Goal: Task Accomplishment & Management: Use online tool/utility

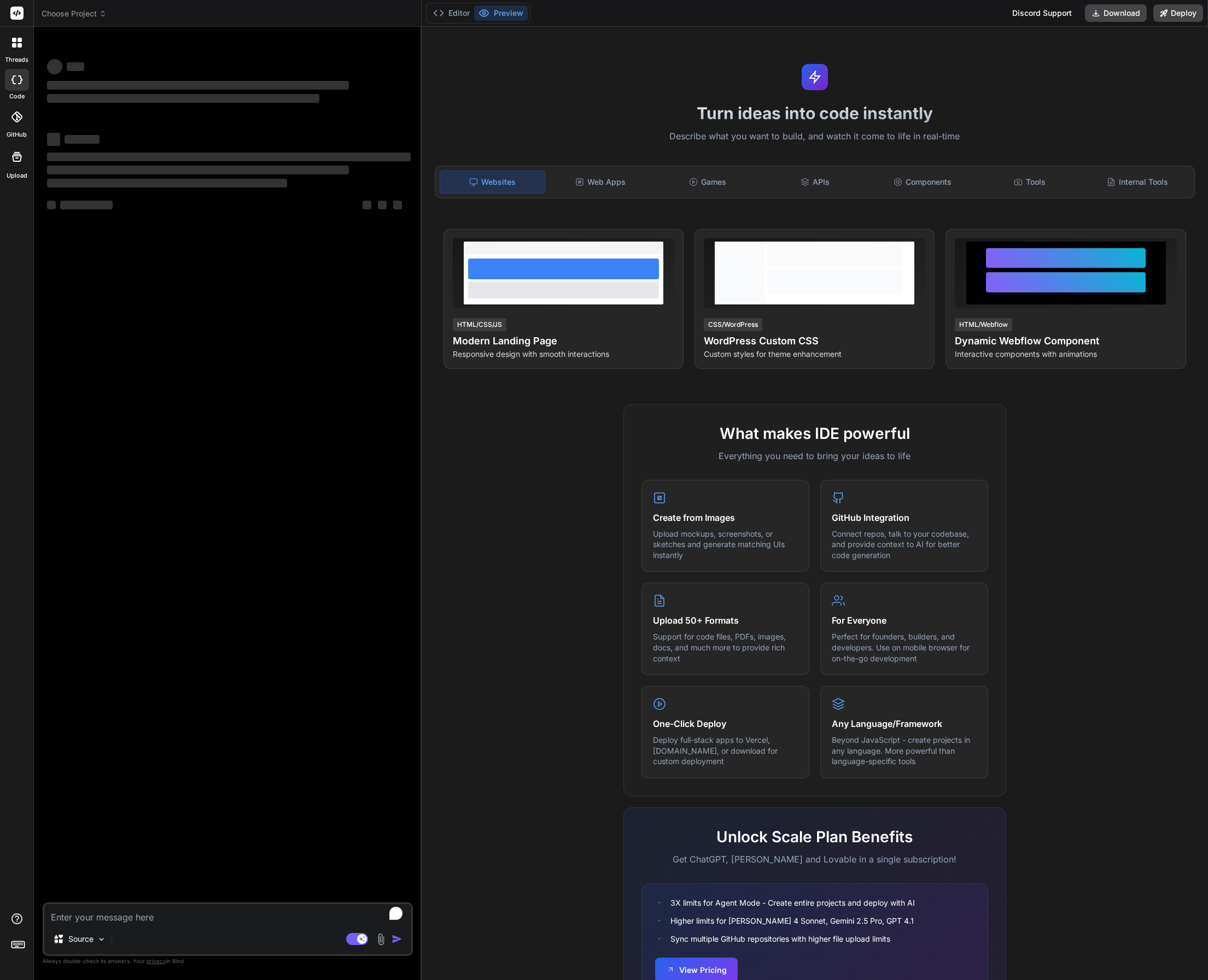
type textarea "x"
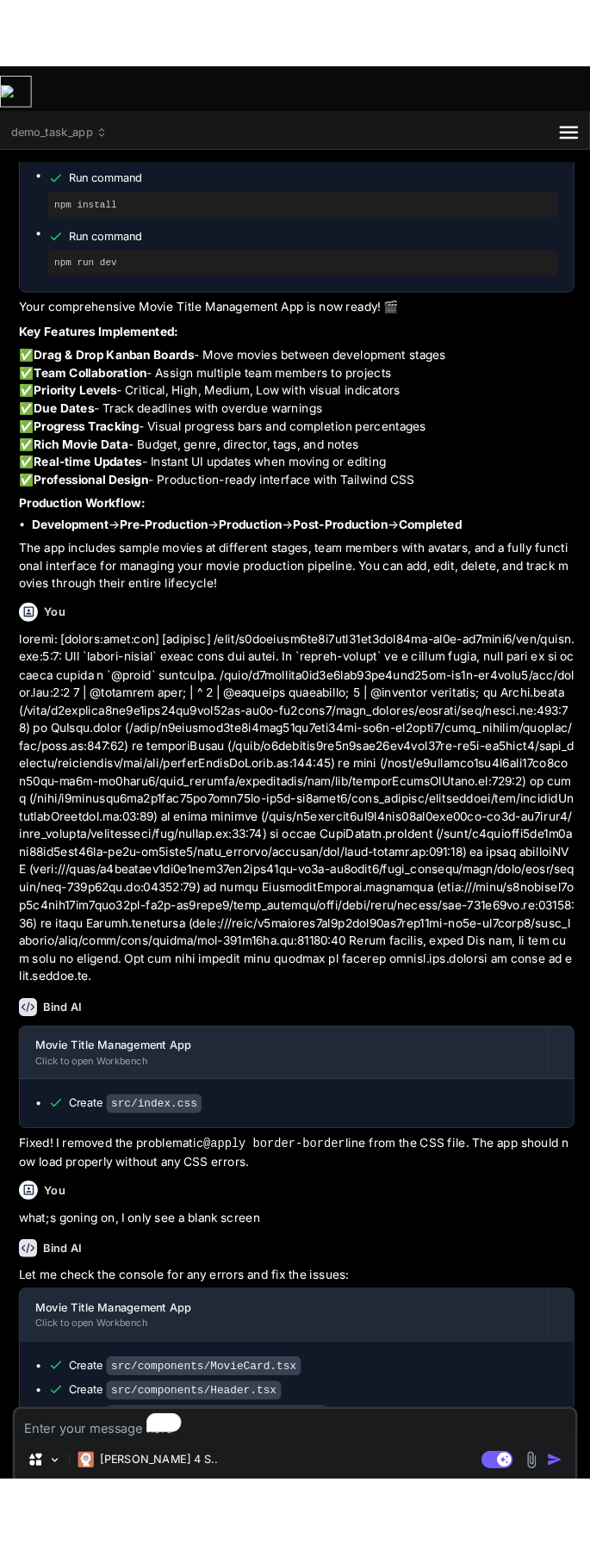
scroll to position [712, 0]
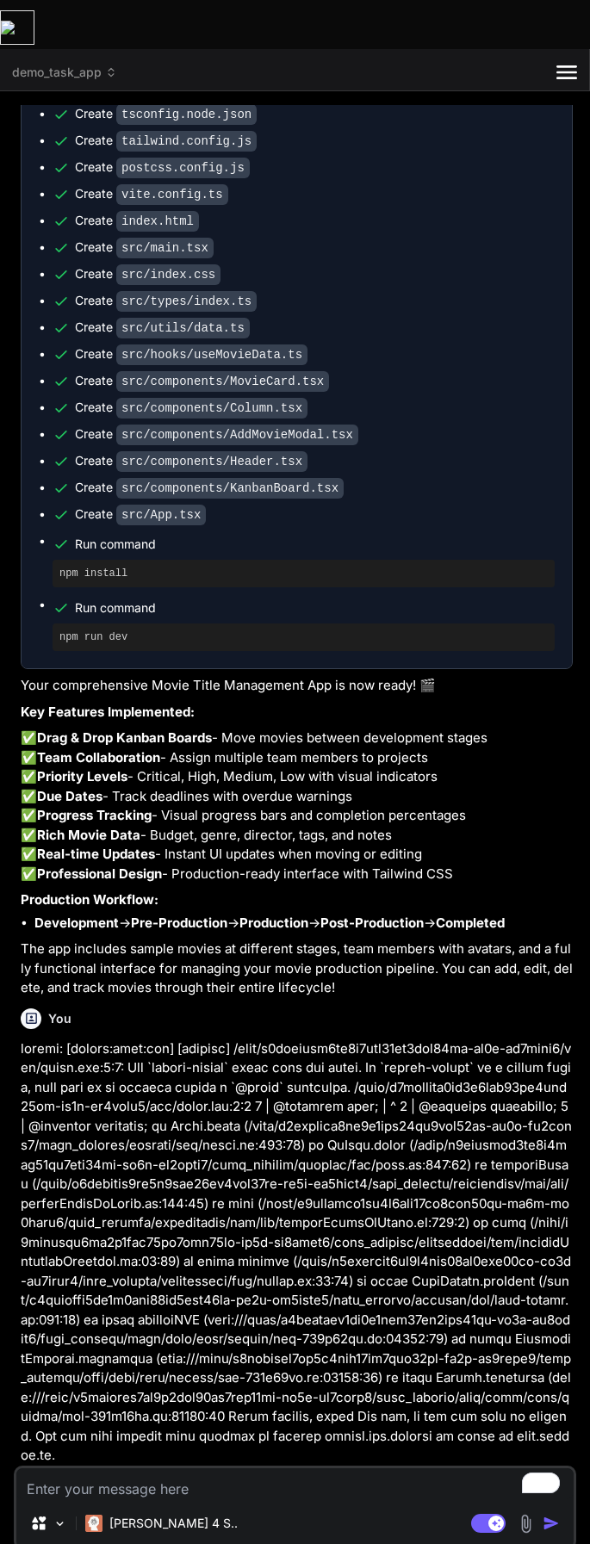
type textarea "x"
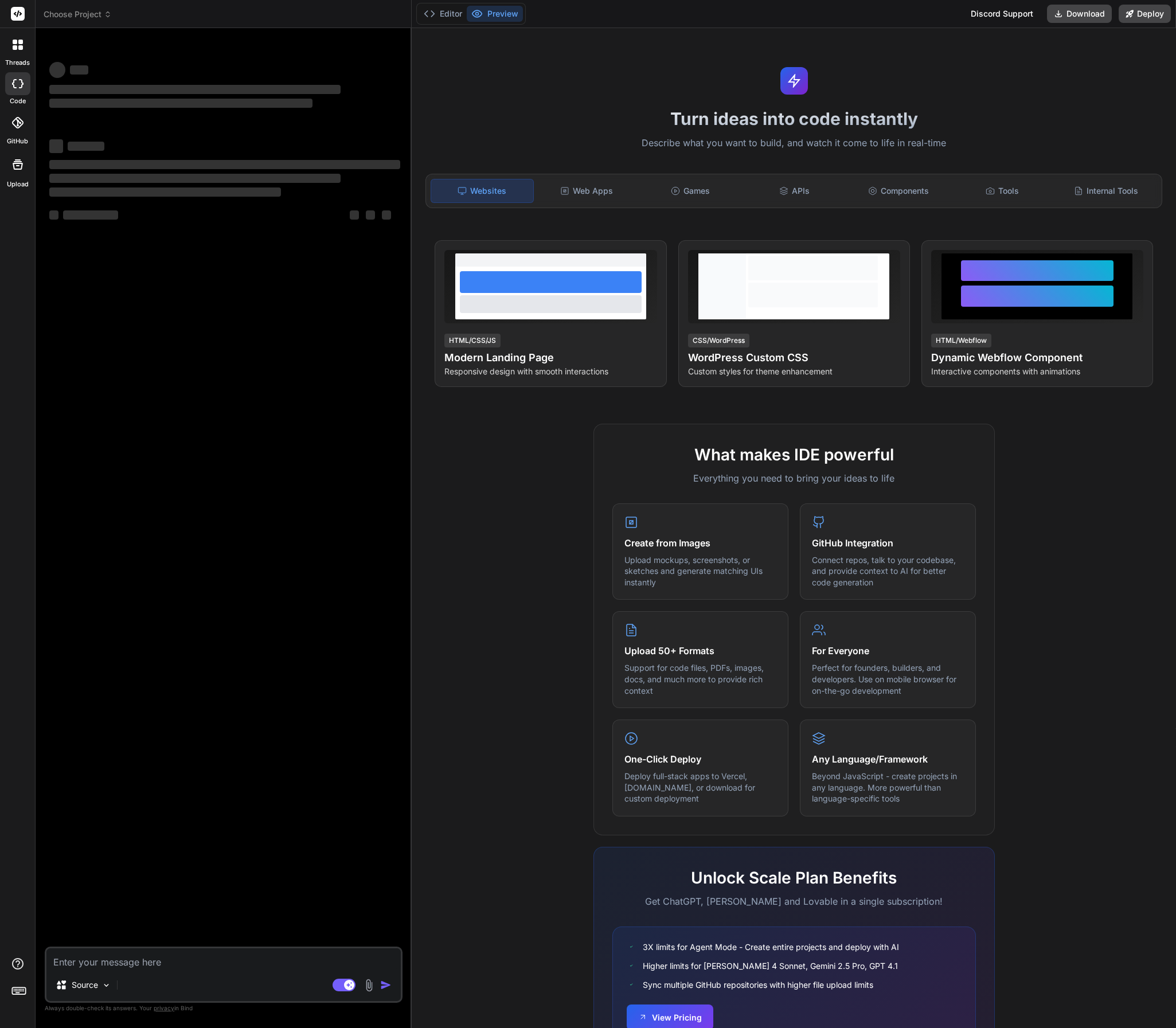
type textarea "x"
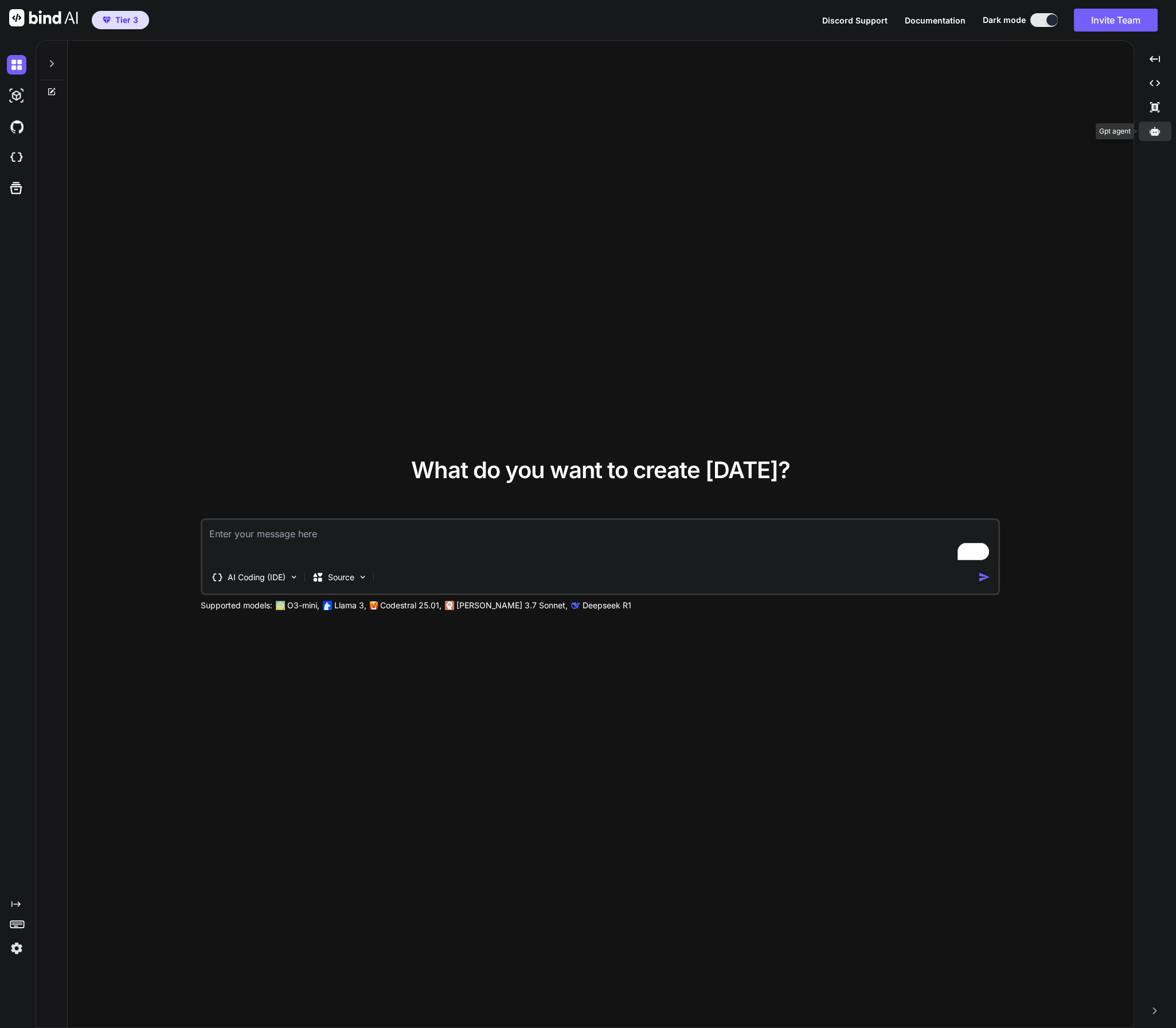
click at [1155, 128] on icon at bounding box center [1155, 130] width 11 height 9
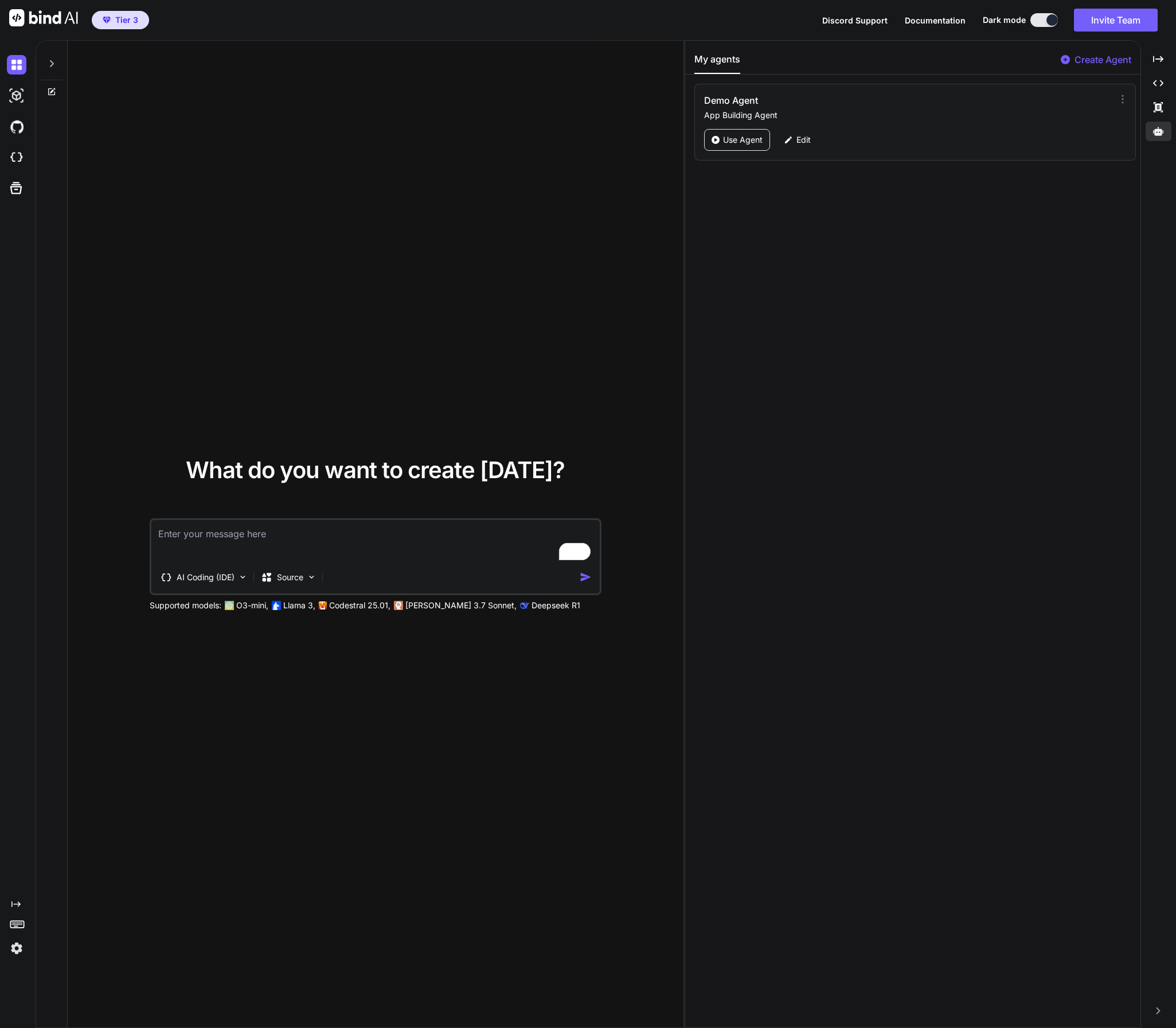
click at [1103, 59] on p "Create Agent" at bounding box center [1102, 59] width 57 height 14
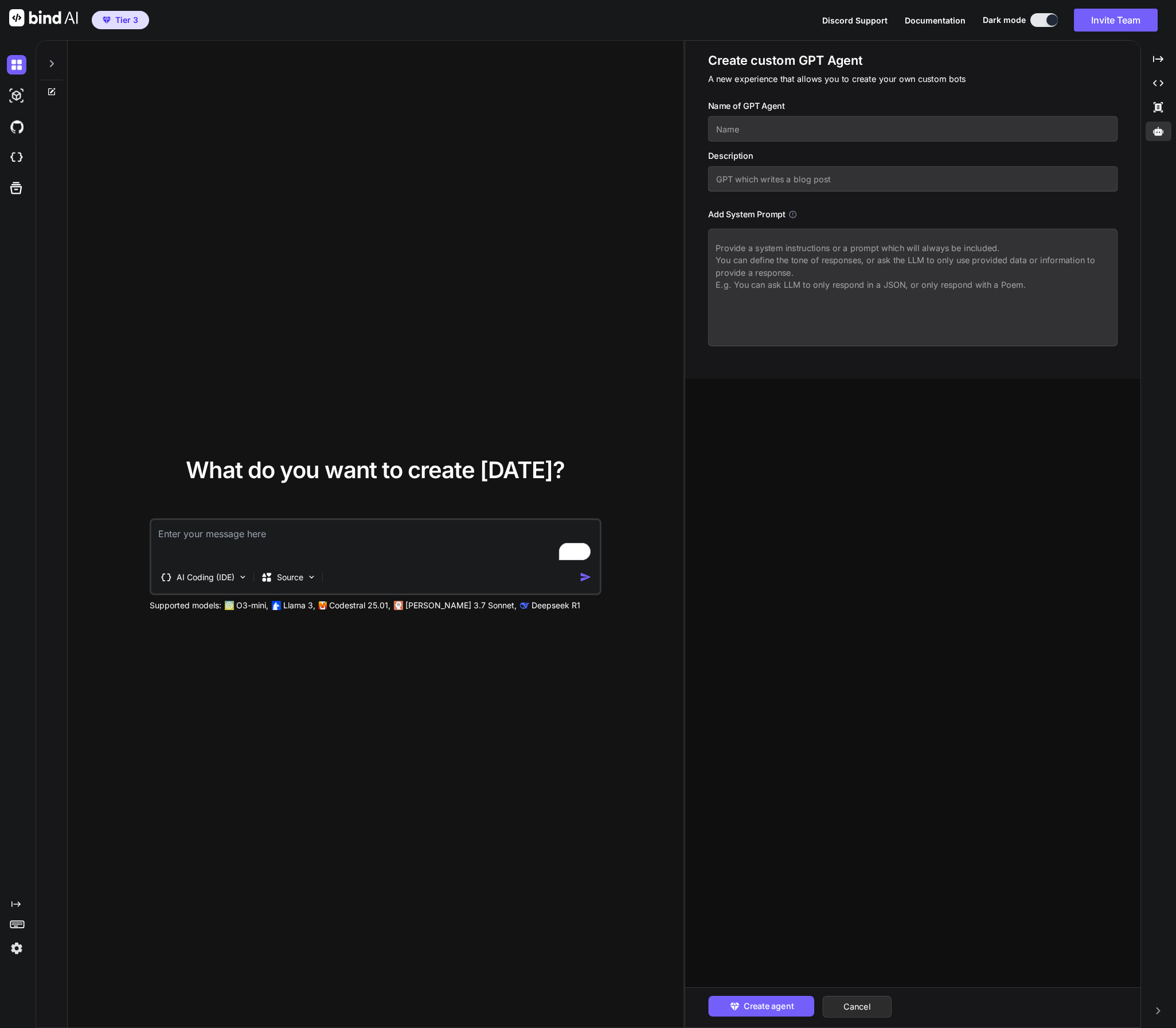
click at [745, 130] on input "text" at bounding box center [912, 129] width 409 height 25
type textarea "x"
type input "P"
type textarea "x"
type input "Pr"
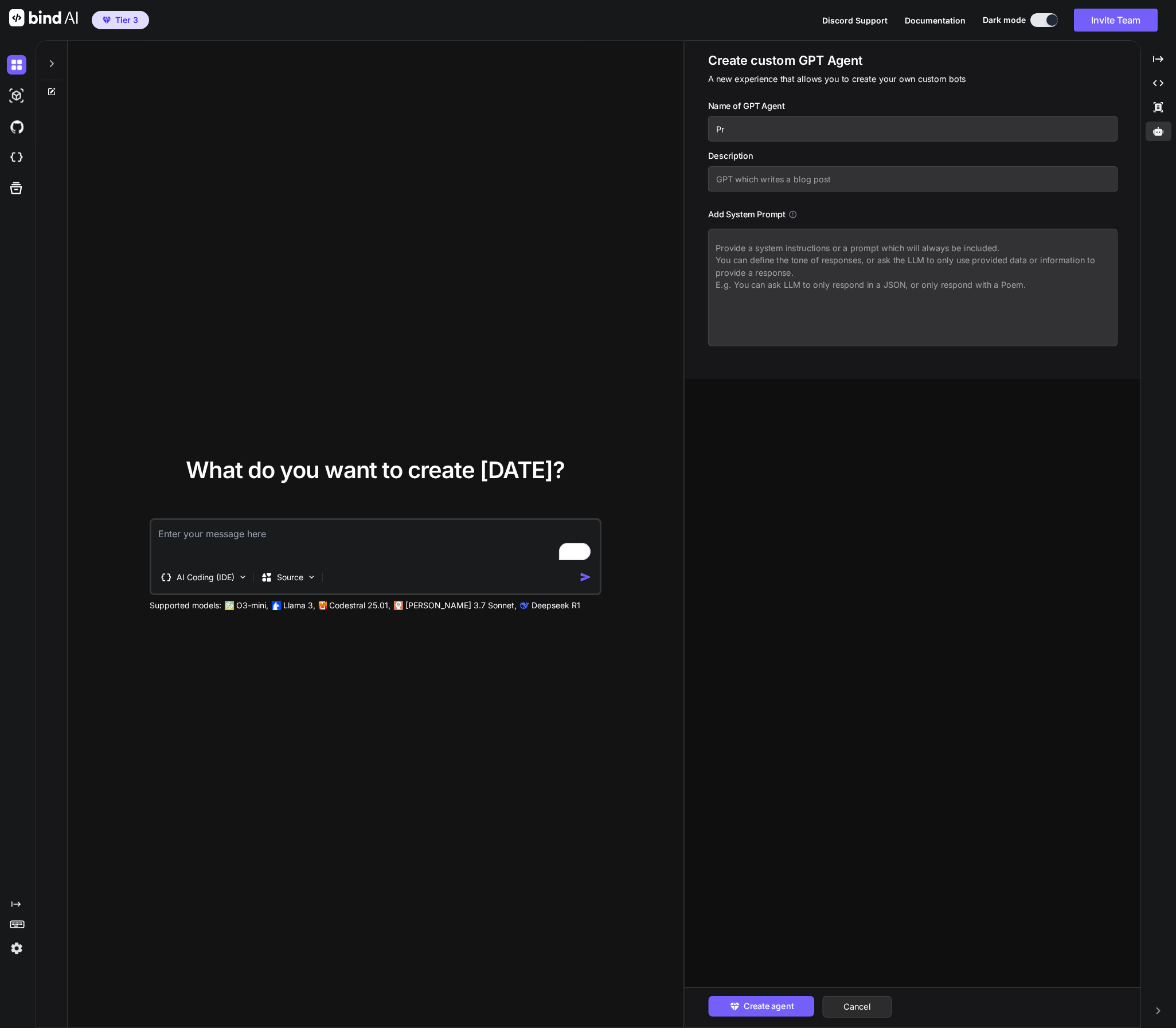
type textarea "x"
type input "Pro"
type textarea "x"
type input "Prom"
type textarea "x"
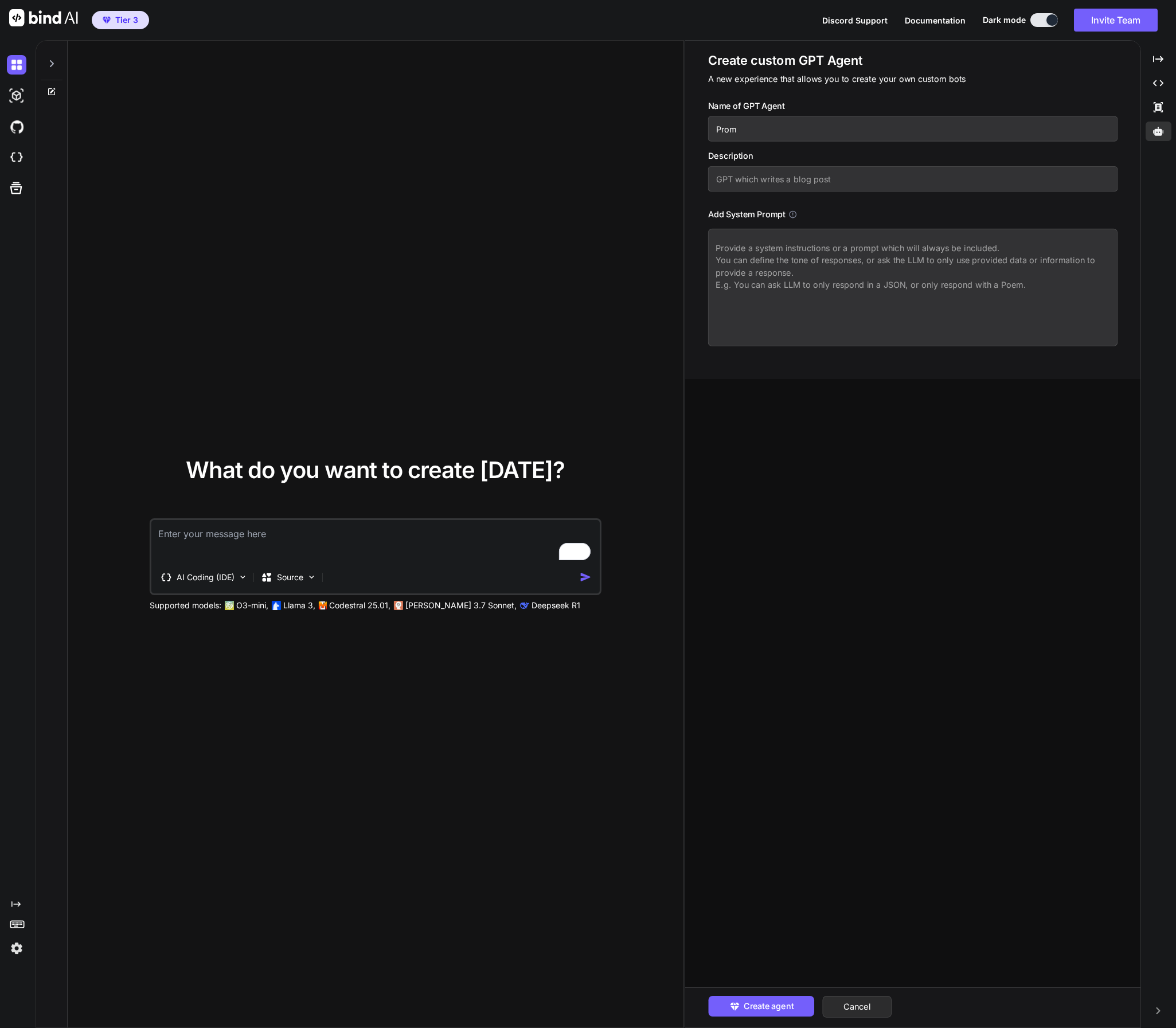
type input "Promp"
type textarea "x"
type input "Prompt"
type textarea "x"
type input "Prompt"
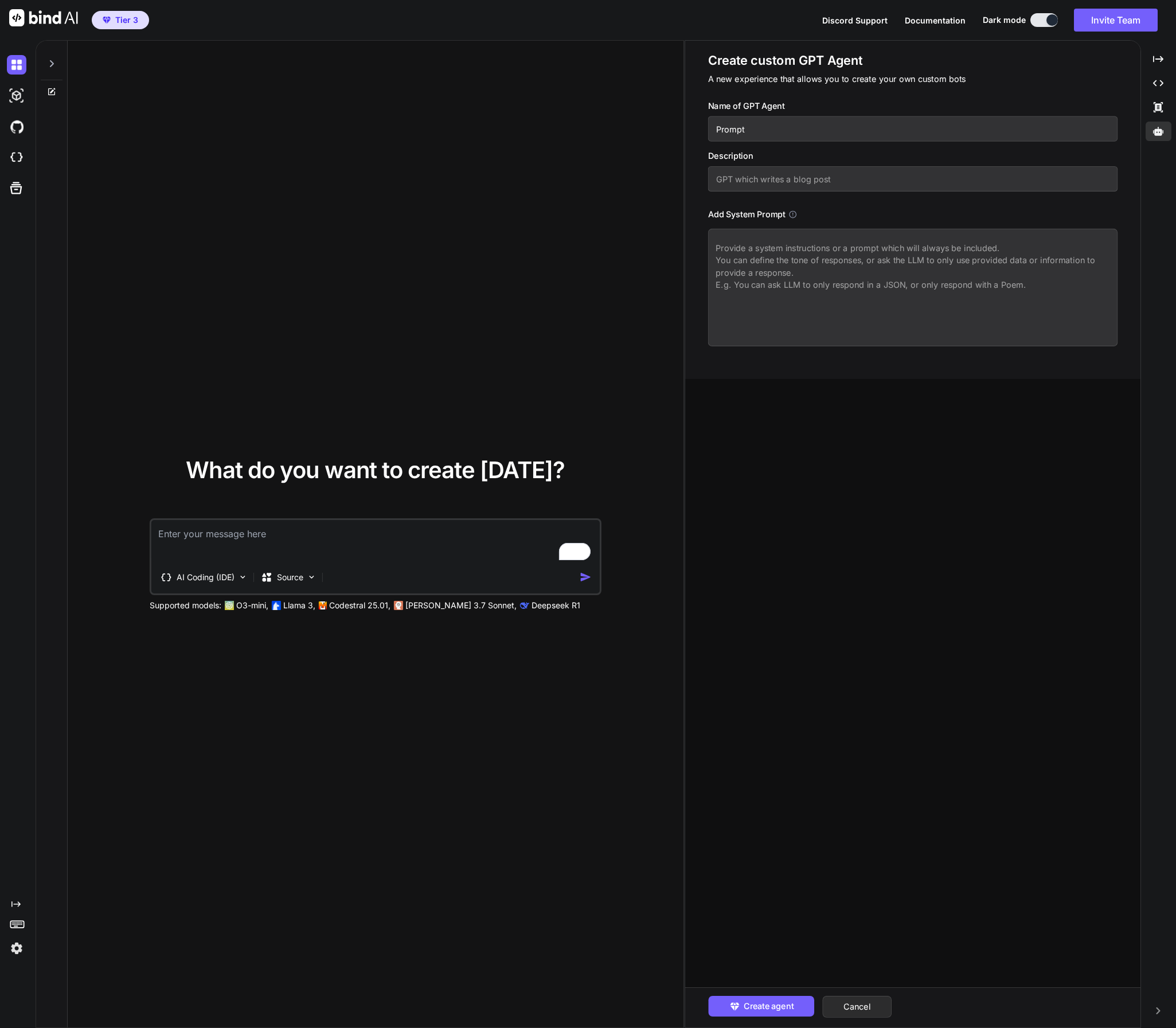
type textarea "x"
type input "Prompt A"
type textarea "x"
type input "Prompt Ag"
type textarea "x"
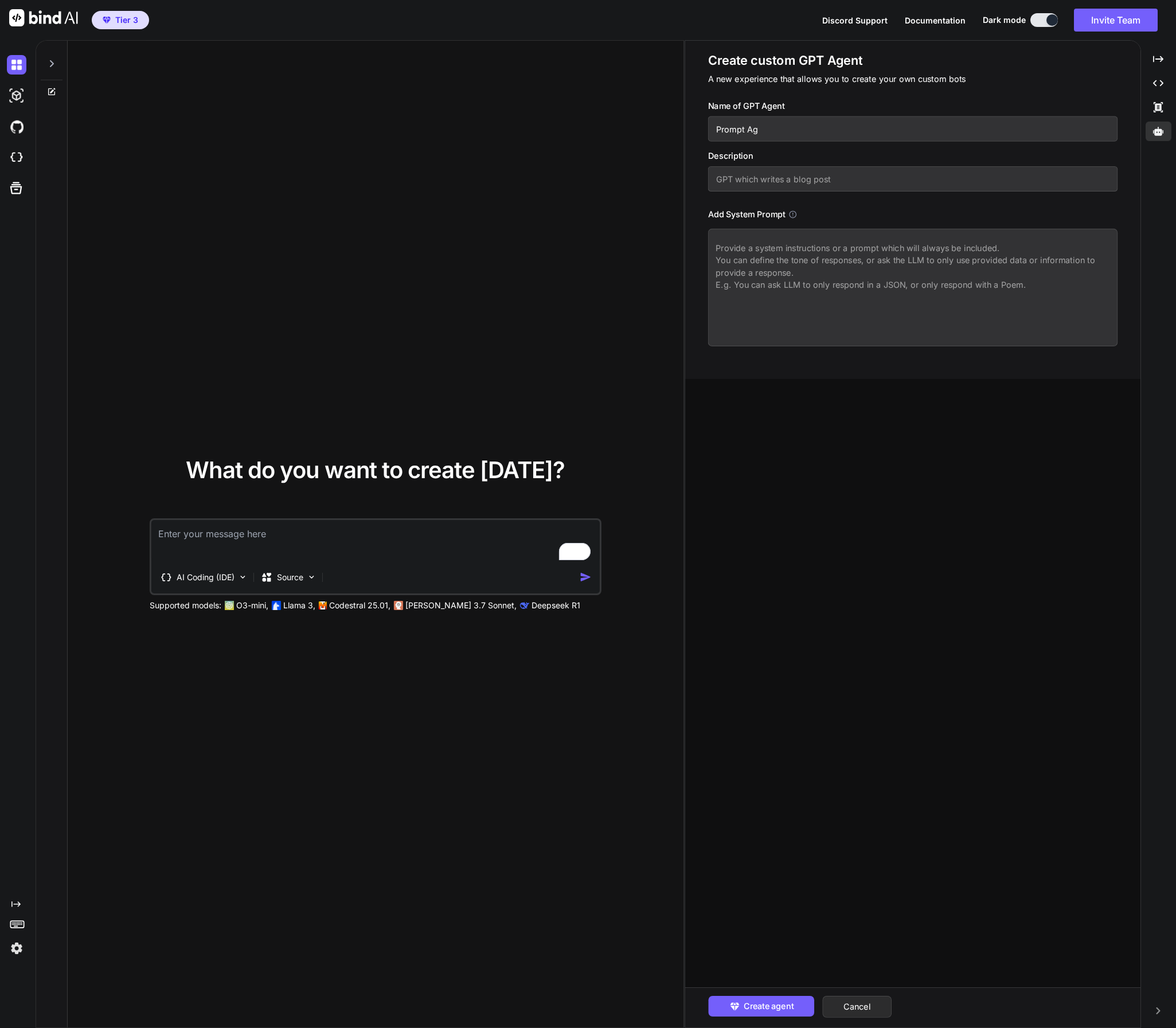
type input "Prompt Age"
type textarea "x"
type input "Prompt Agen"
type textarea "x"
type input "Prompt Agent"
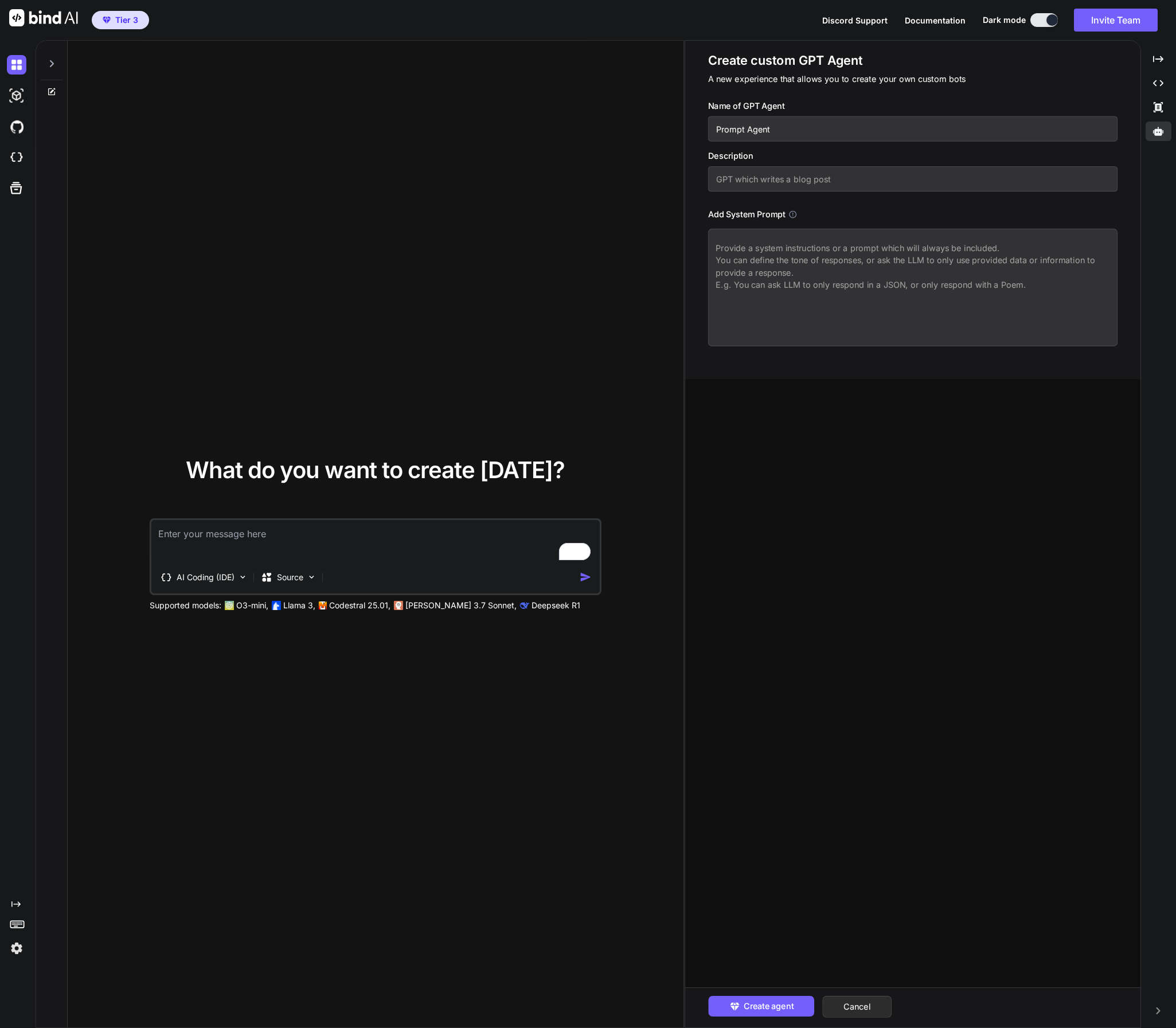
click at [729, 180] on input "text" at bounding box center [912, 179] width 409 height 25
type textarea "x"
type input "H"
type textarea "x"
type input "He"
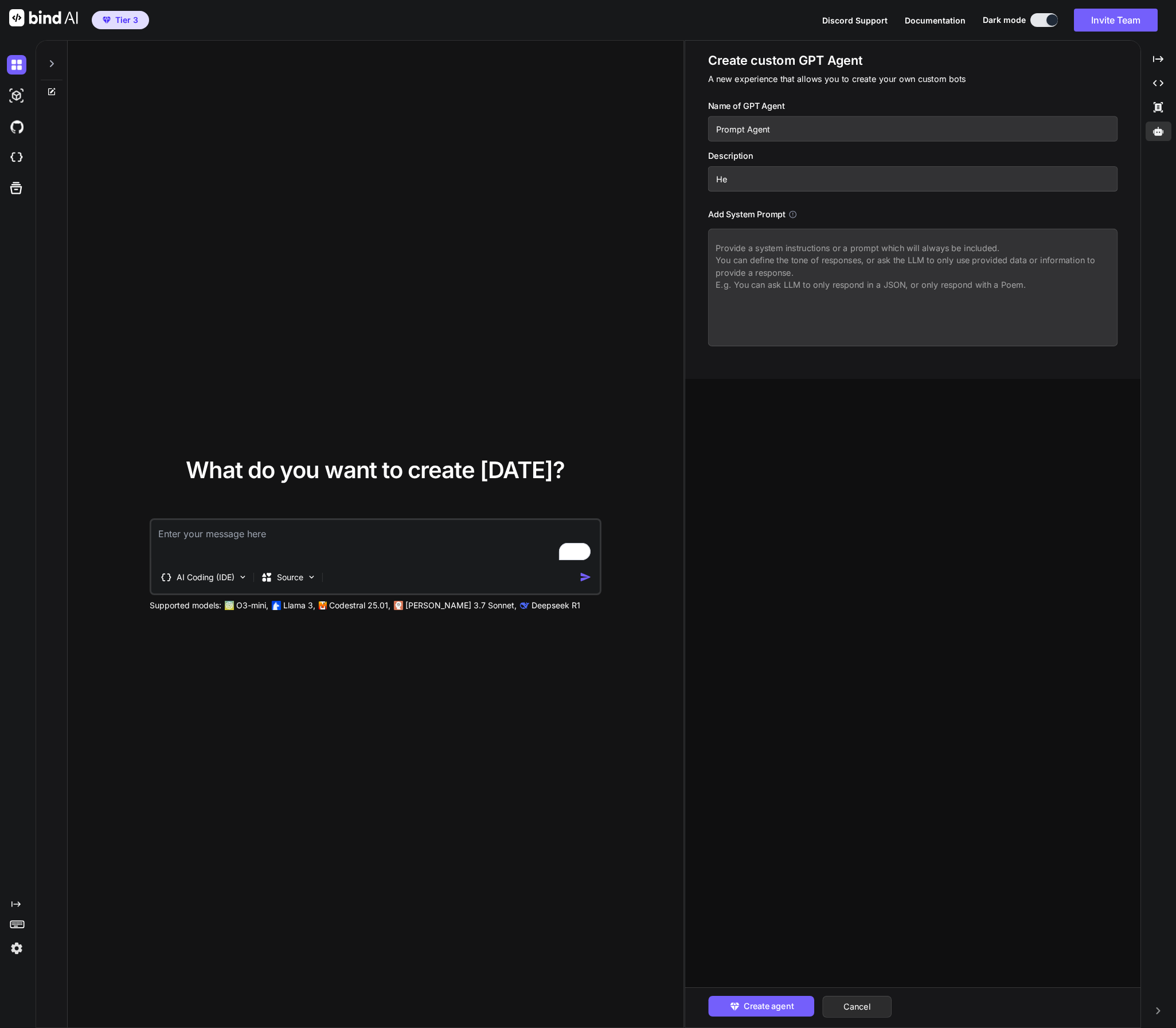
type textarea "x"
type input "Hel"
type textarea "x"
type input "Help"
type textarea "x"
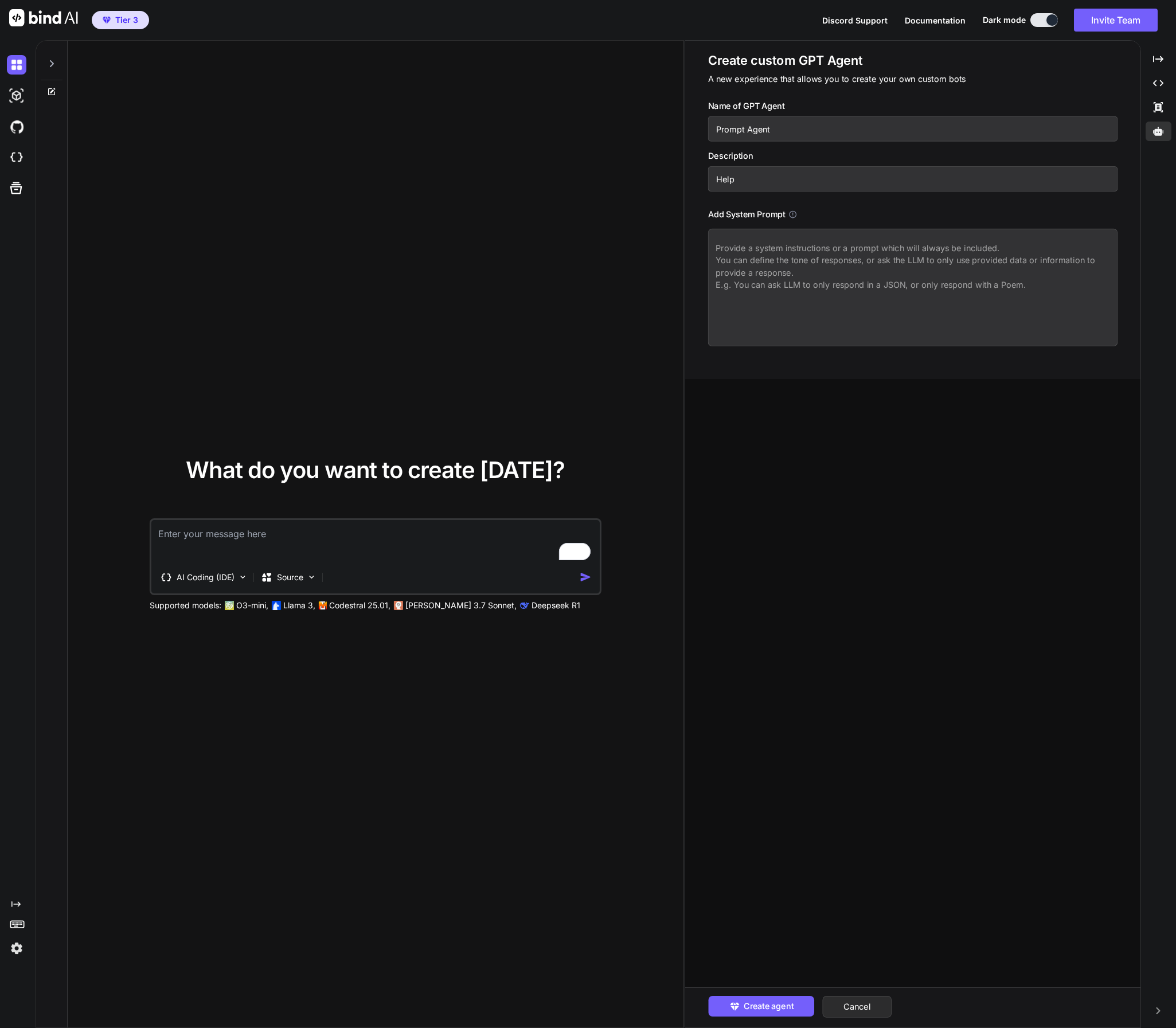
type input "Help"
type textarea "x"
type input "Help I"
type textarea "x"
type input "Help Im"
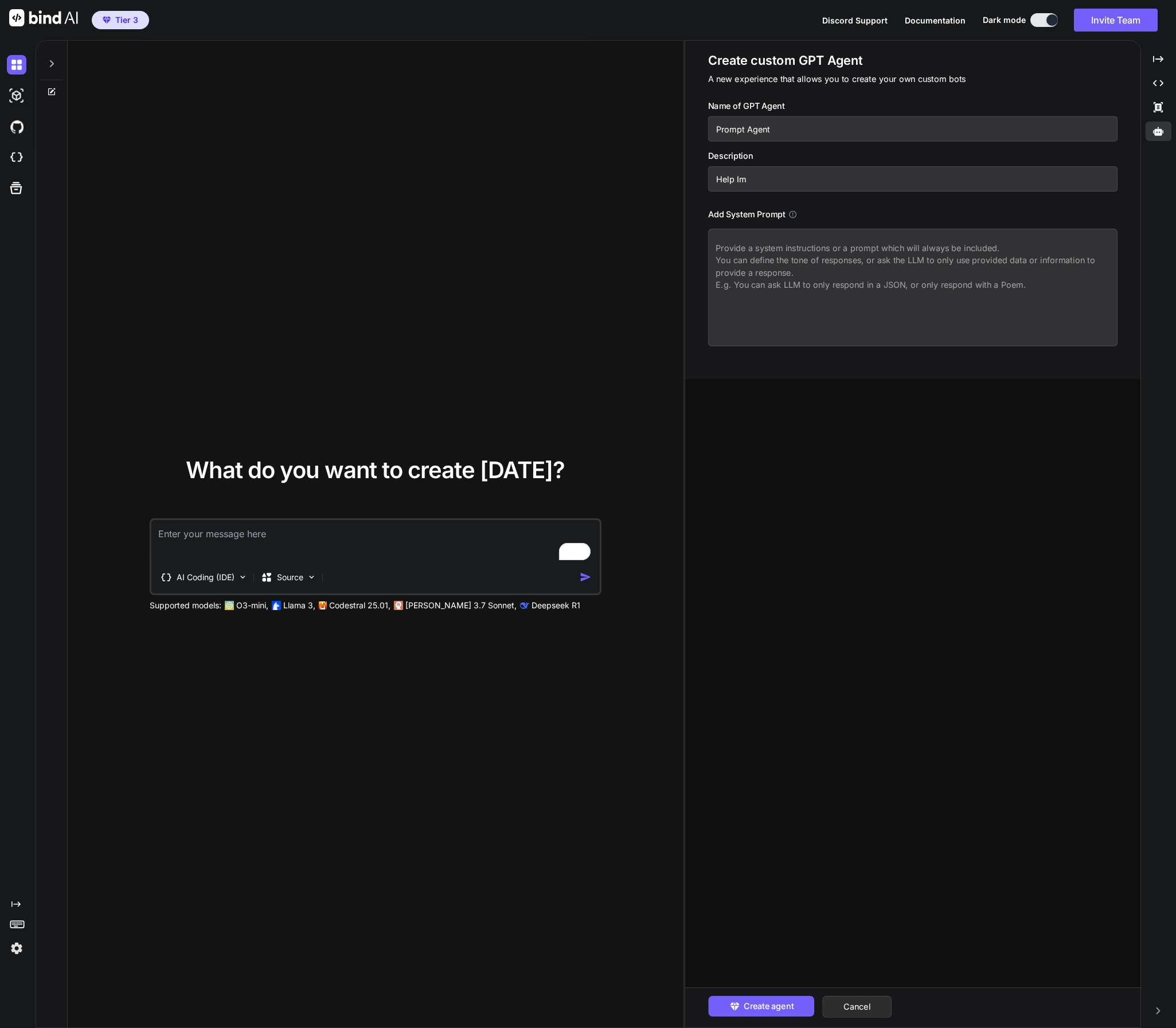
type textarea "x"
type input "Help Imp"
type textarea "x"
type input "Help Impr"
type textarea "x"
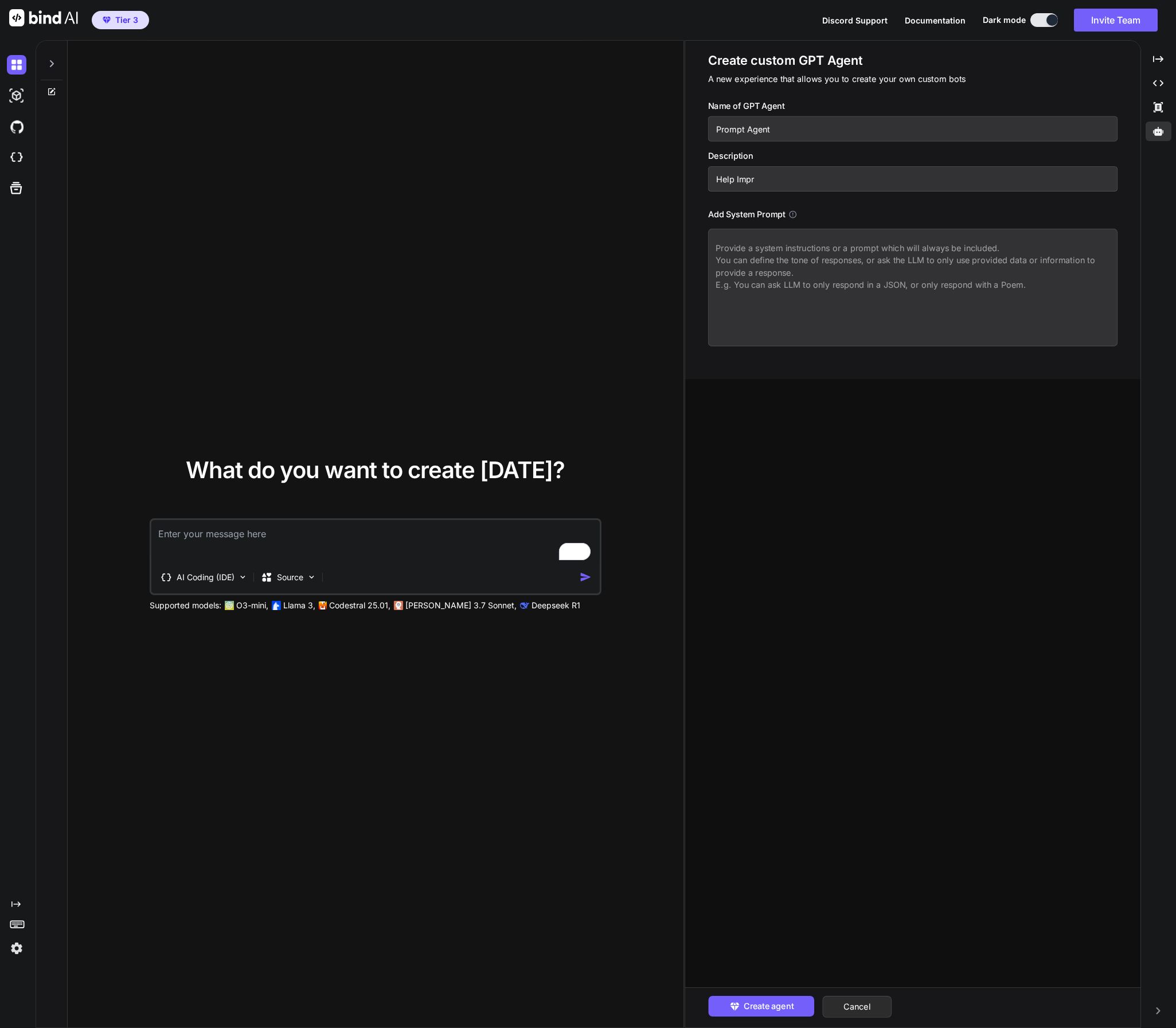
type input "Help Impro"
type textarea "x"
type input "Help Improv"
type textarea "x"
type input "Help Improve"
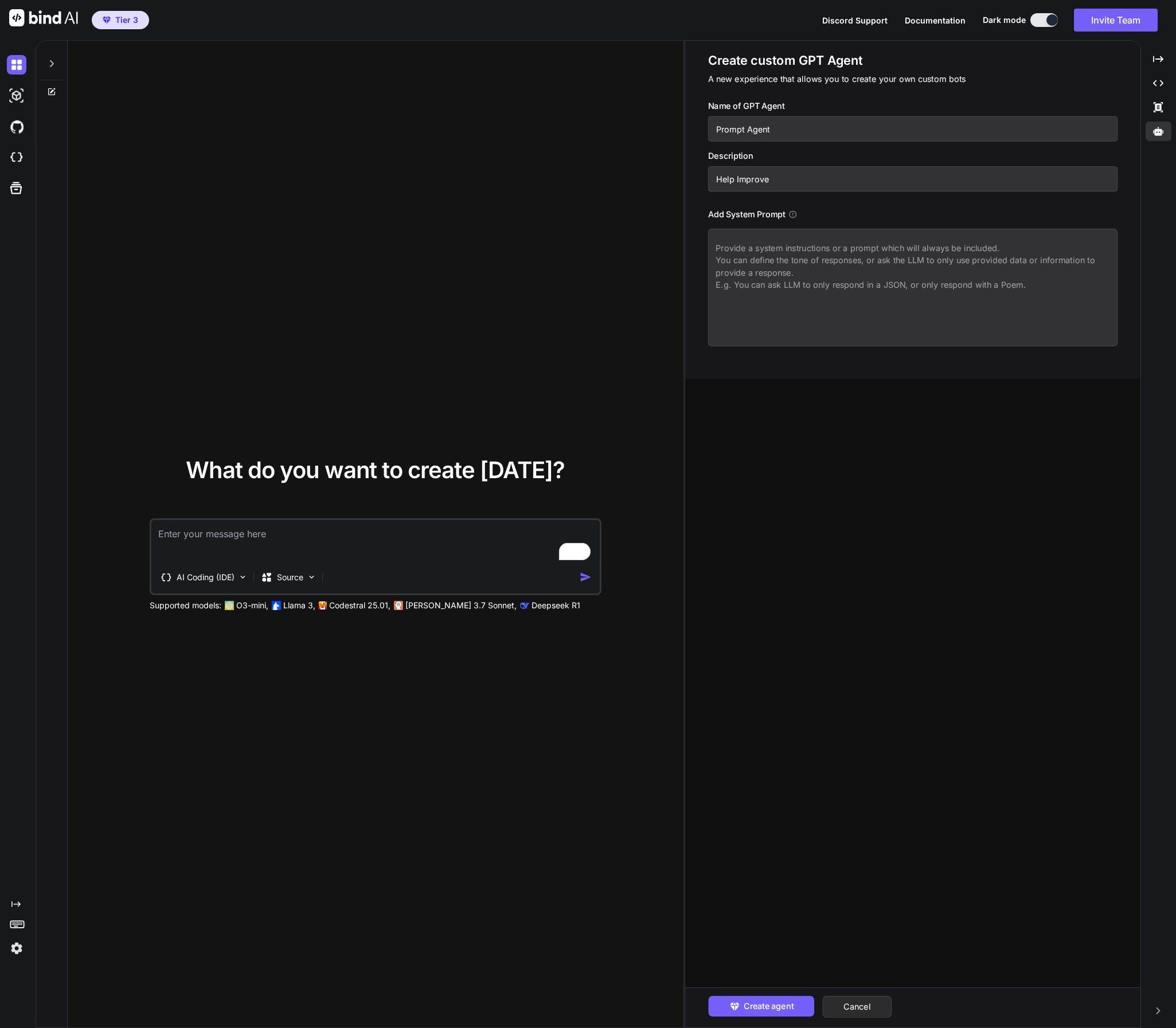
type textarea "x"
type input "Help Improve"
type textarea "x"
type input "Help Improve P"
type textarea "x"
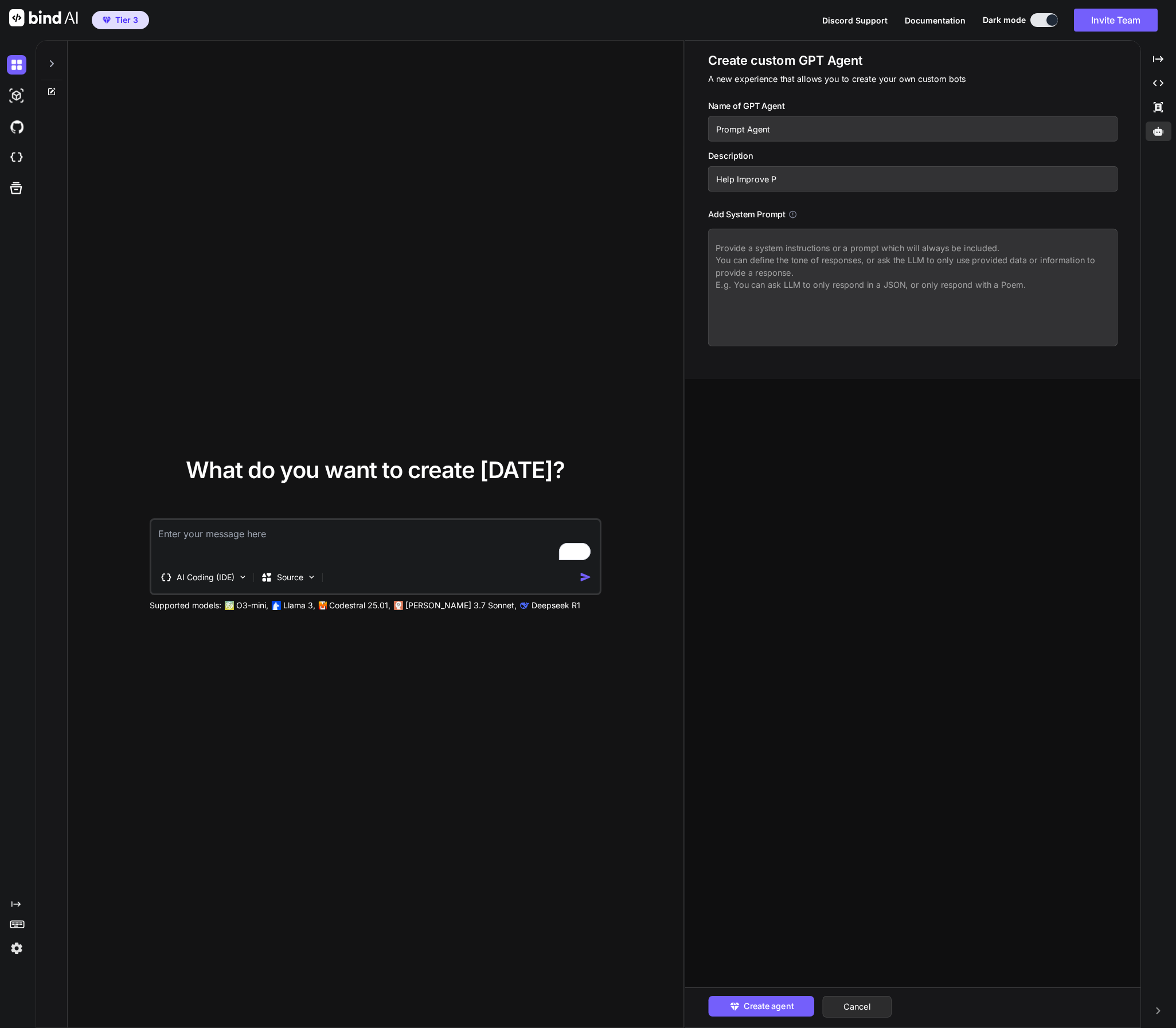
type input "Help Improve Pr"
type textarea "x"
type input "Help Improve Pro"
type textarea "x"
type input "Help Improve Prom"
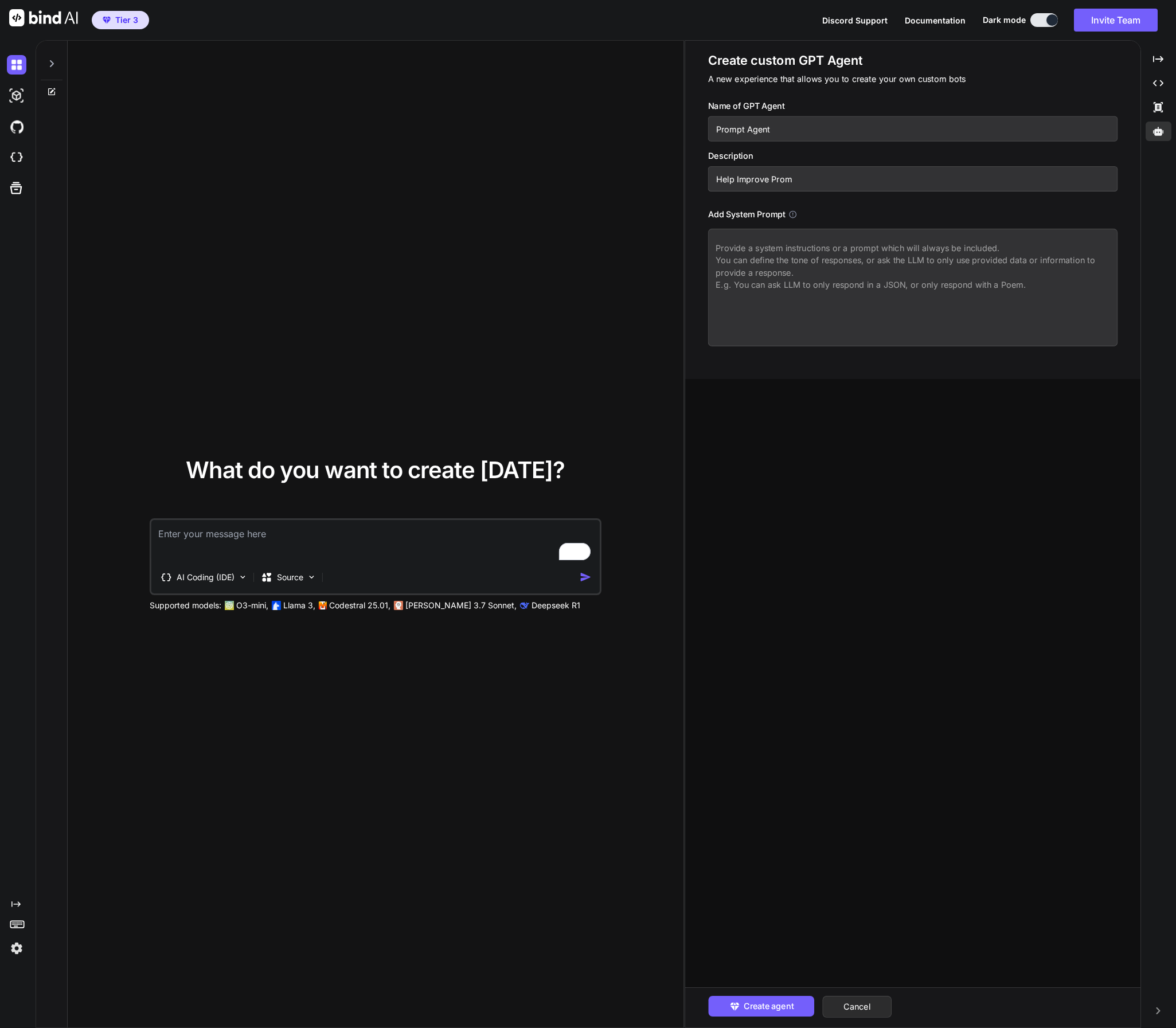
type textarea "x"
type input "Help Improve Promp"
type textarea "x"
type input "Help Improve Prompt"
type textarea "x"
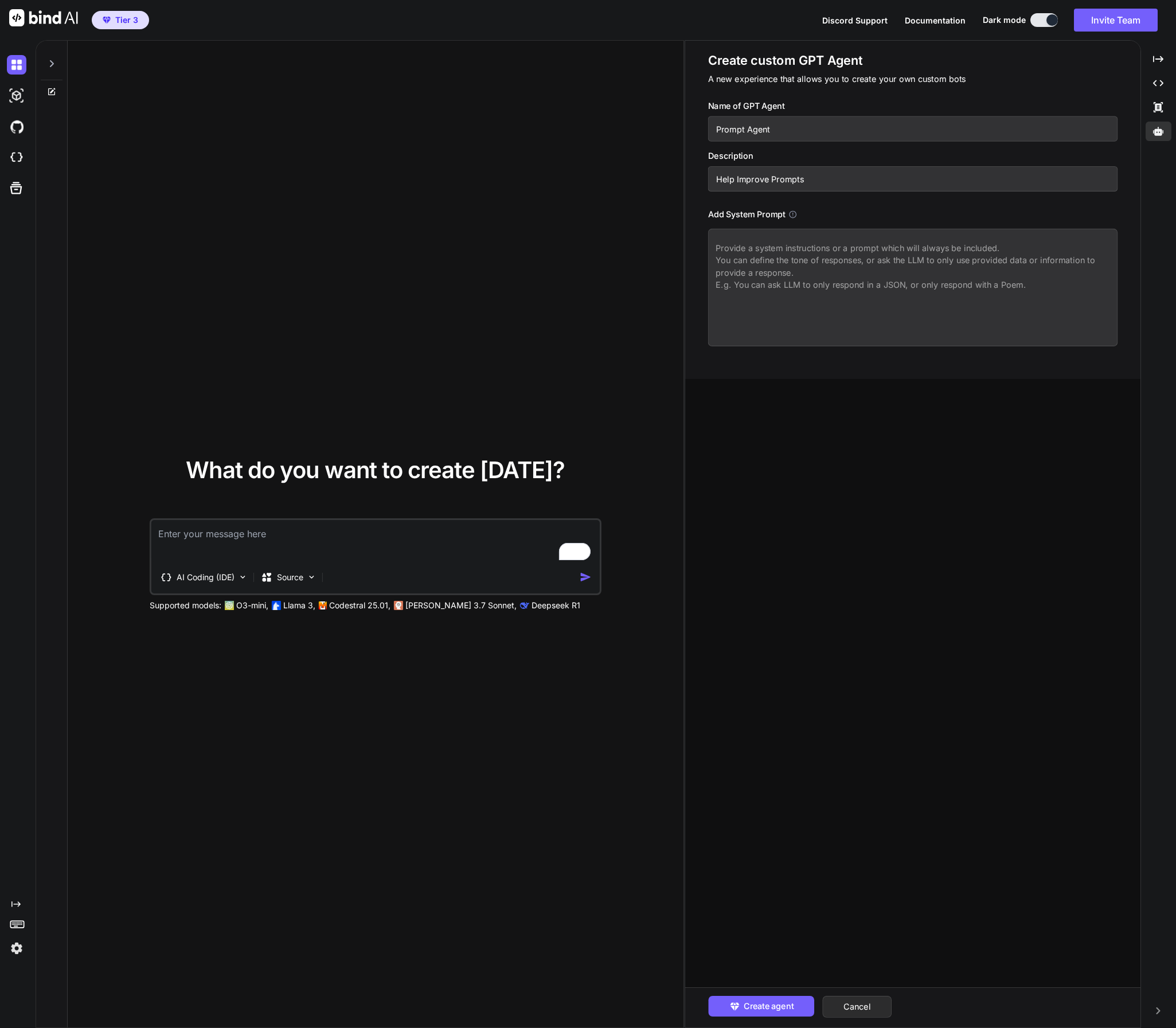
type input "Help Improve Prompts"
click at [784, 252] on textarea at bounding box center [912, 288] width 409 height 118
click at [226, 573] on p "AI Coding (IDE)" at bounding box center [205, 577] width 58 height 11
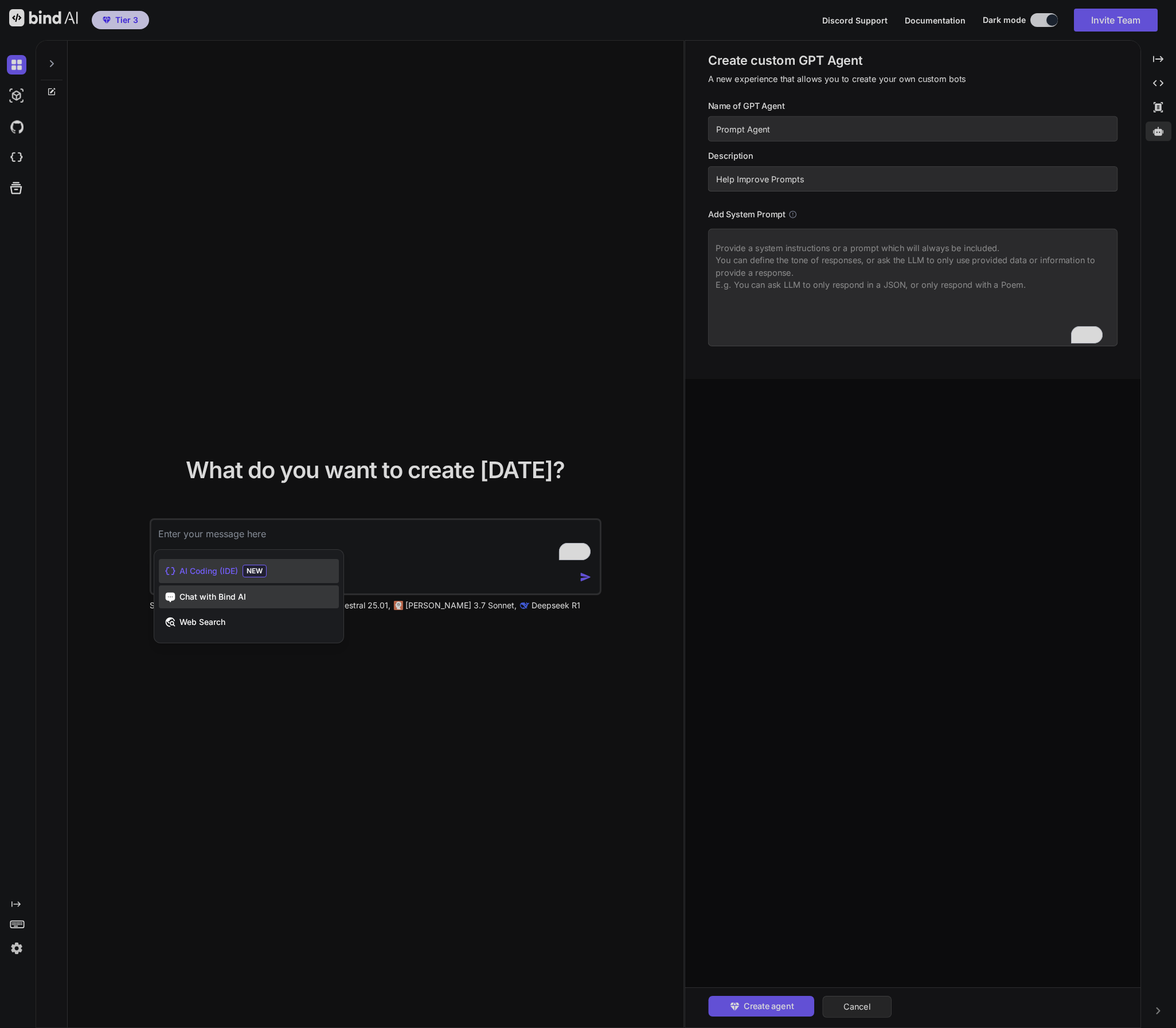
click at [217, 593] on span "Chat with Bind AI" at bounding box center [213, 597] width 67 height 11
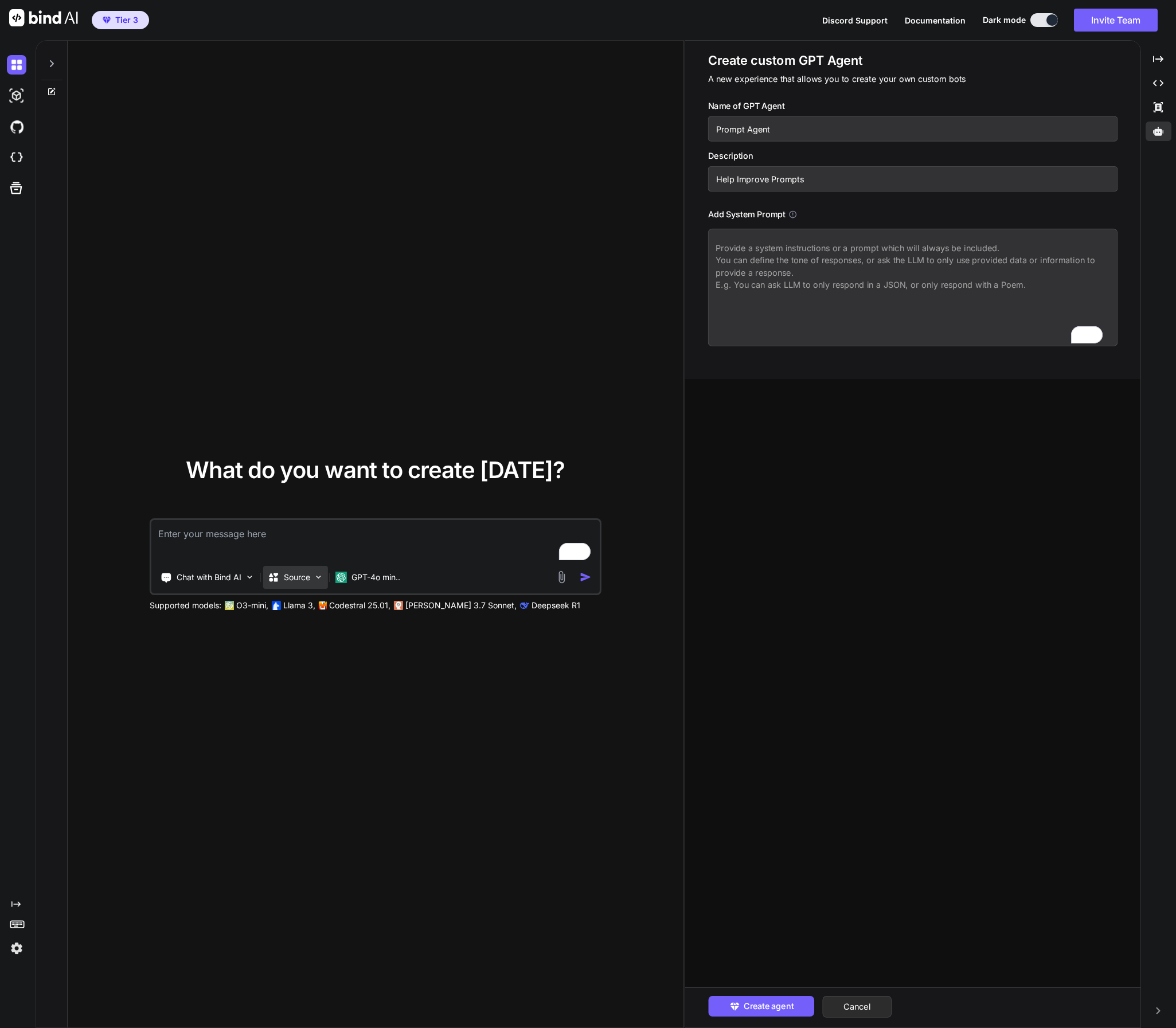
click at [300, 577] on p "Source" at bounding box center [297, 577] width 27 height 11
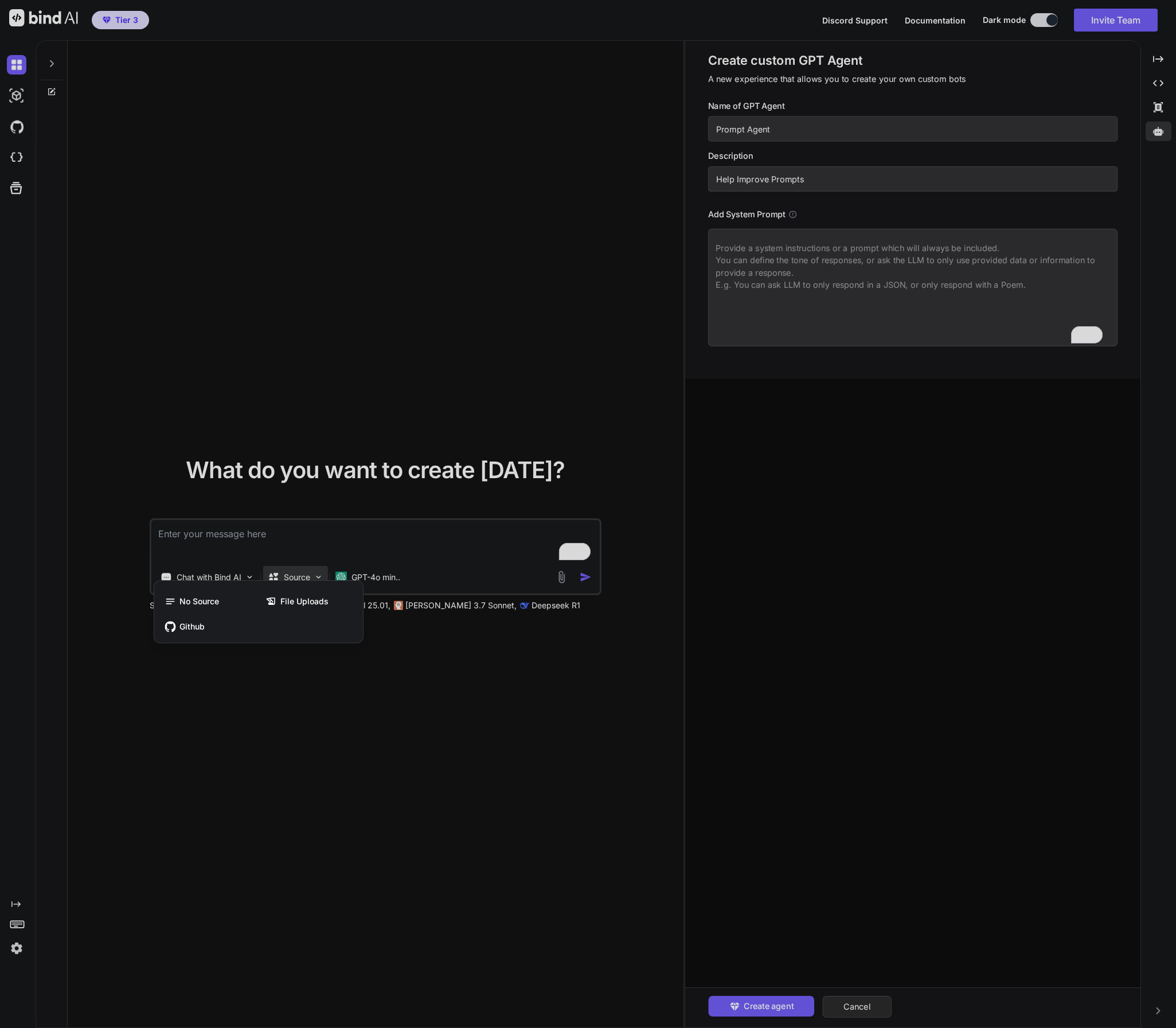
click at [301, 577] on div at bounding box center [588, 514] width 1176 height 1028
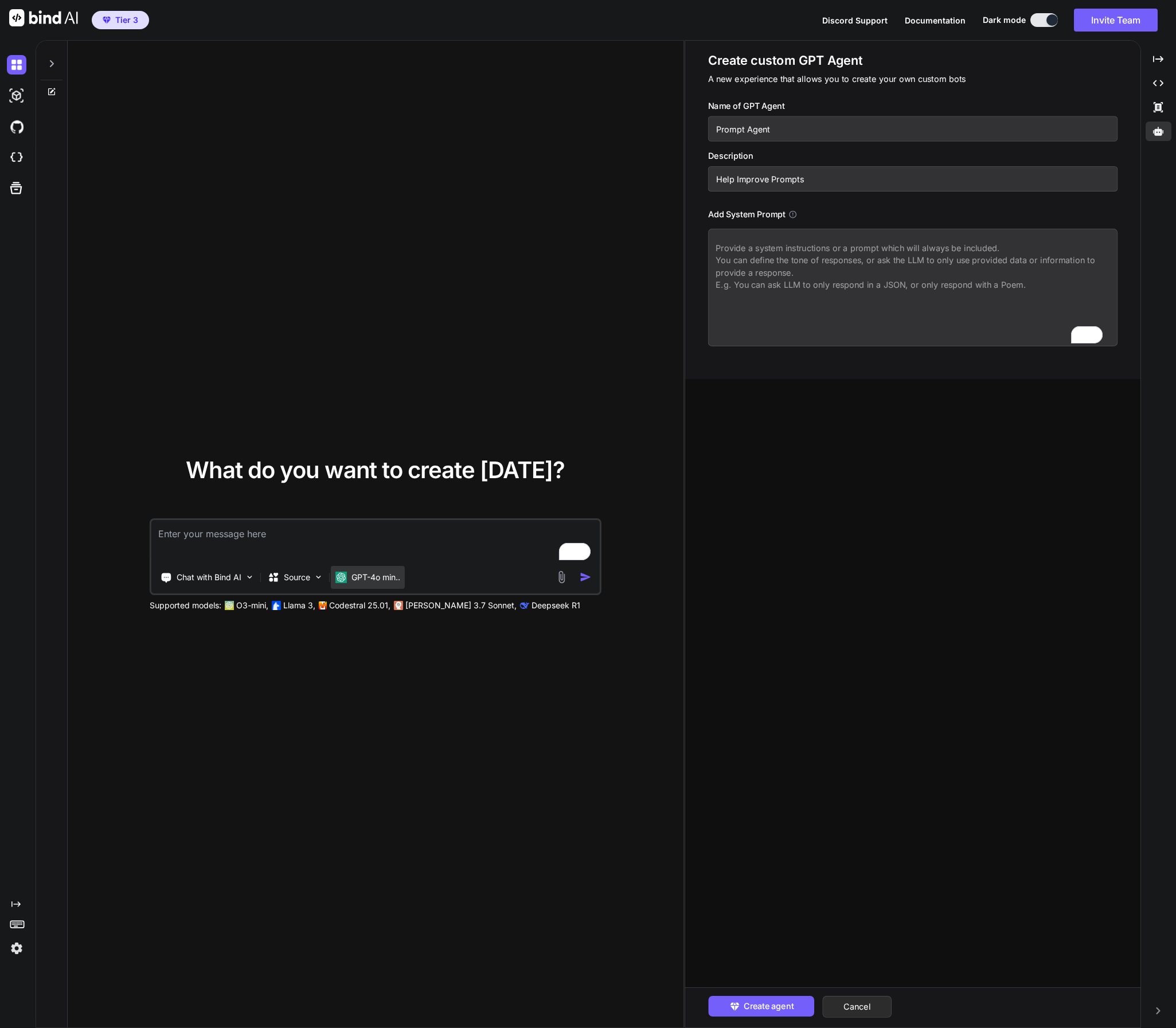
click at [371, 577] on p "GPT-4o min.." at bounding box center [375, 577] width 49 height 11
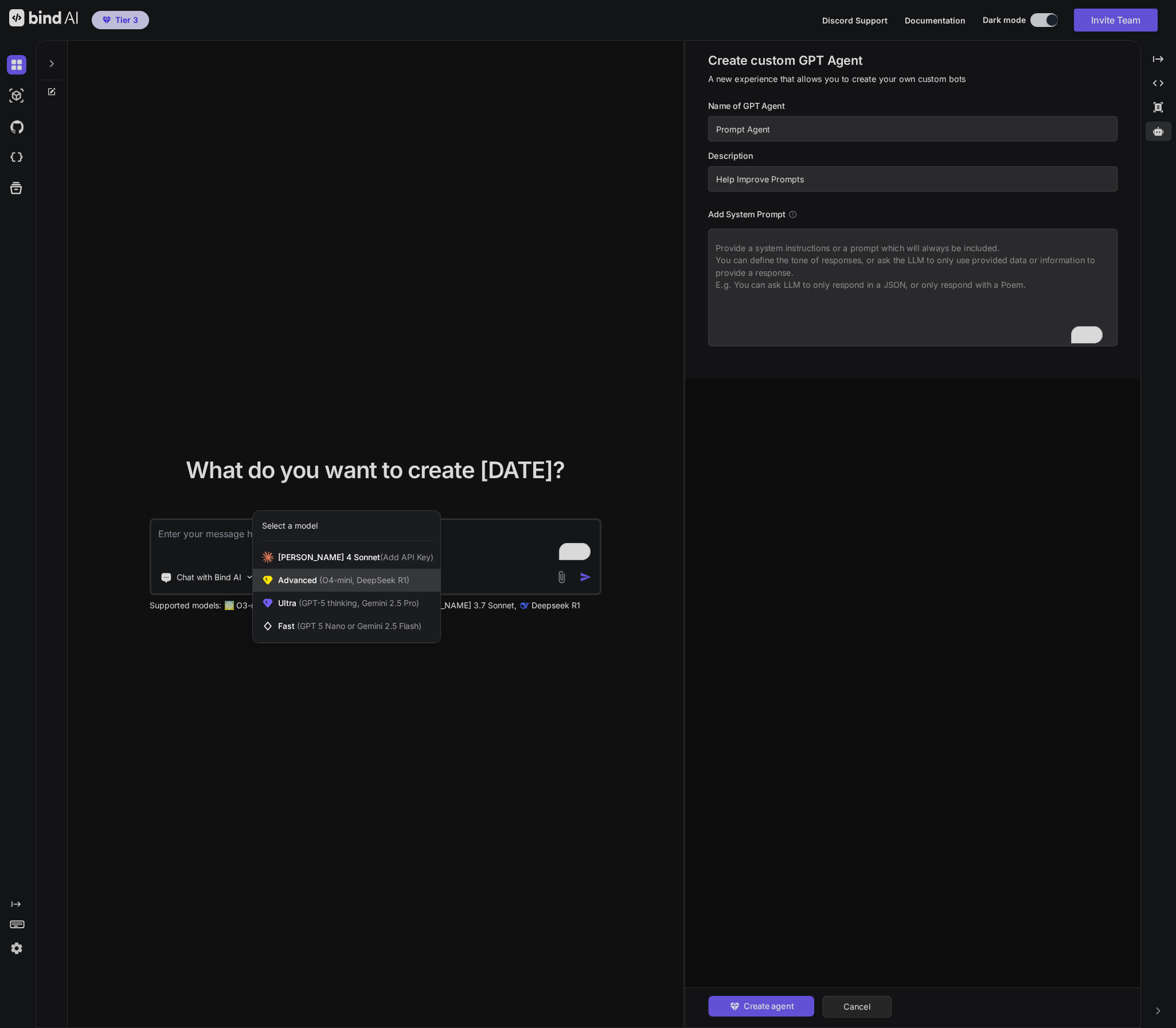
click at [312, 582] on span "Advanced (O4-mini, DeepSeek R1)" at bounding box center [343, 580] width 131 height 11
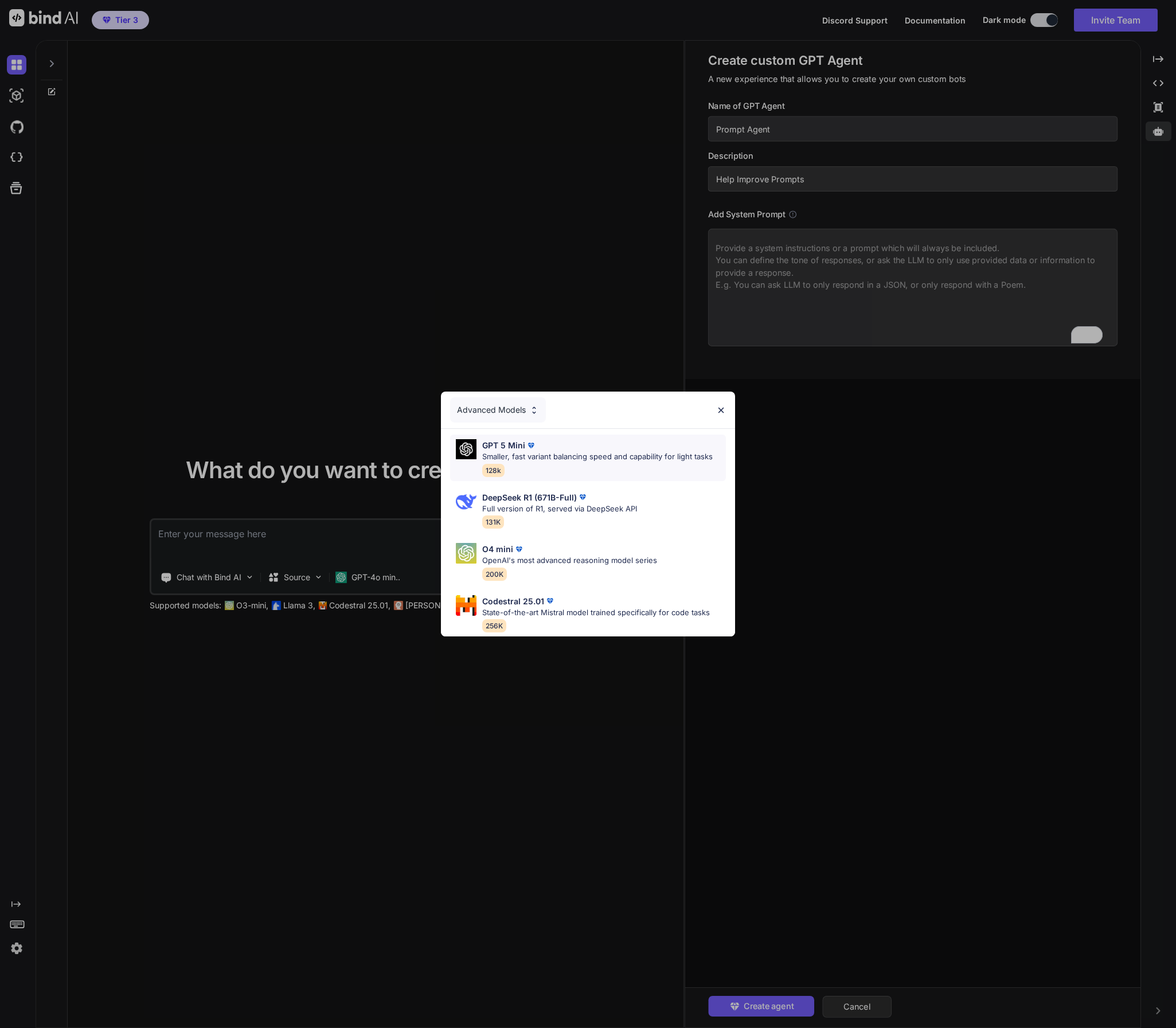
click at [528, 452] on p "Smaller, fast variant balancing speed and capability for light tasks" at bounding box center [597, 457] width 230 height 11
type textarea "x"
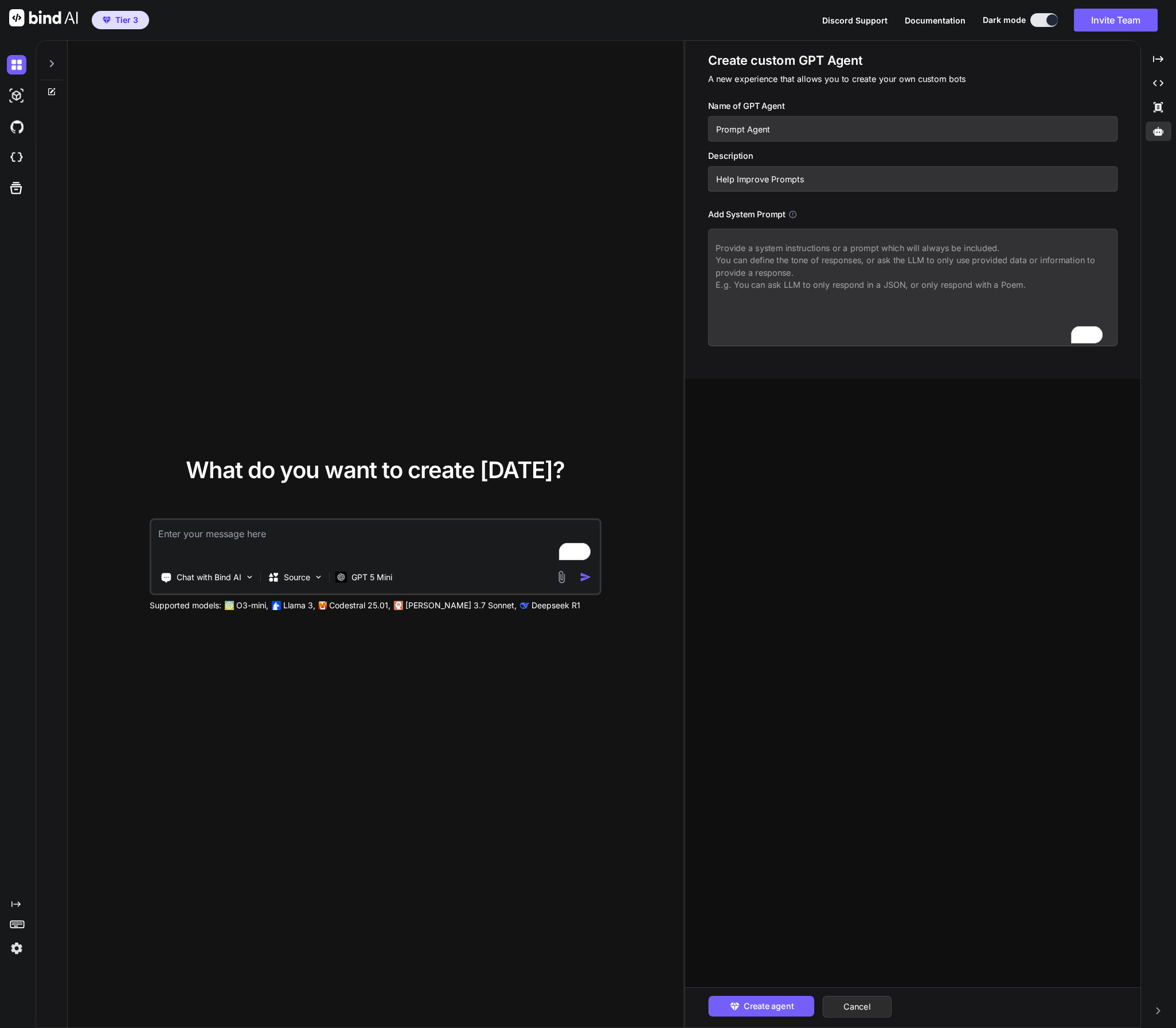
click at [238, 534] on textarea "To enrich screen reader interactions, please activate Accessibility in Grammarl…" at bounding box center [375, 541] width 448 height 43
type textarea "I"
type textarea "x"
type textarea "I"
type textarea "x"
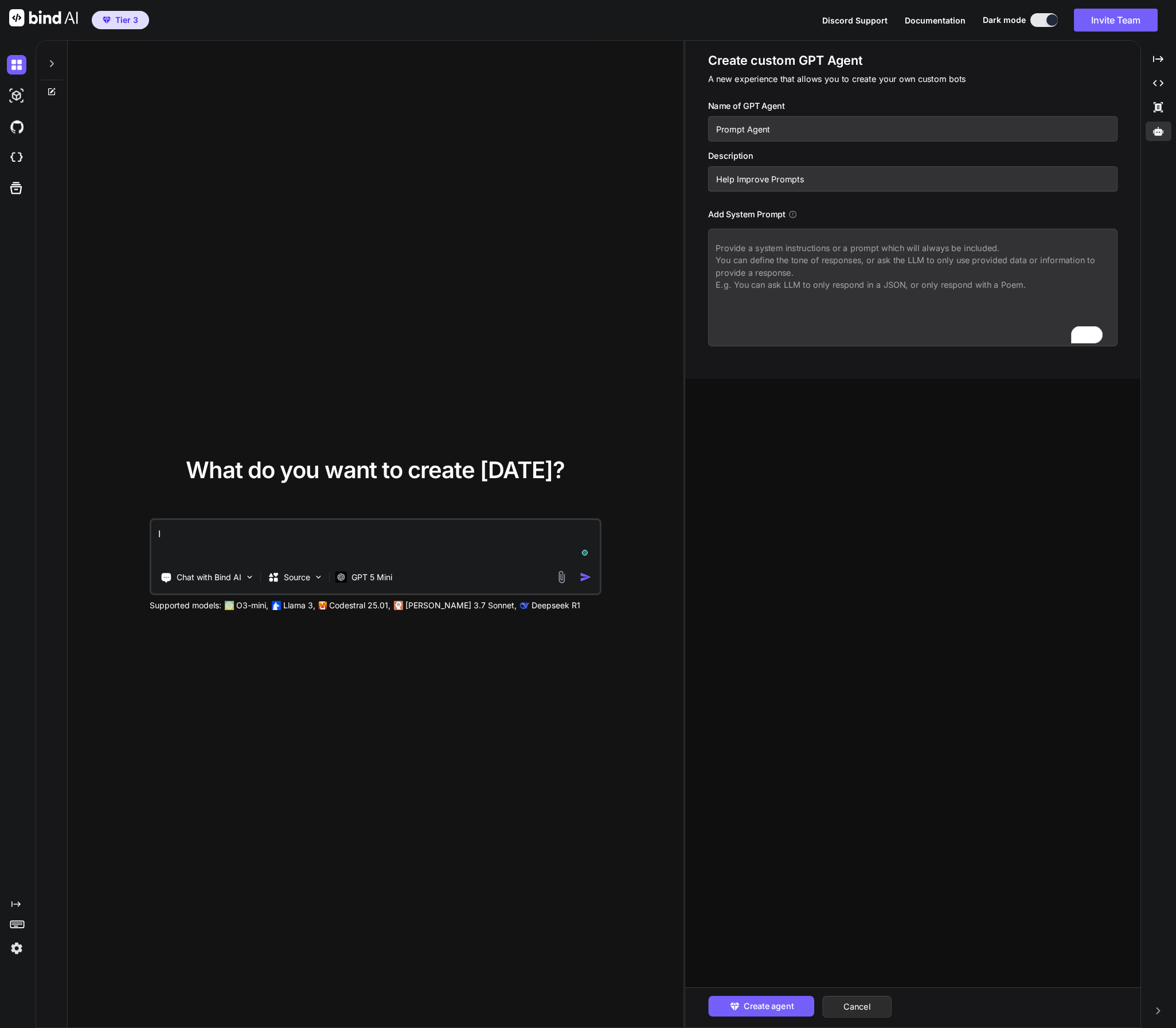
type textarea "I a"
type textarea "x"
type textarea "I am"
type textarea "x"
type textarea "I am"
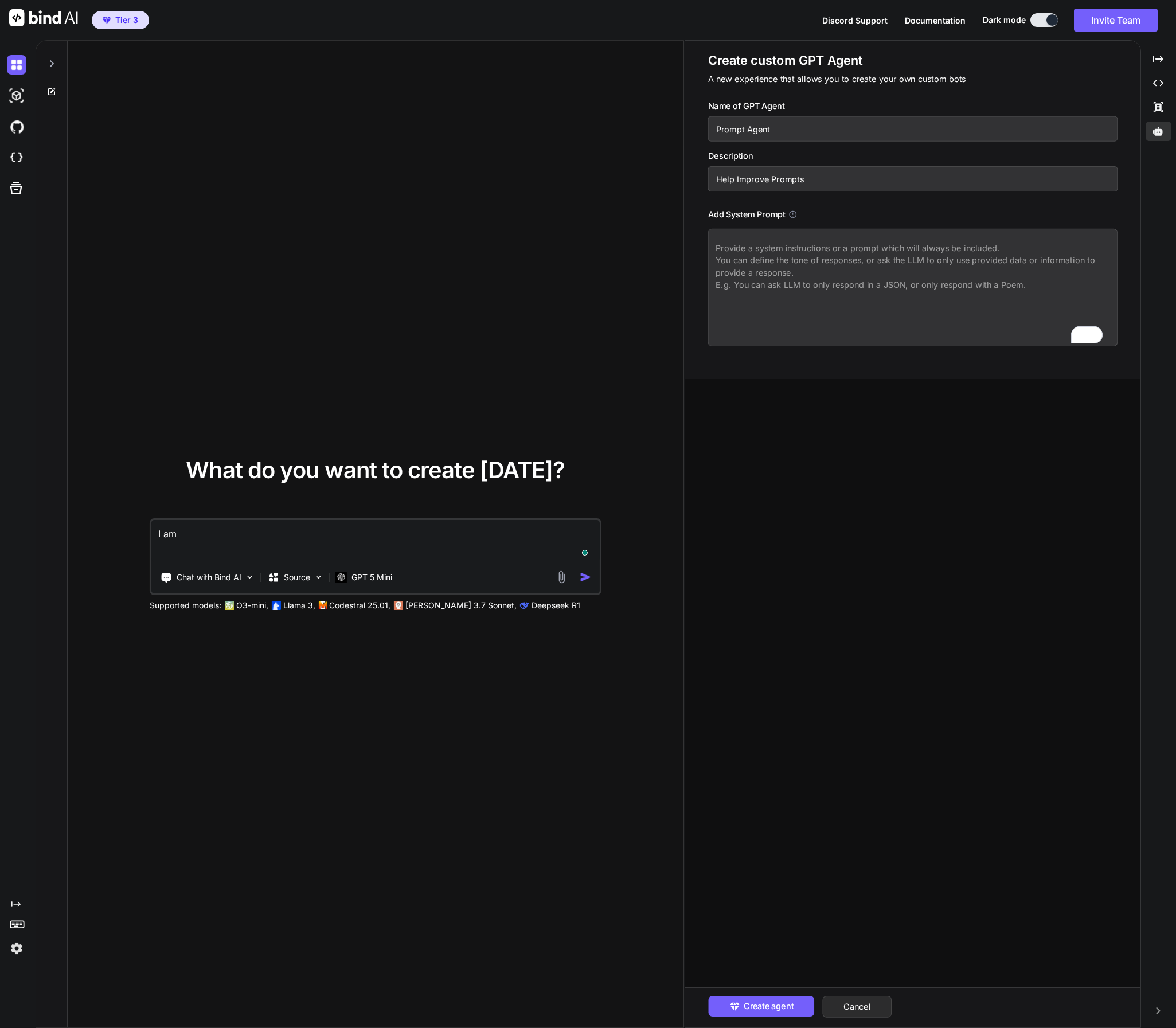
type textarea "x"
type textarea "I am t"
type textarea "x"
type textarea "I am tr"
type textarea "x"
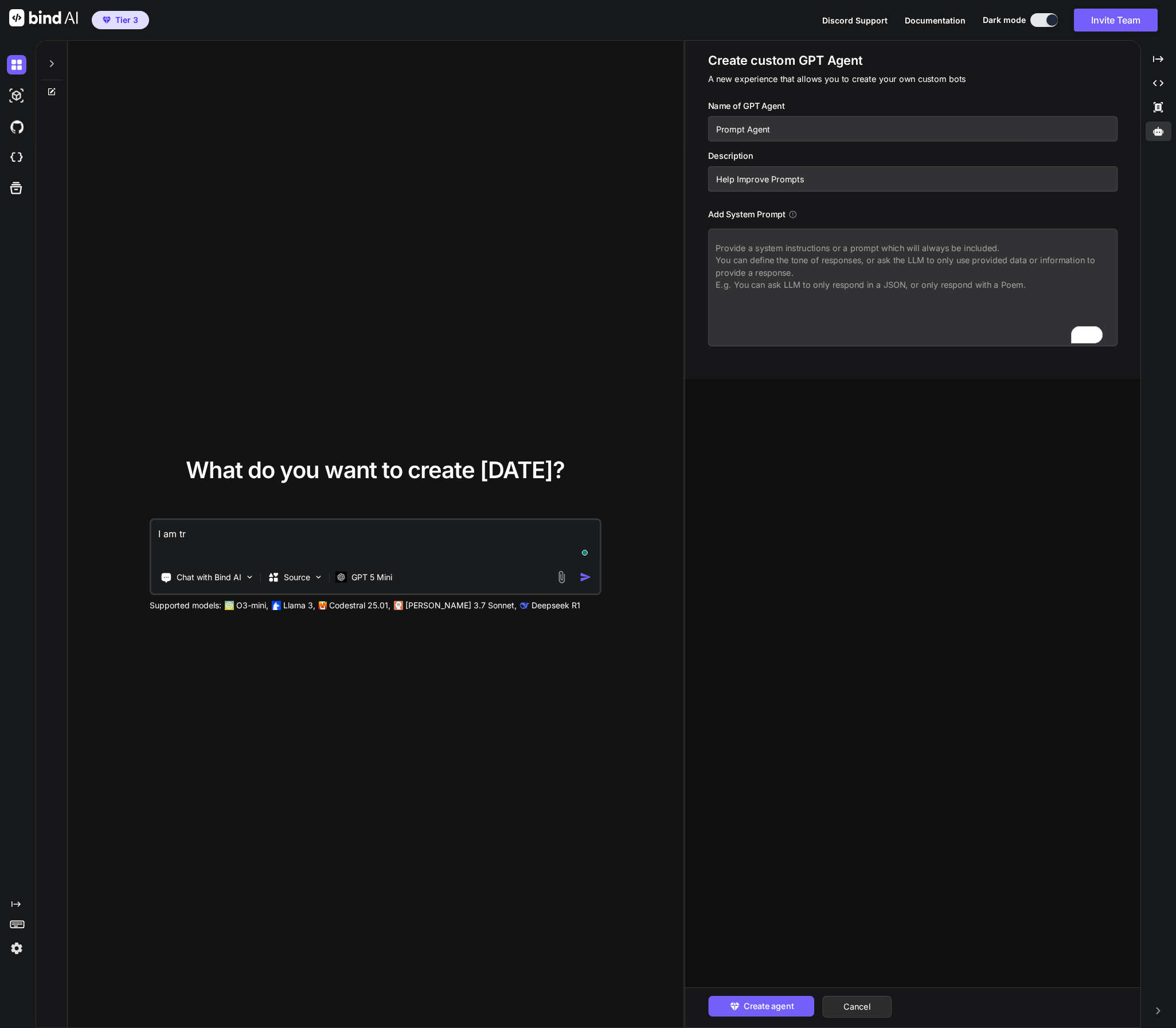
type textarea "I am try"
type textarea "x"
type textarea "I am tryi"
type textarea "x"
type textarea "I am tryin"
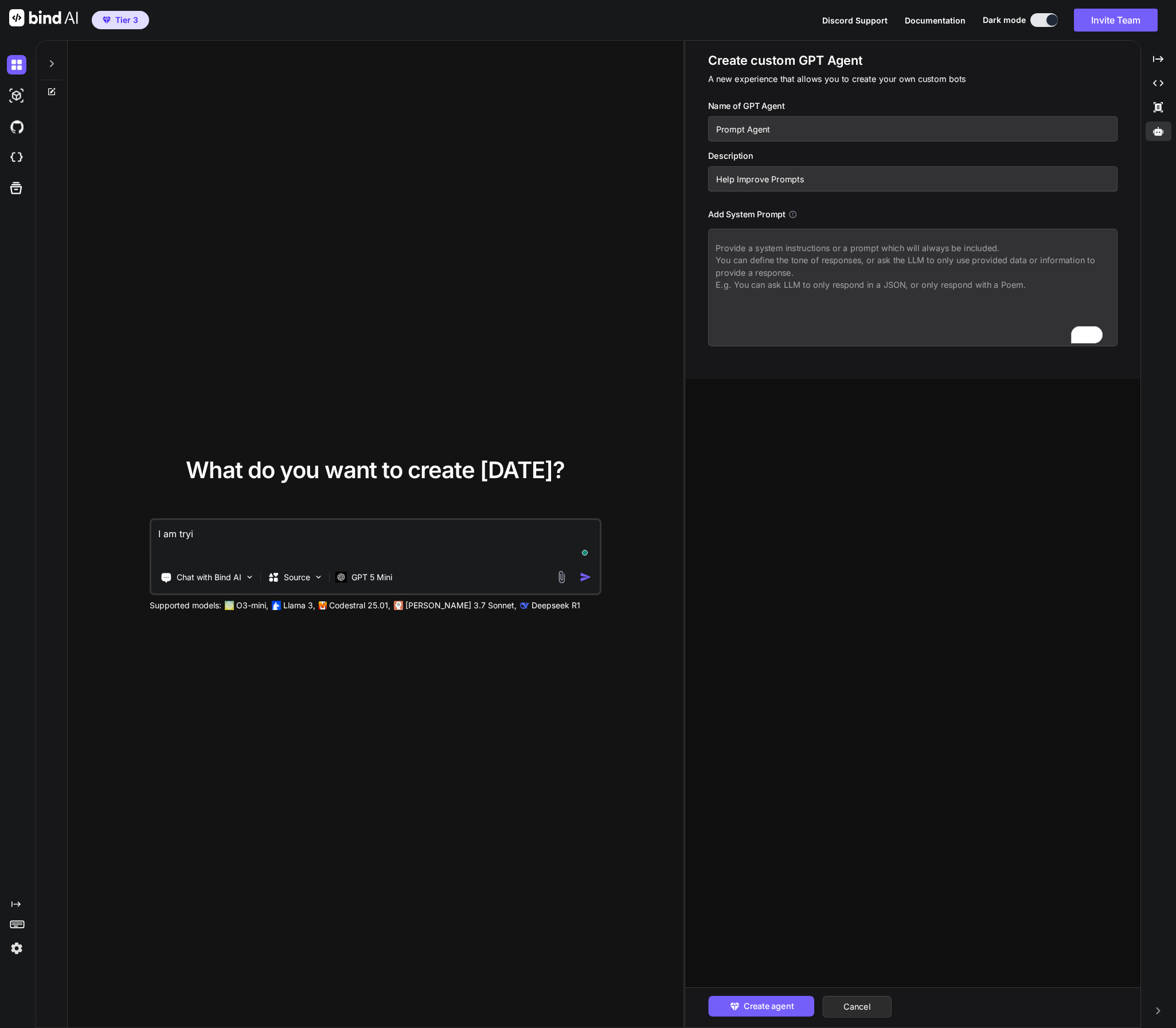
type textarea "x"
type textarea "I am trying"
type textarea "x"
type textarea "I am trying"
type textarea "x"
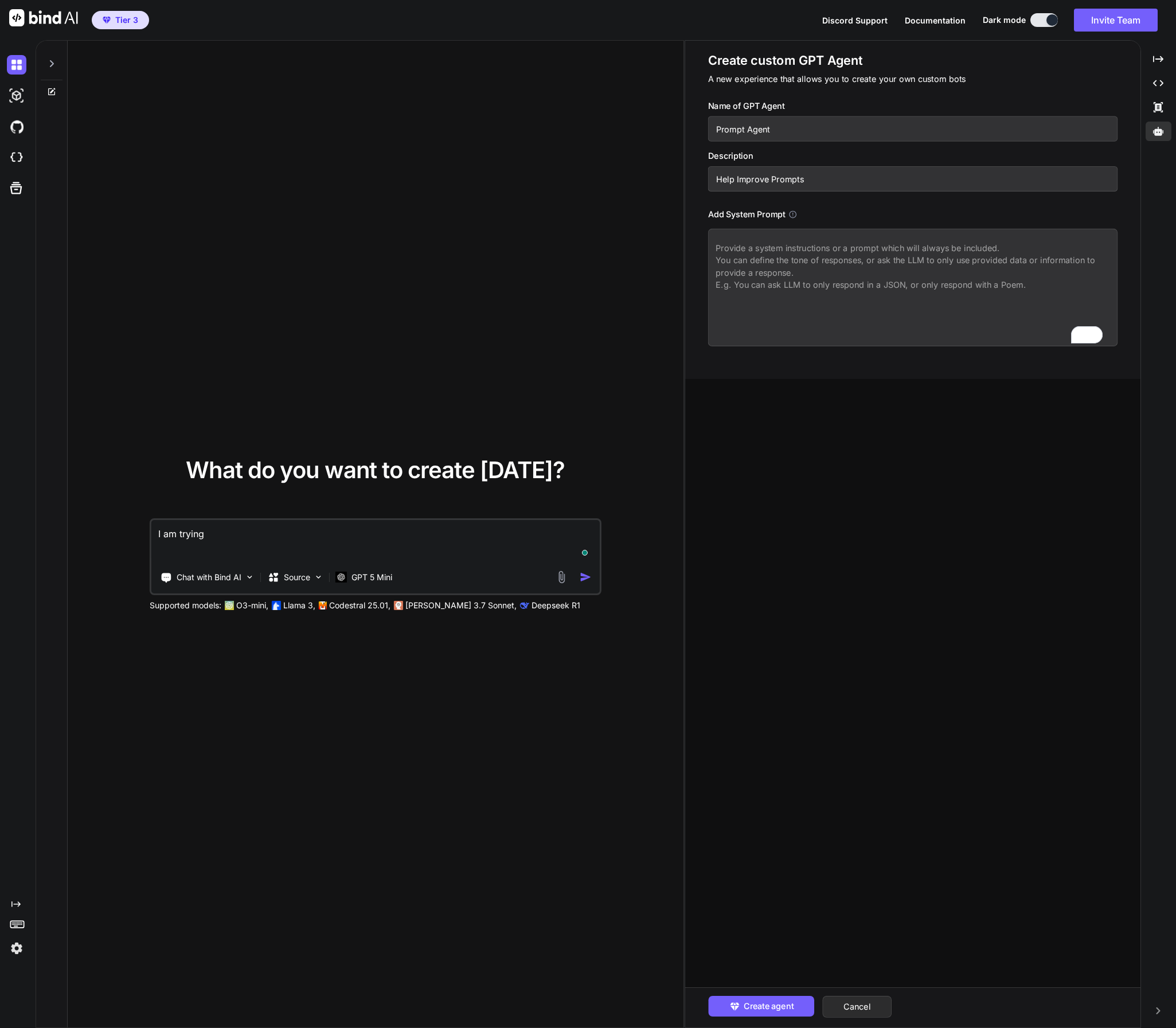
type textarea "I am trying t"
type textarea "x"
type textarea "I am trying to"
type textarea "x"
type textarea "I am trying to"
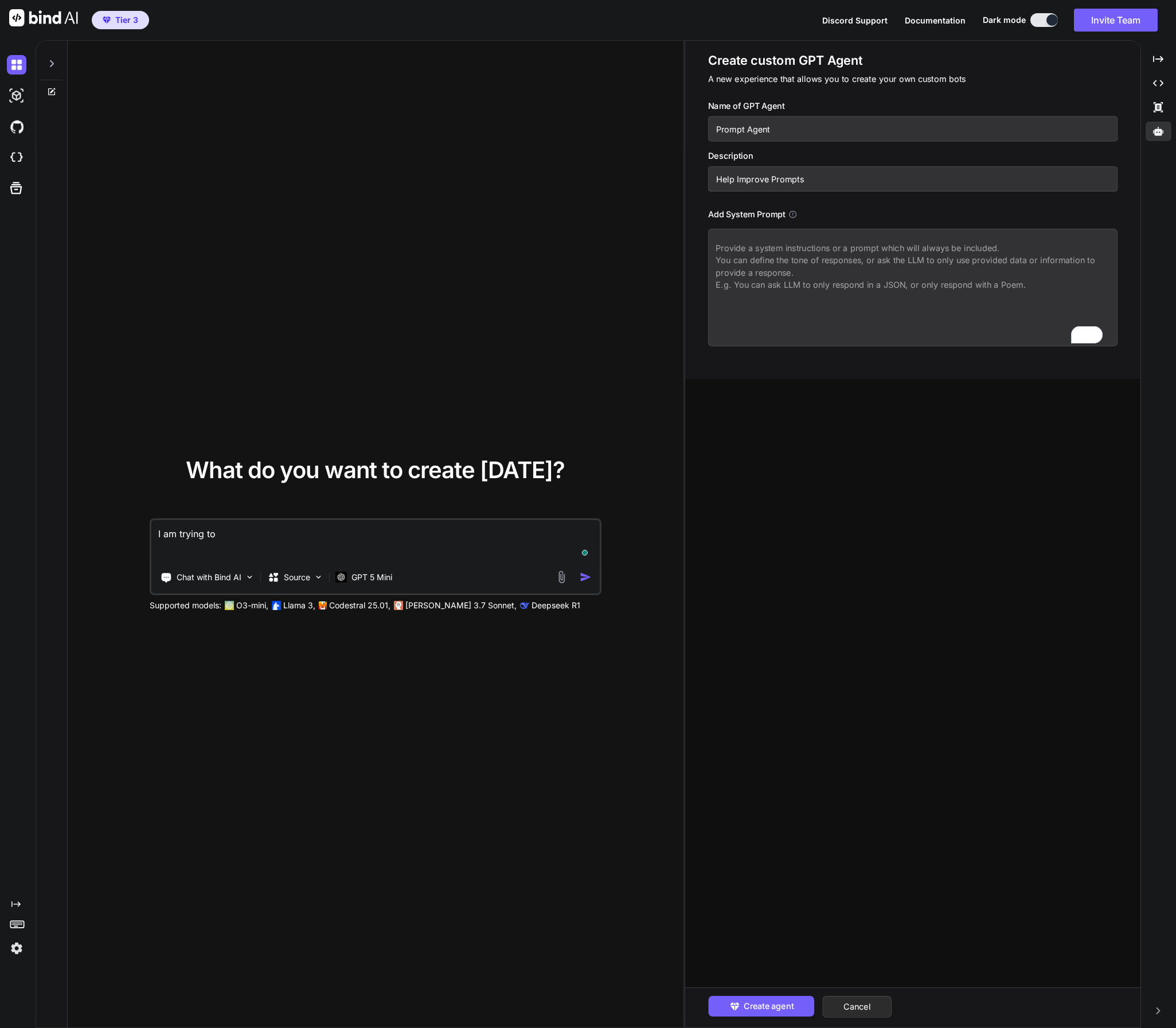
type textarea "x"
type textarea "I am trying to g"
type textarea "x"
type textarea "I am trying to ge"
type textarea "x"
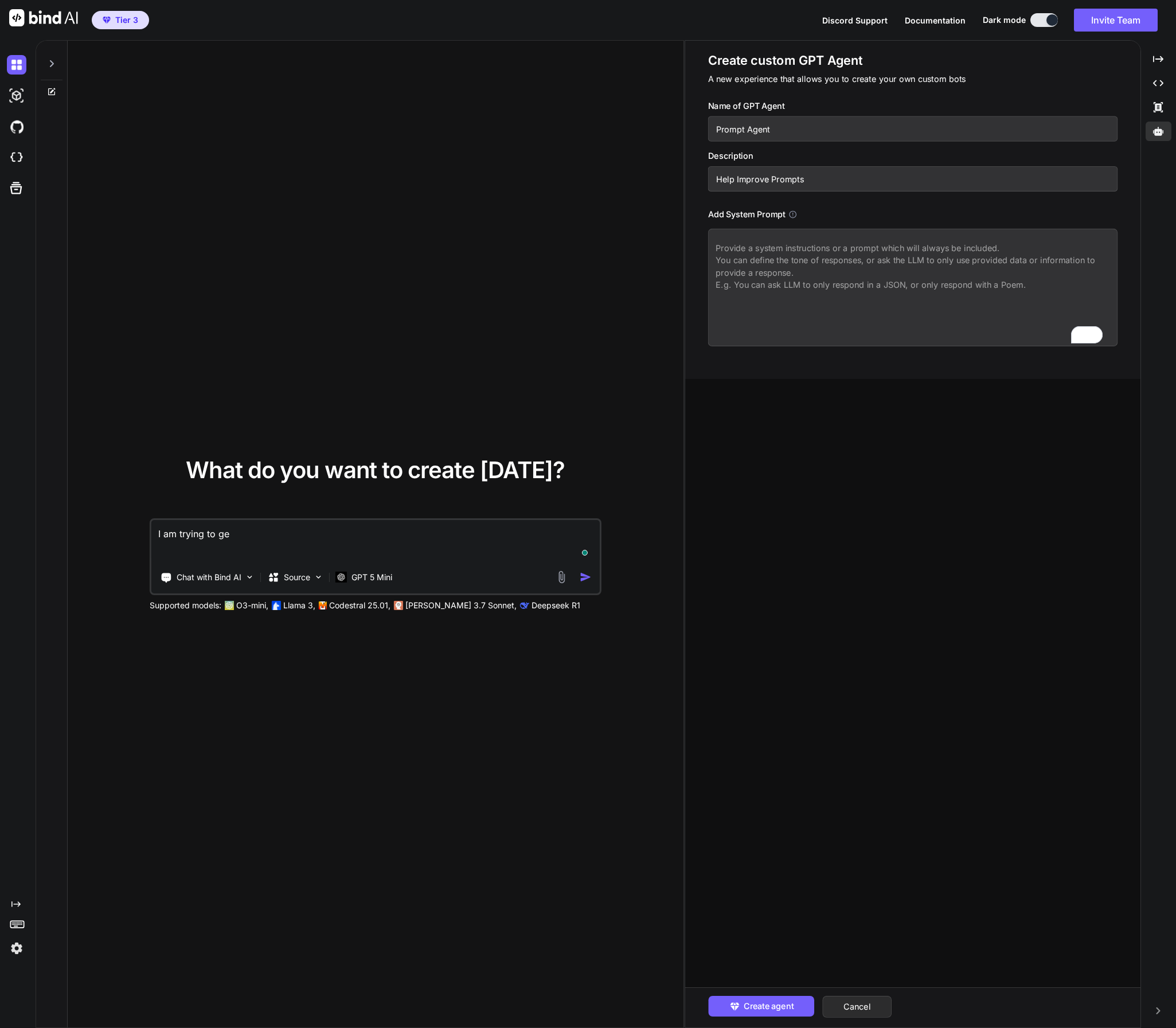
type textarea "I am trying to gen"
type textarea "x"
type textarea "I am trying to gene"
type textarea "x"
type textarea "I am trying to [PERSON_NAME]"
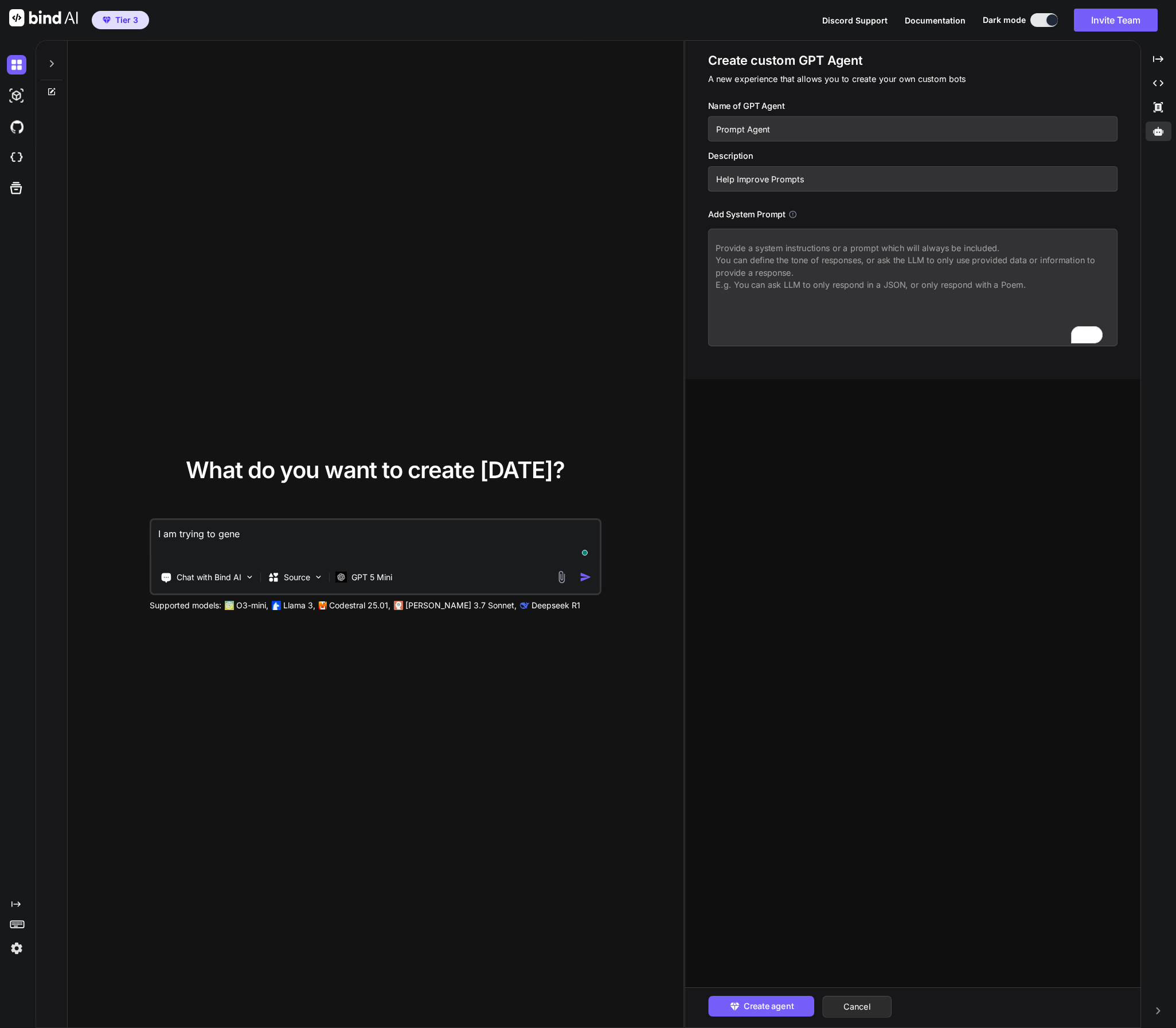
type textarea "x"
type textarea "I am trying to gene"
type textarea "x"
type textarea "I am trying to gener"
type textarea "x"
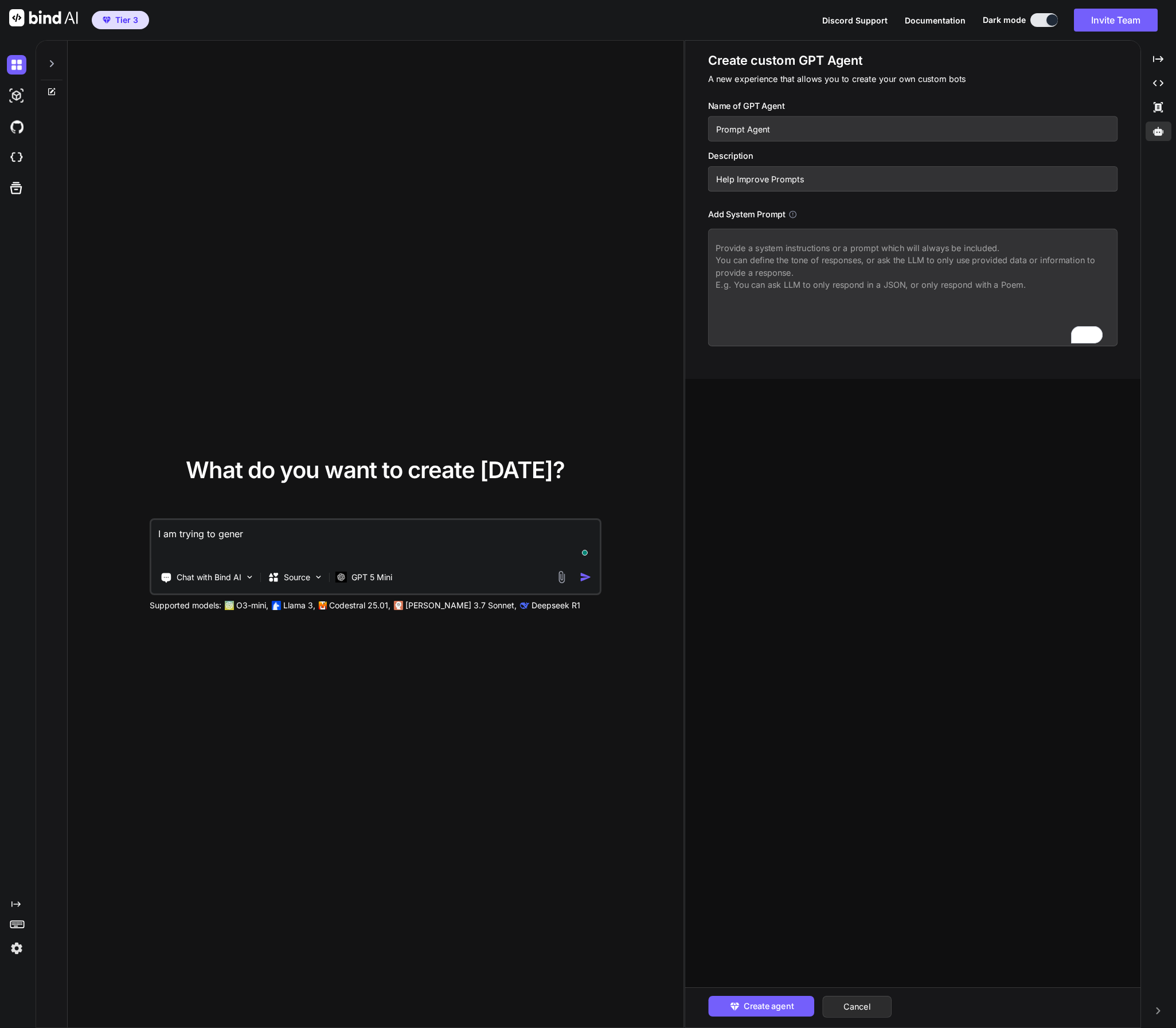
type textarea "I am trying to genera"
type textarea "x"
type textarea "I am trying to generat"
type textarea "x"
type textarea "I am trying to generate"
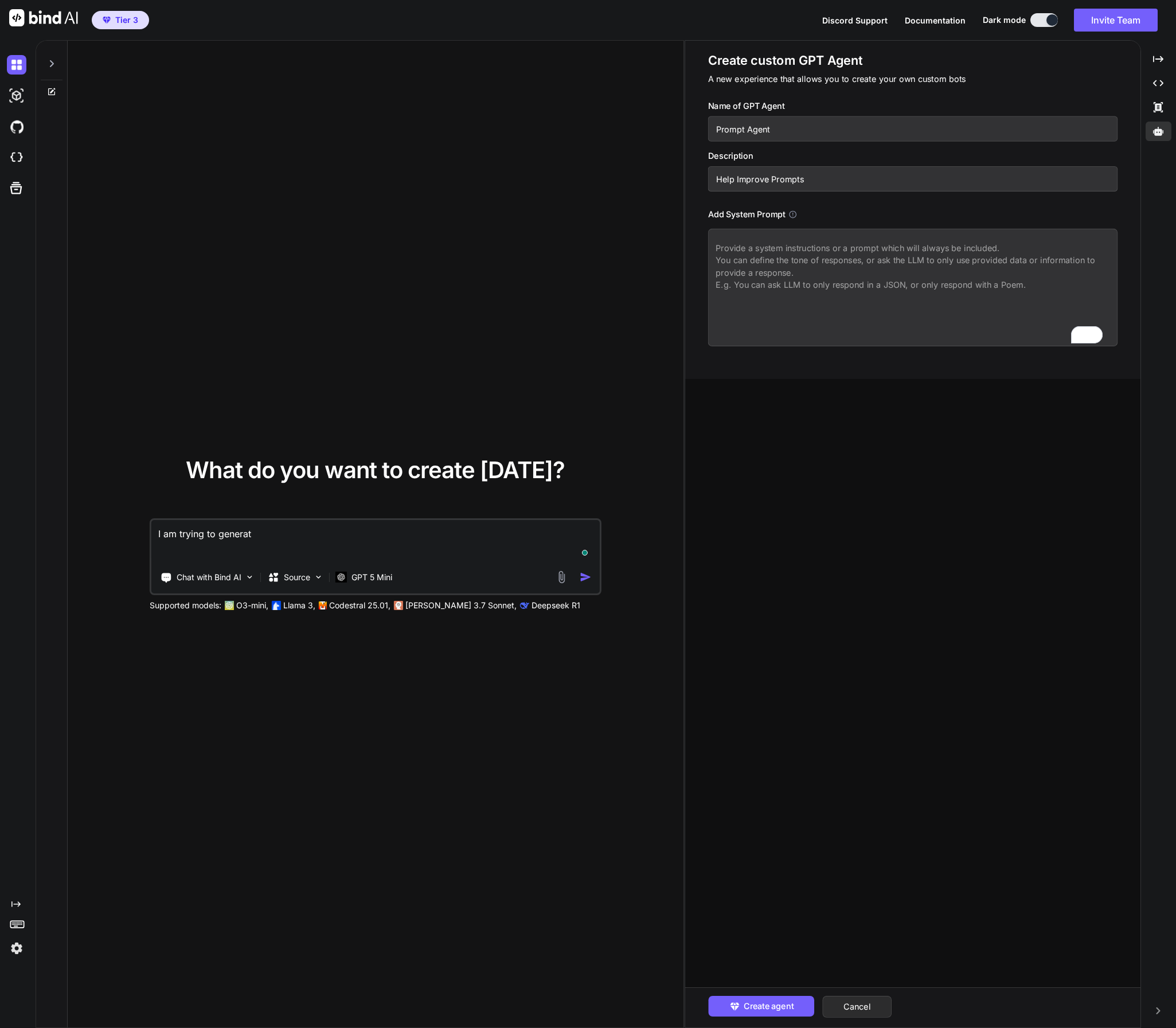
type textarea "x"
type textarea "I am trying to generate"
type textarea "x"
type textarea "I am trying to generate a"
type textarea "x"
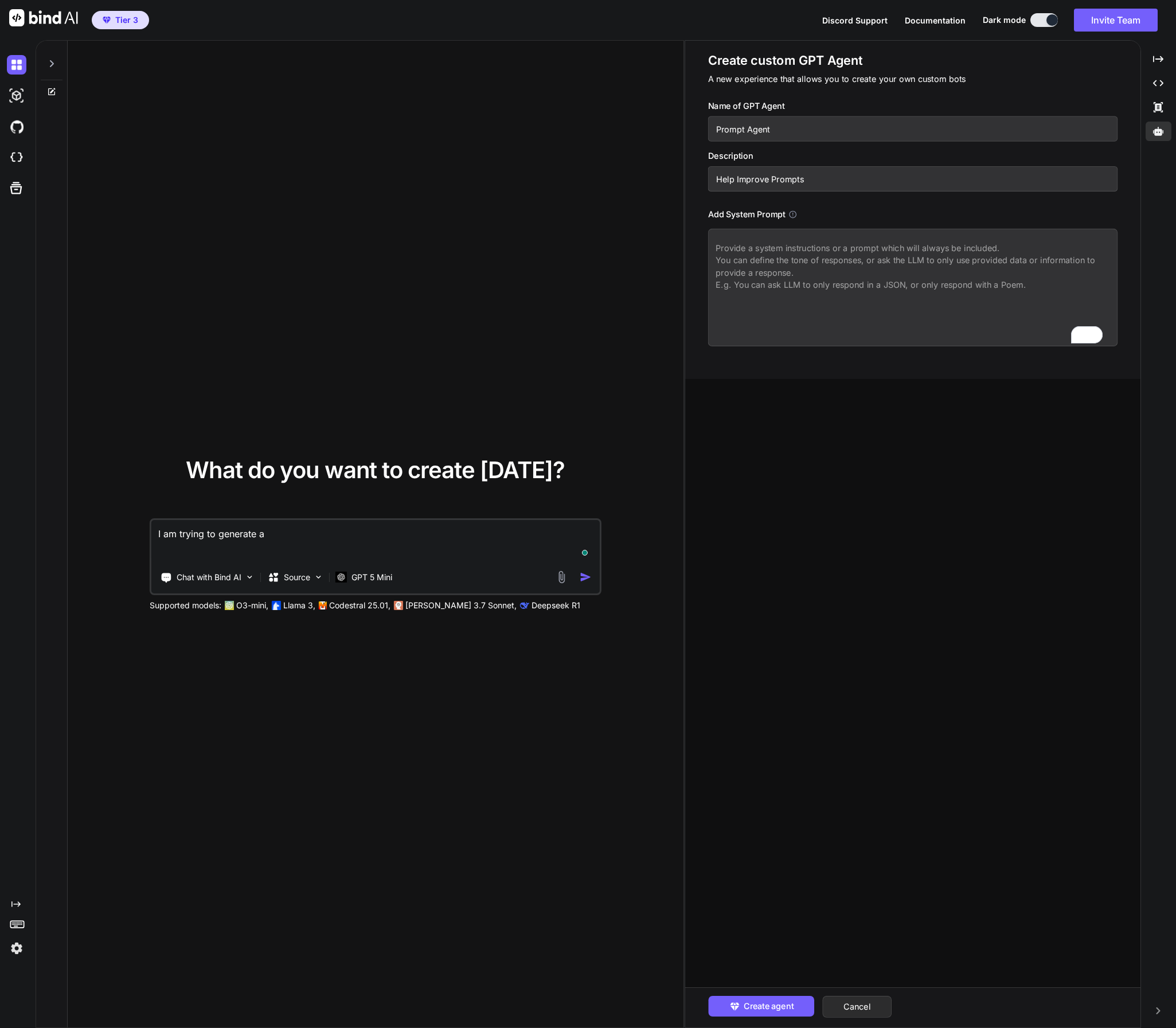
type textarea "I am trying to generate a"
type textarea "x"
type textarea "I am trying to generate a G"
type textarea "x"
type textarea "I am trying to generate a GP"
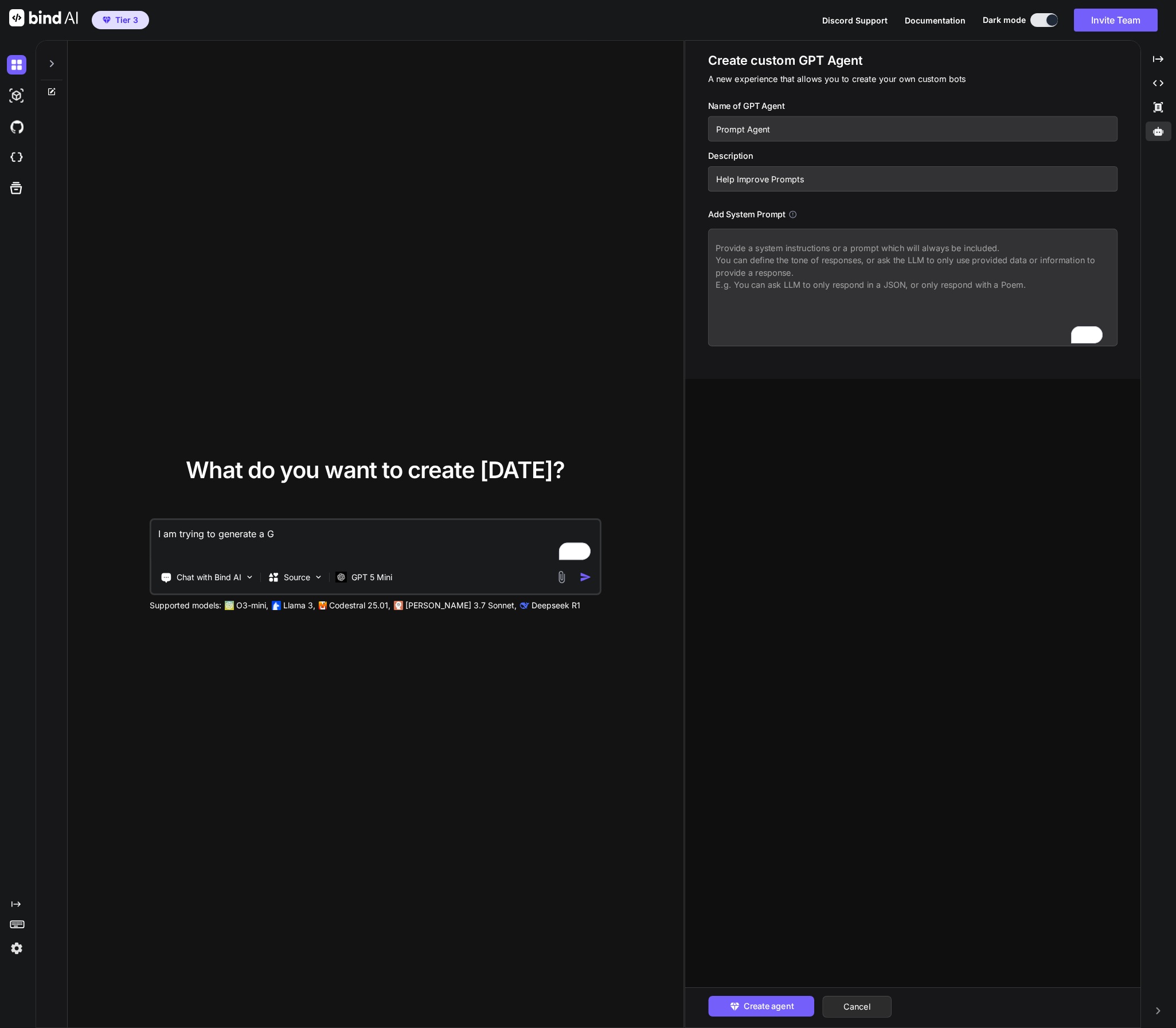
type textarea "x"
type textarea "I am trying to generate a GPT"
type textarea "x"
type textarea "I am trying to generate a GPT"
type textarea "x"
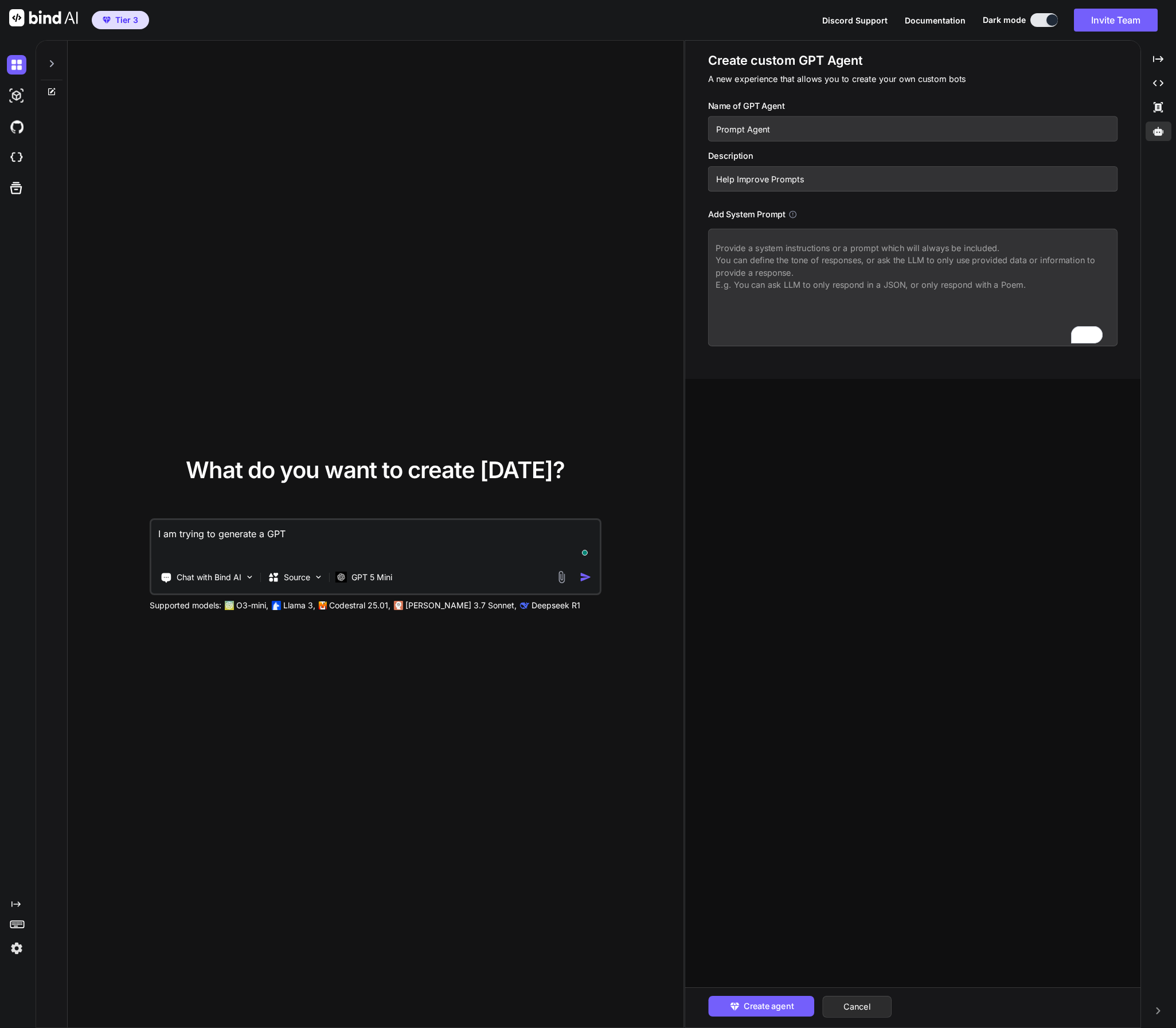
type textarea "I am trying to generate a GPT a"
type textarea "x"
type textarea "I am trying to generate a GPT ag"
type textarea "x"
type textarea "I am trying to generate a GPT age"
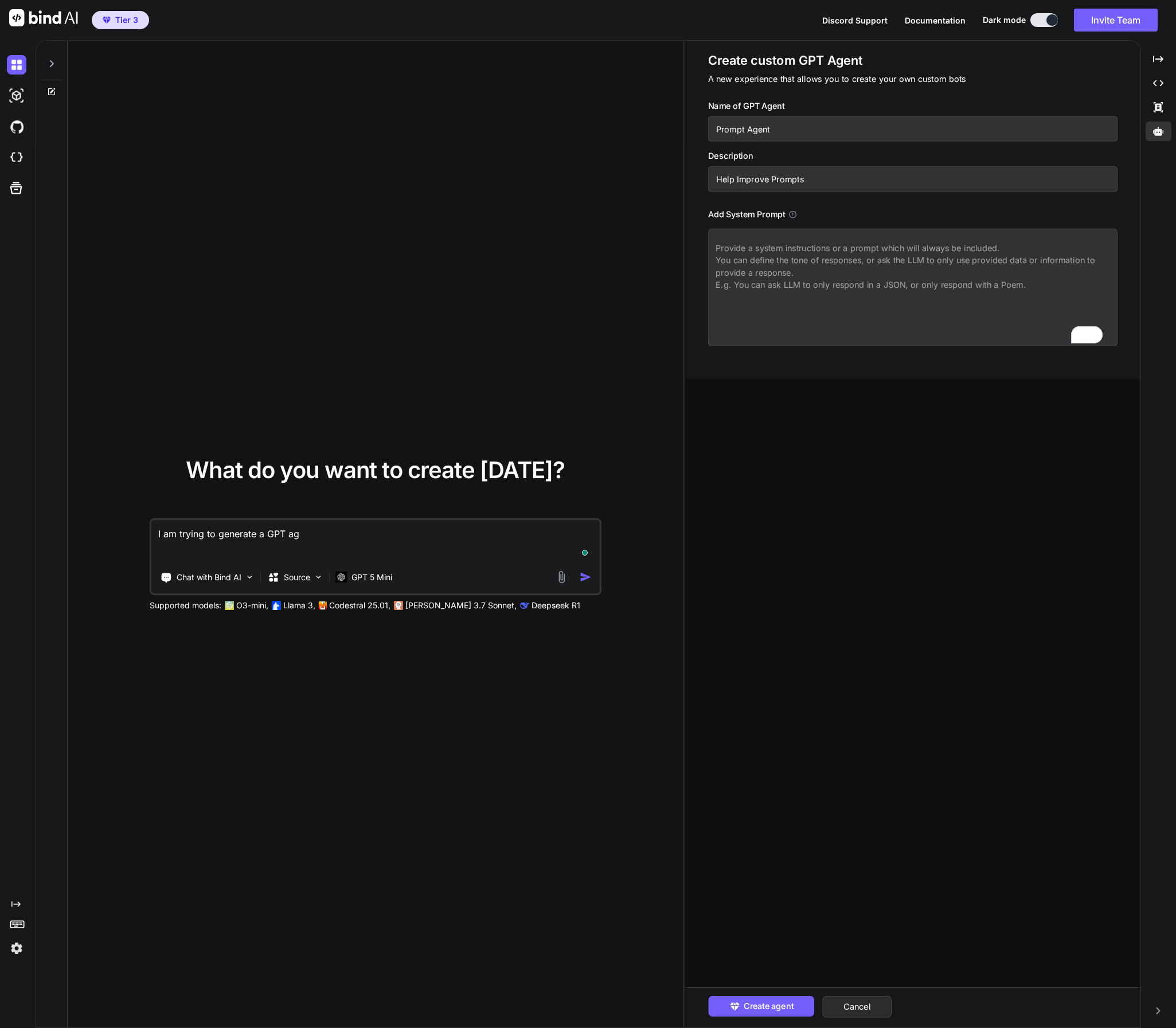
type textarea "x"
type textarea "I am trying to generate a GPT agenm"
type textarea "x"
type textarea "I am trying to generate a GPT agenmt"
type textarea "x"
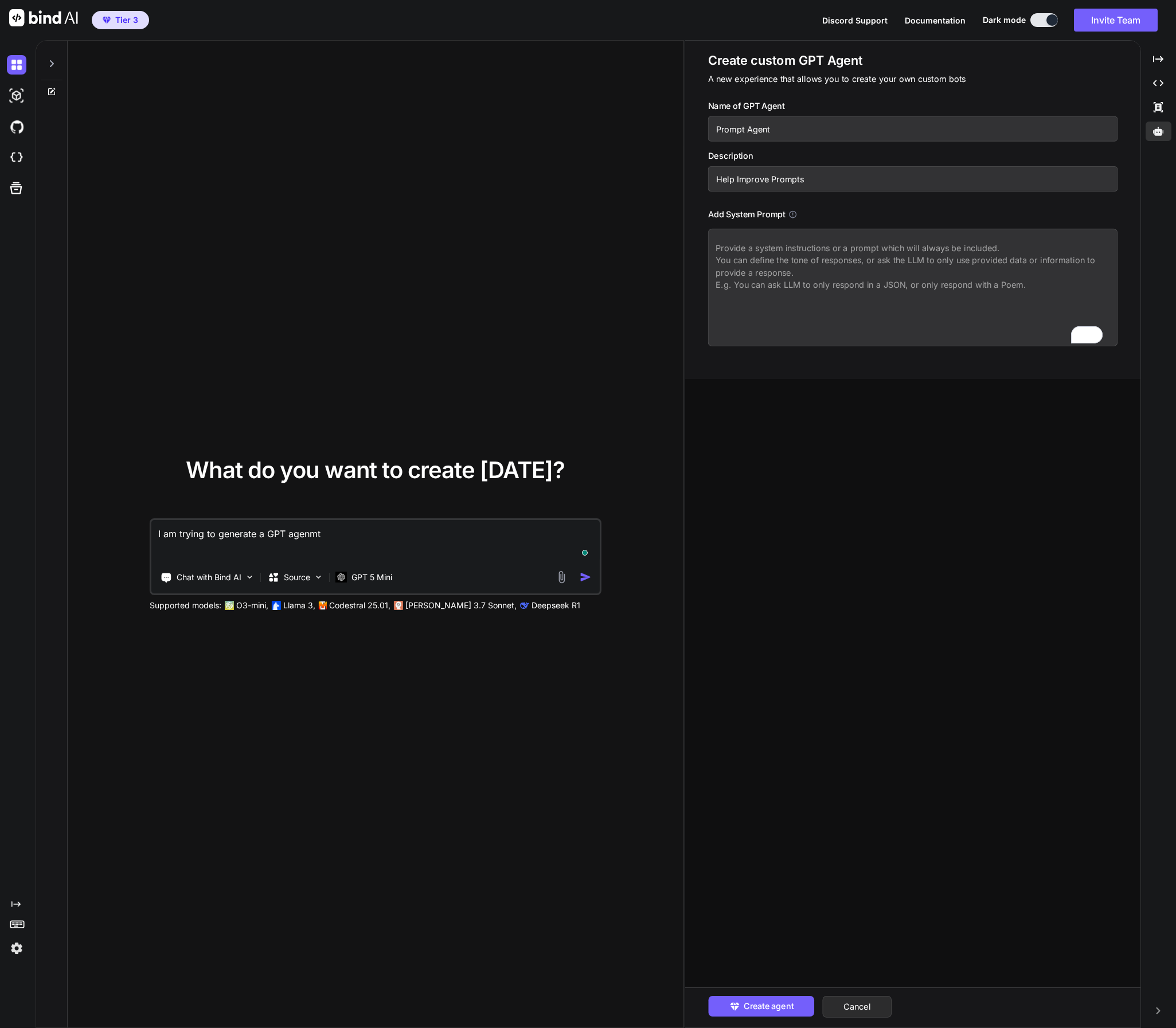
type textarea "I am trying to generate a GPT agenm"
type textarea "x"
type textarea "I am trying to generate a GPT agen"
type textarea "x"
type textarea "I am trying to generate a GPT agent"
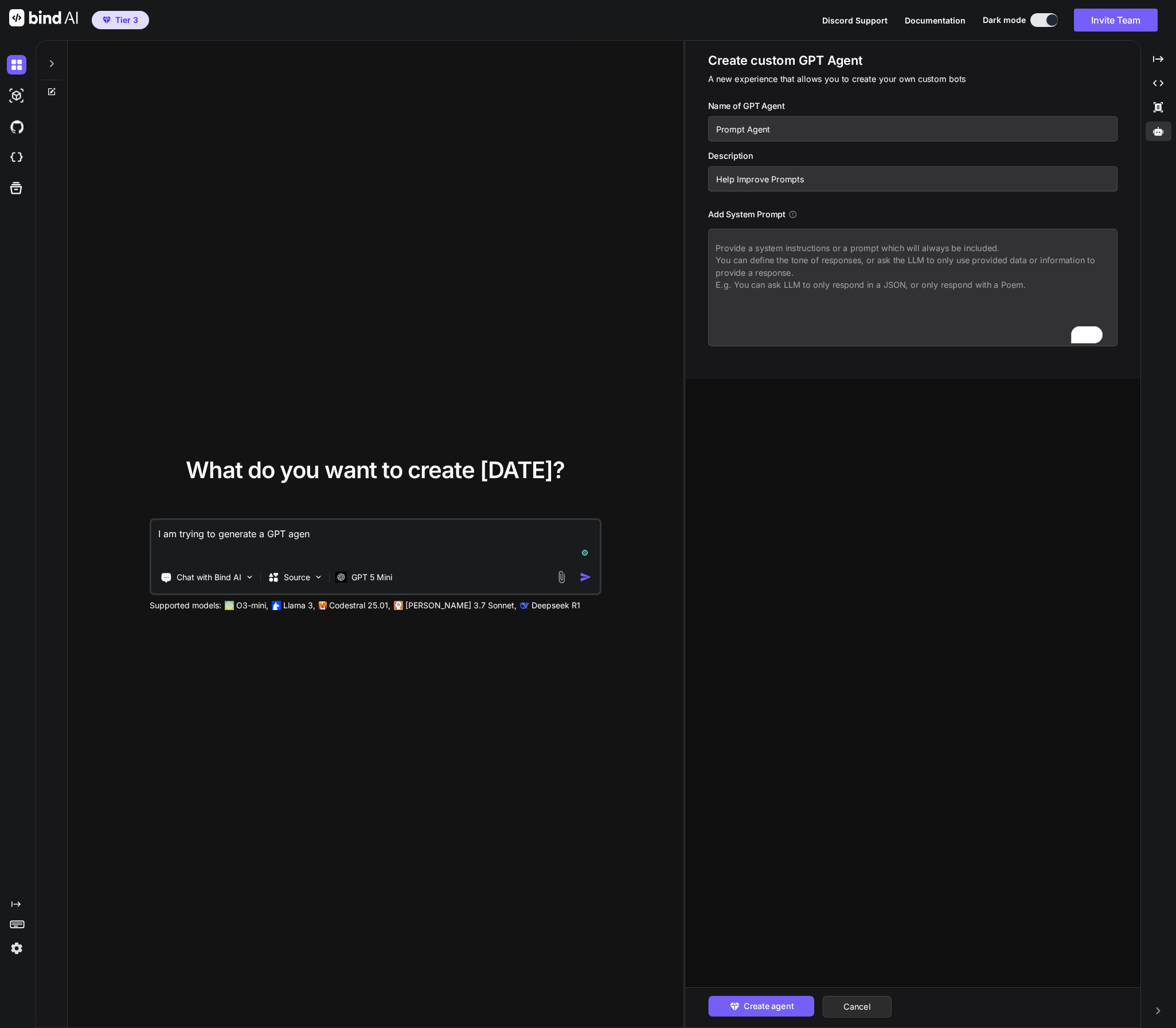
type textarea "x"
type textarea "I am trying to generate a GPT agent"
type textarea "x"
type textarea "I am trying to generate a GPT agent fg"
type textarea "x"
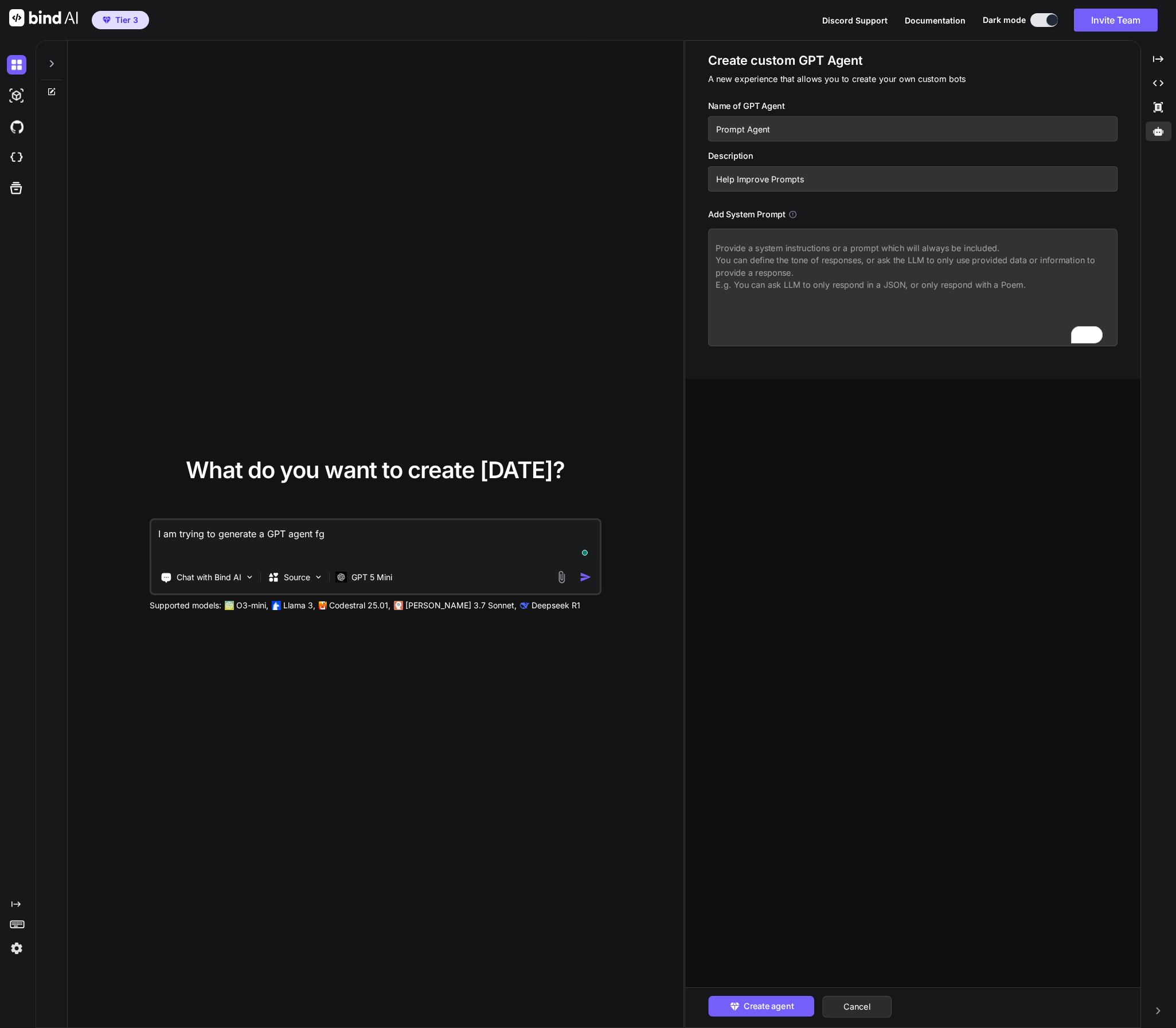
type textarea "I am trying to generate a GPT agent fgo"
type textarea "x"
type textarea "I am trying to generate a GPT agent fg"
type textarea "x"
type textarea "I am trying to generate a GPT agent f"
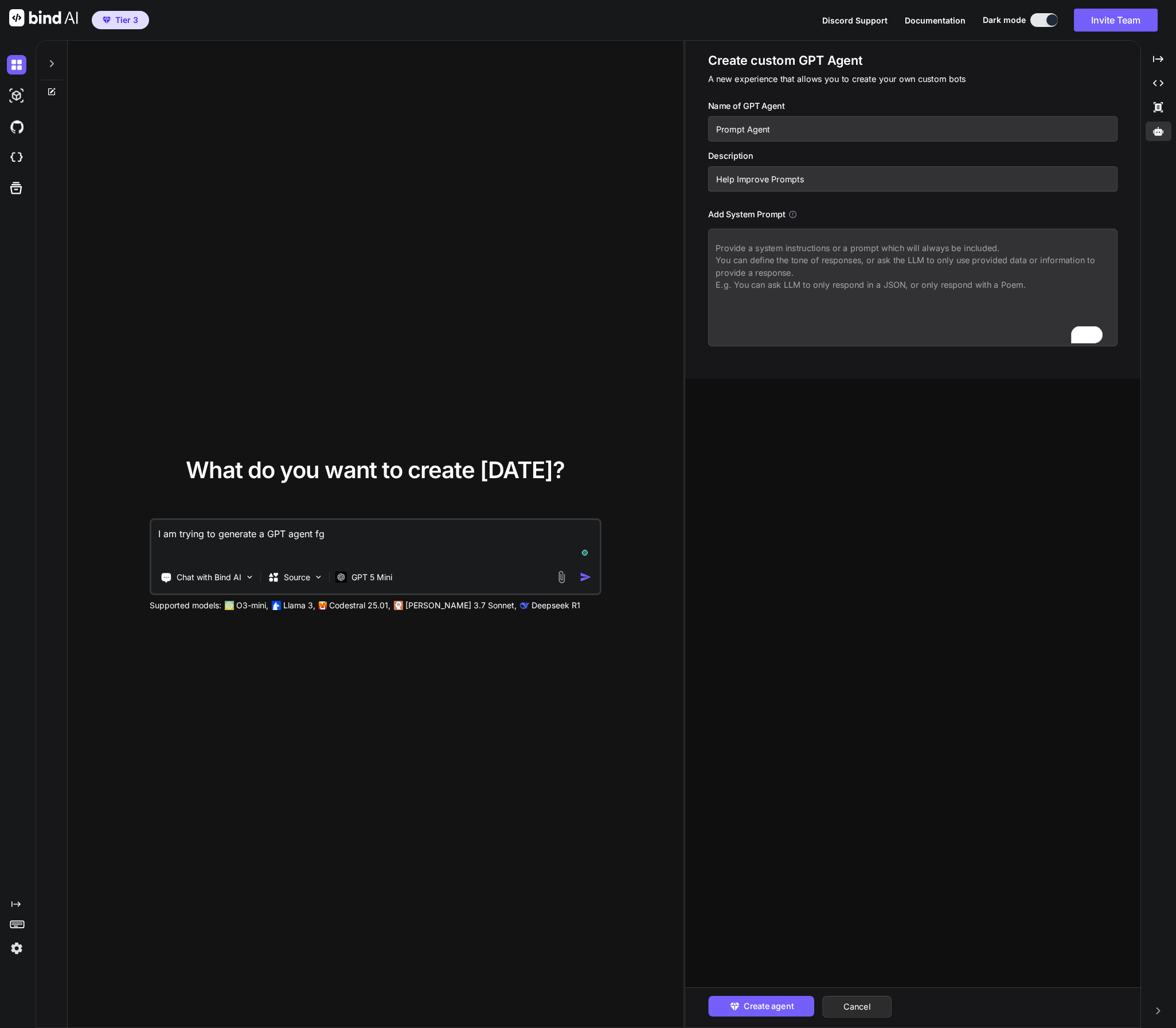
type textarea "x"
type textarea "I am trying to generate a GPT agent fo"
type textarea "x"
type textarea "I am trying to generate a GPT agent for"
type textarea "x"
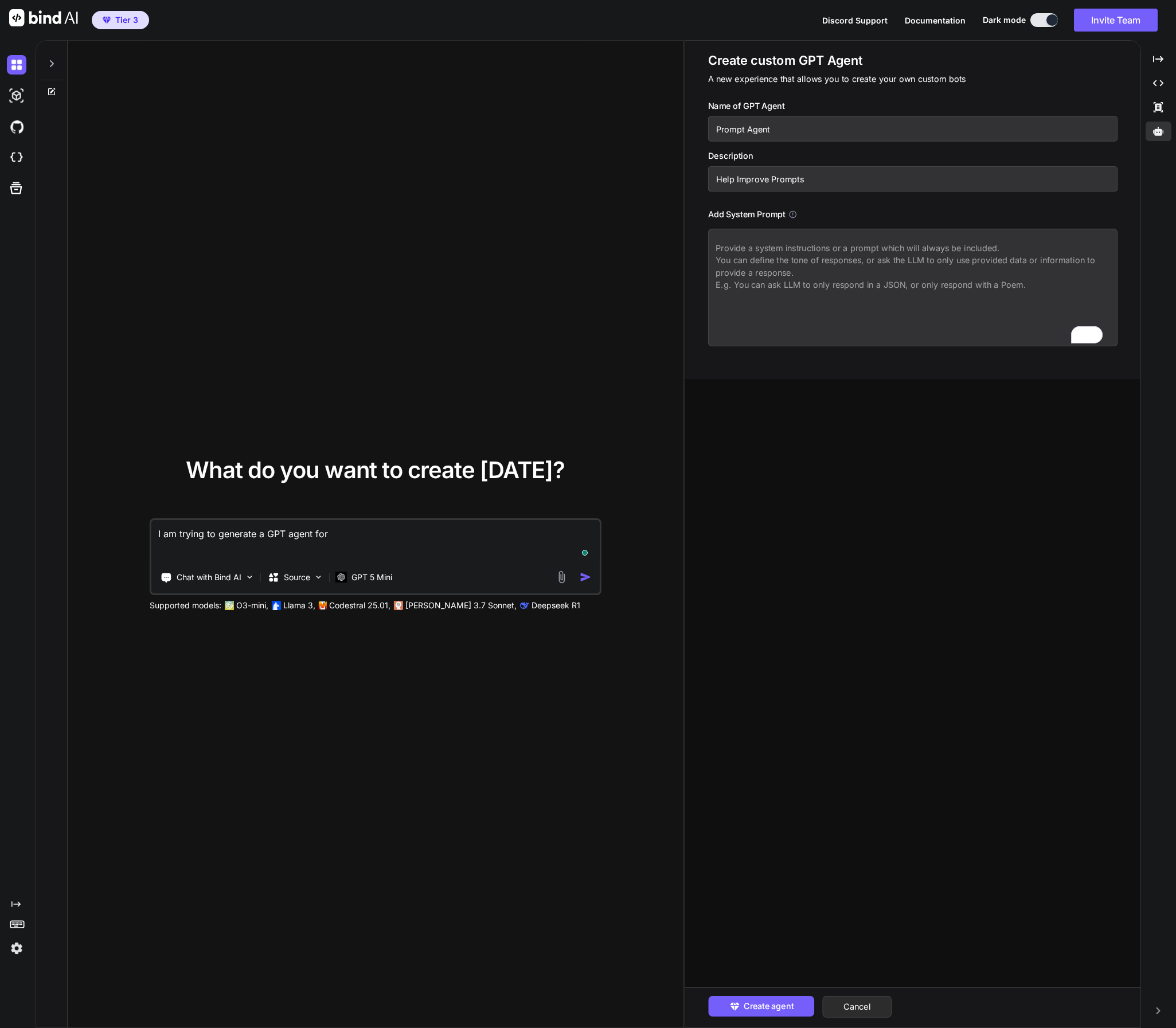
type textarea "I am trying to generate a GPT agent for"
type textarea "x"
type textarea "I am trying to generate a GPT agent for i"
type textarea "x"
type textarea "I am trying to generate a GPT agent for im"
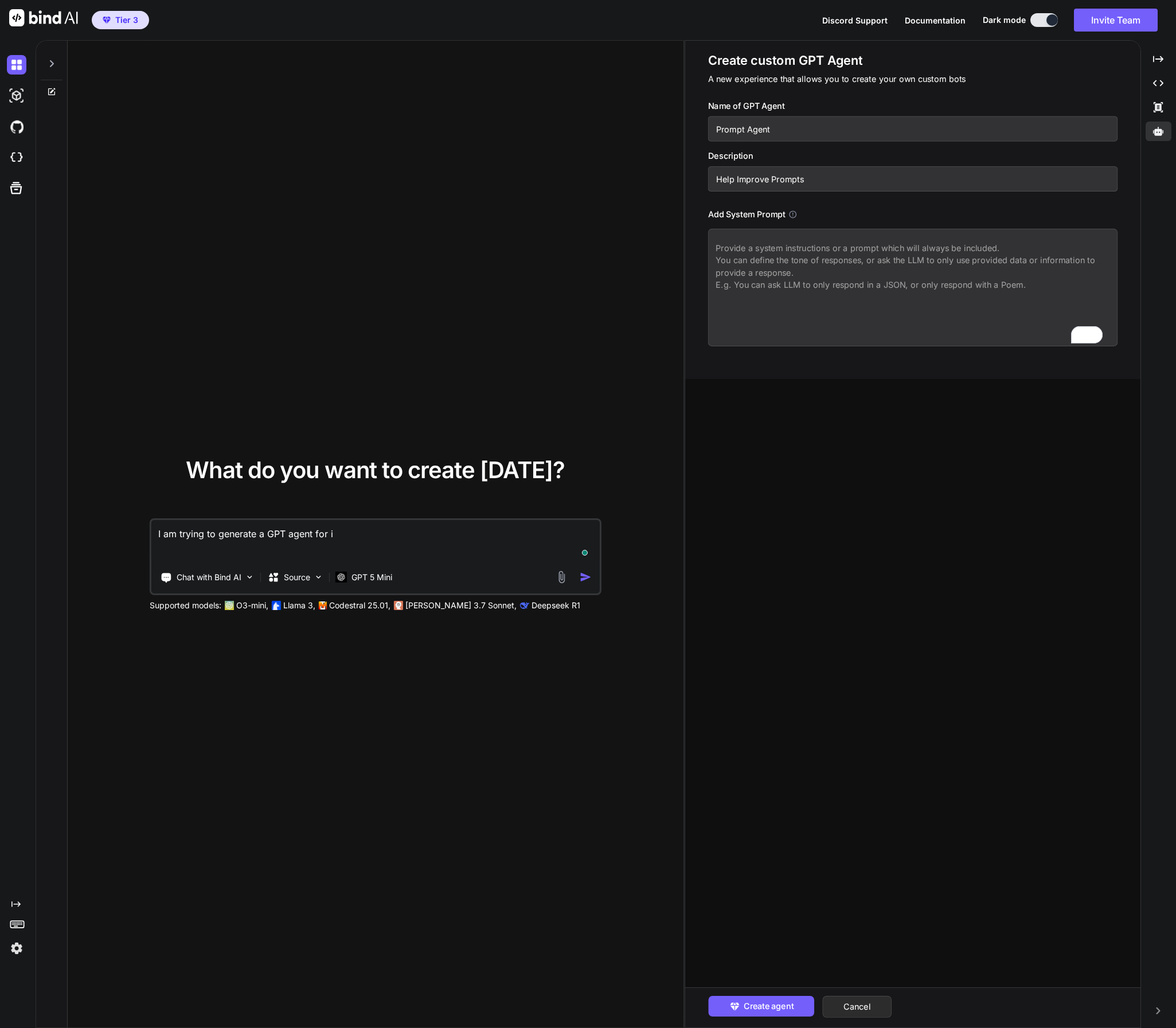
type textarea "x"
type textarea "I am trying to generate a GPT agent for imp"
type textarea "x"
type textarea "I am trying to generate a GPT agent for impr"
type textarea "x"
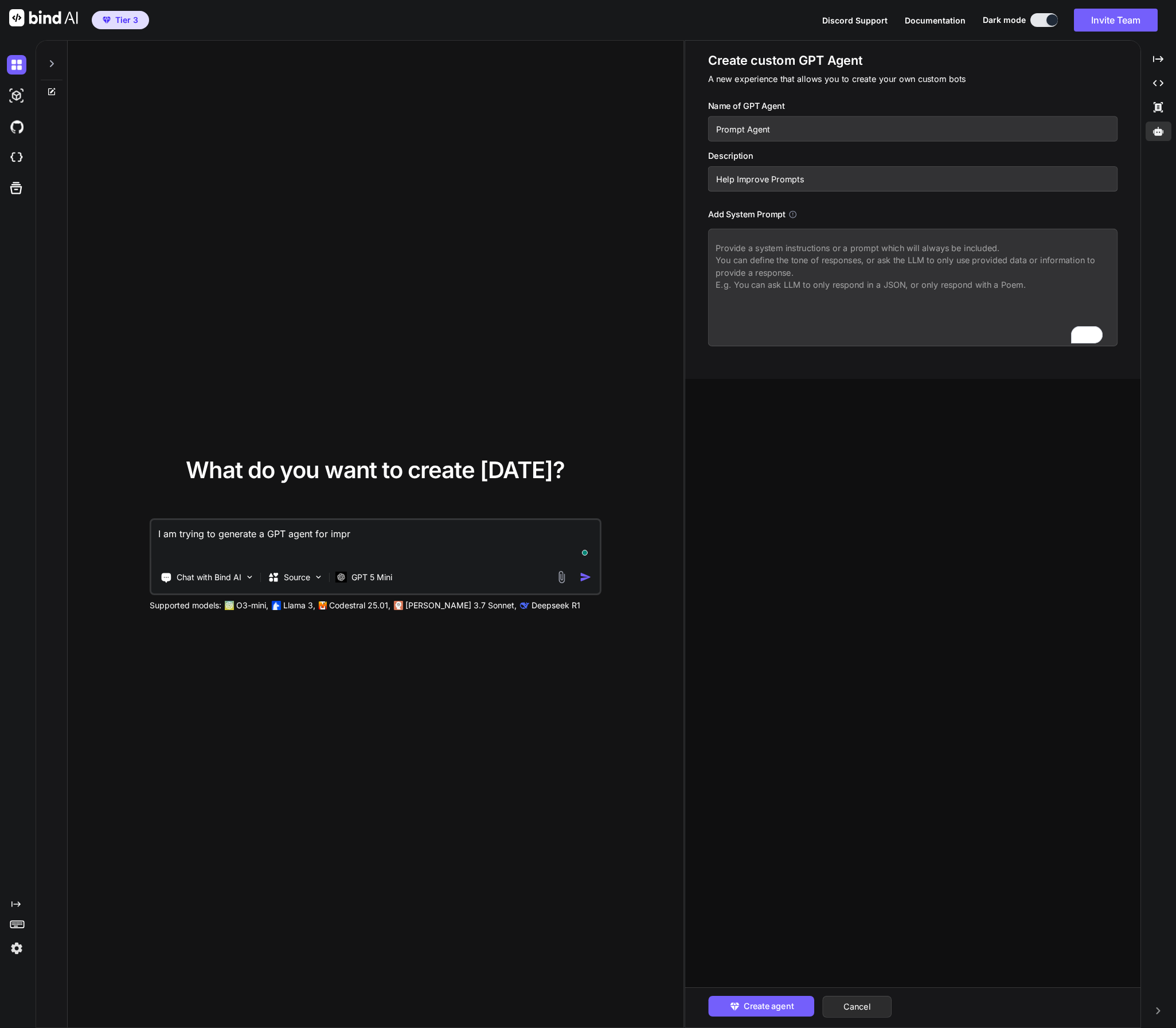
type textarea "I am trying to generate a GPT agent for impro"
type textarea "x"
type textarea "I am trying to generate a GPT agent for improv"
type textarea "x"
type textarea "I am trying to generate a GPT agent for improvi"
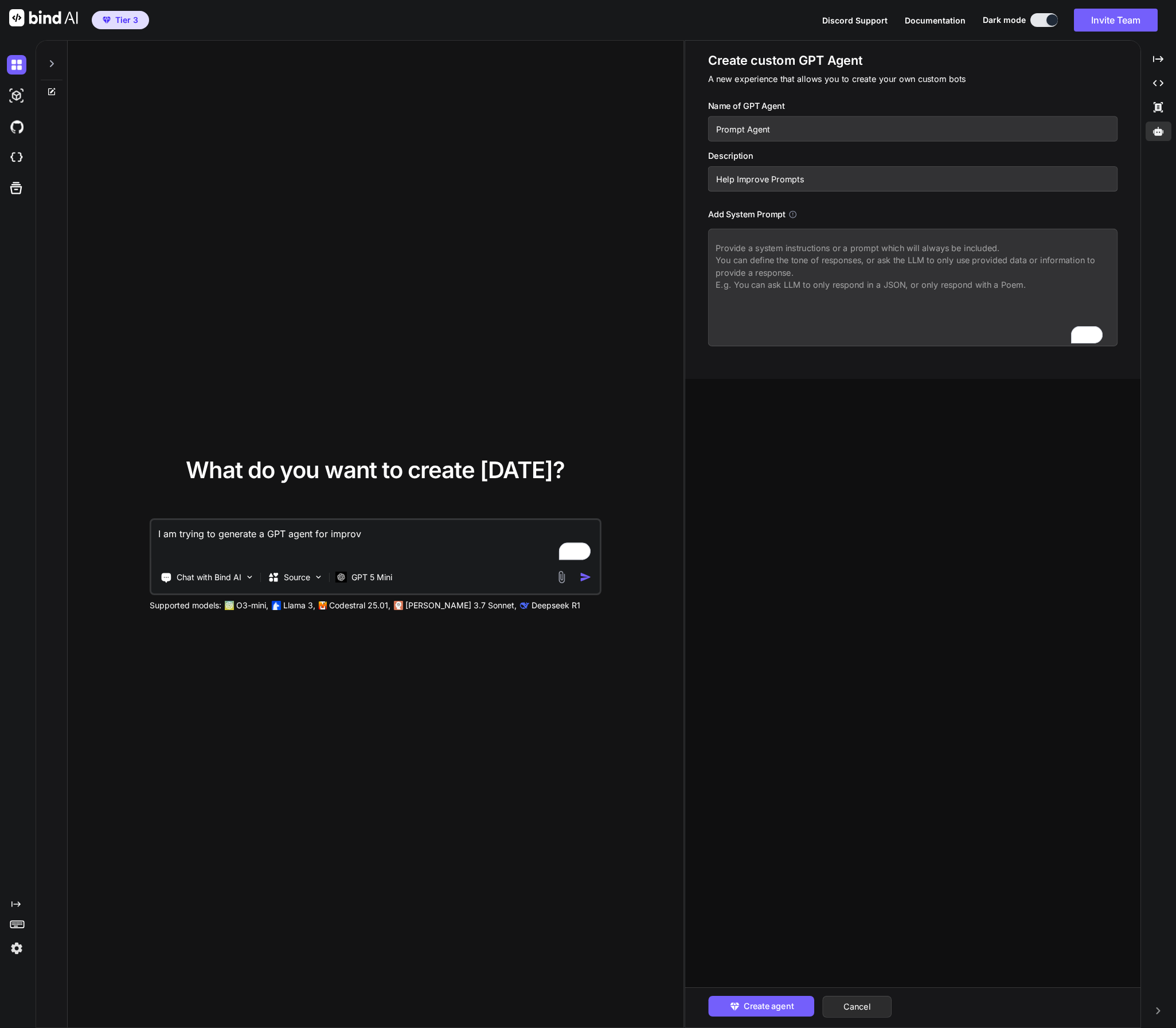
type textarea "x"
type textarea "I am trying to generate a GPT agent for improvin"
type textarea "x"
type textarea "I am trying to generate a GPT agent for improving"
type textarea "x"
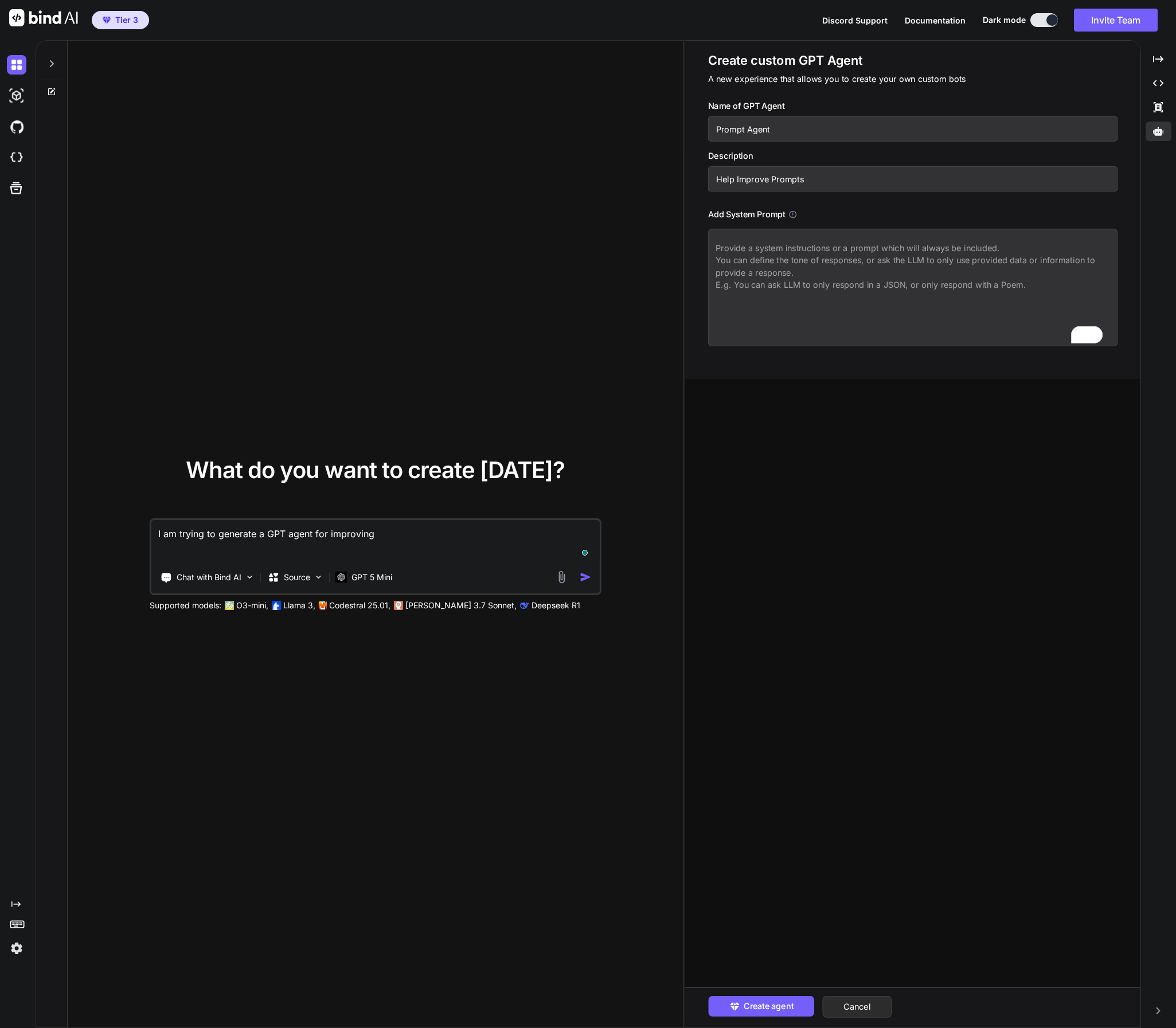
type textarea "I am trying to generate a GPT agent for improving"
type textarea "x"
type textarea "I am trying to generate a GPT agent for improving p"
type textarea "x"
type textarea "I am trying to generate a GPT agent for improving pr"
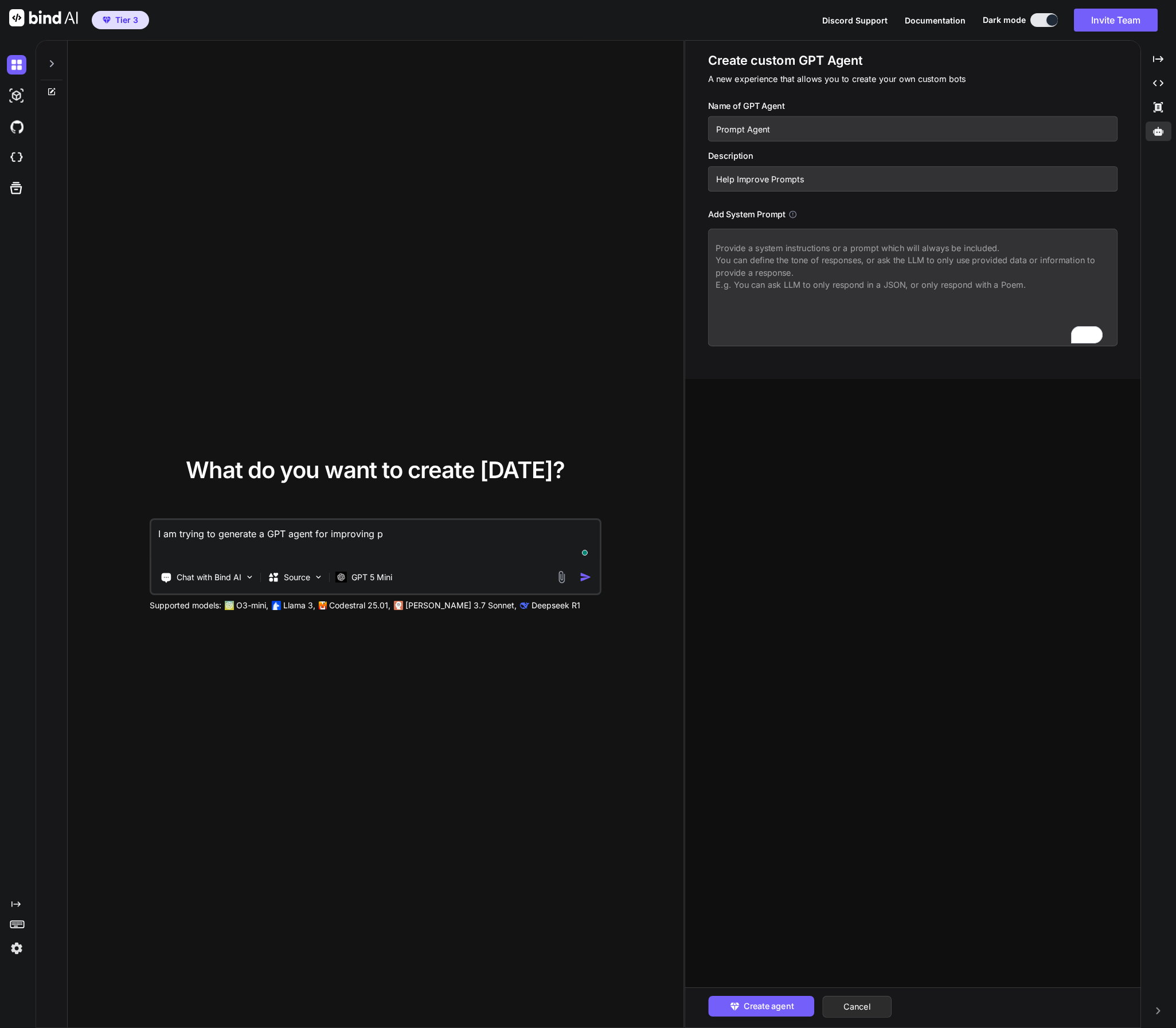
type textarea "x"
type textarea "I am trying to generate a GPT agent for improving pro"
type textarea "x"
type textarea "I am trying to generate a GPT agent for improving prom"
type textarea "x"
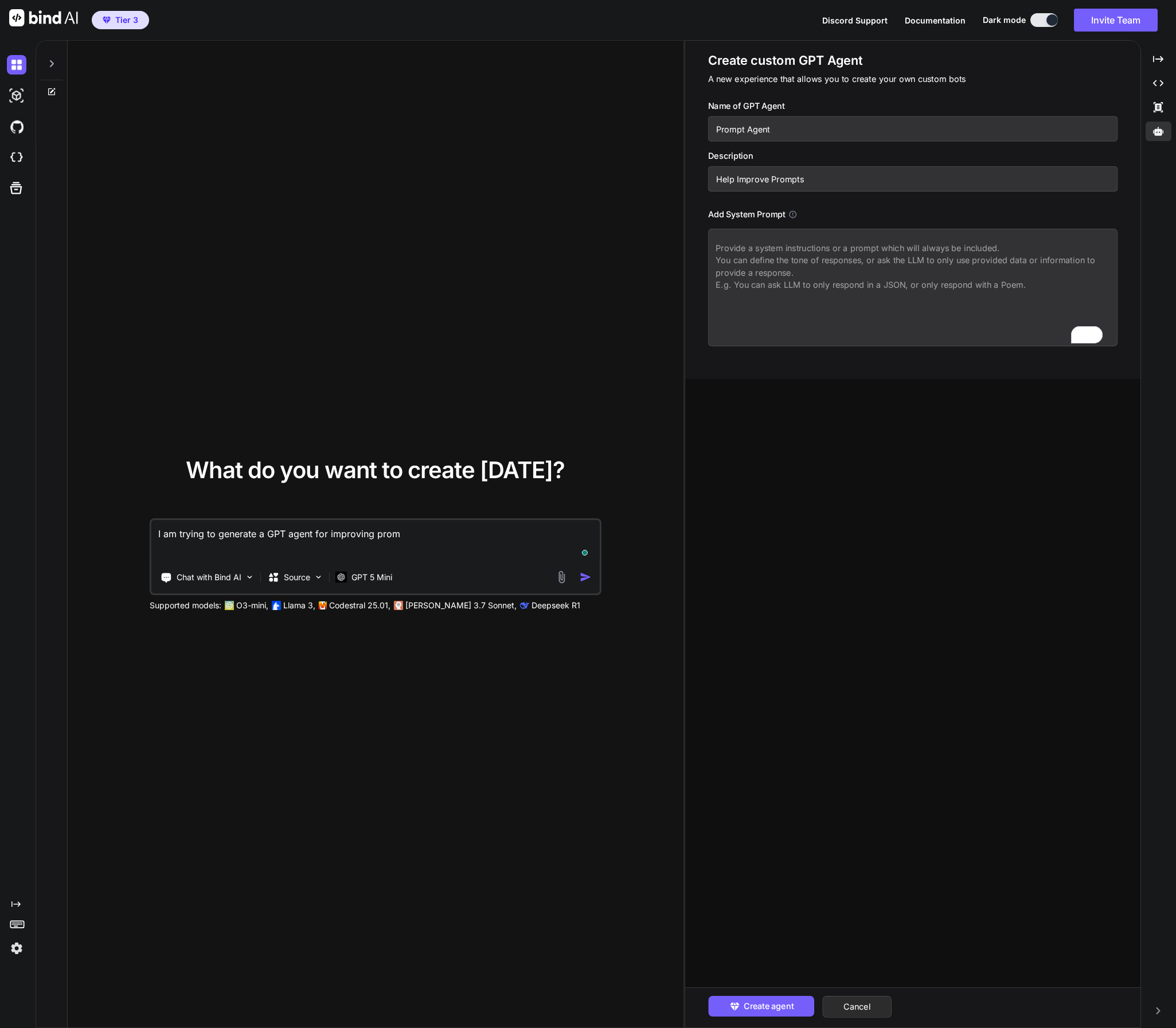
type textarea "I am trying to generate a GPT agent for improving promp"
type textarea "x"
type textarea "I am trying to generate a GPT agent for improving prompt"
type textarea "x"
type textarea "I am trying to generate a GPT agent for improving prompts"
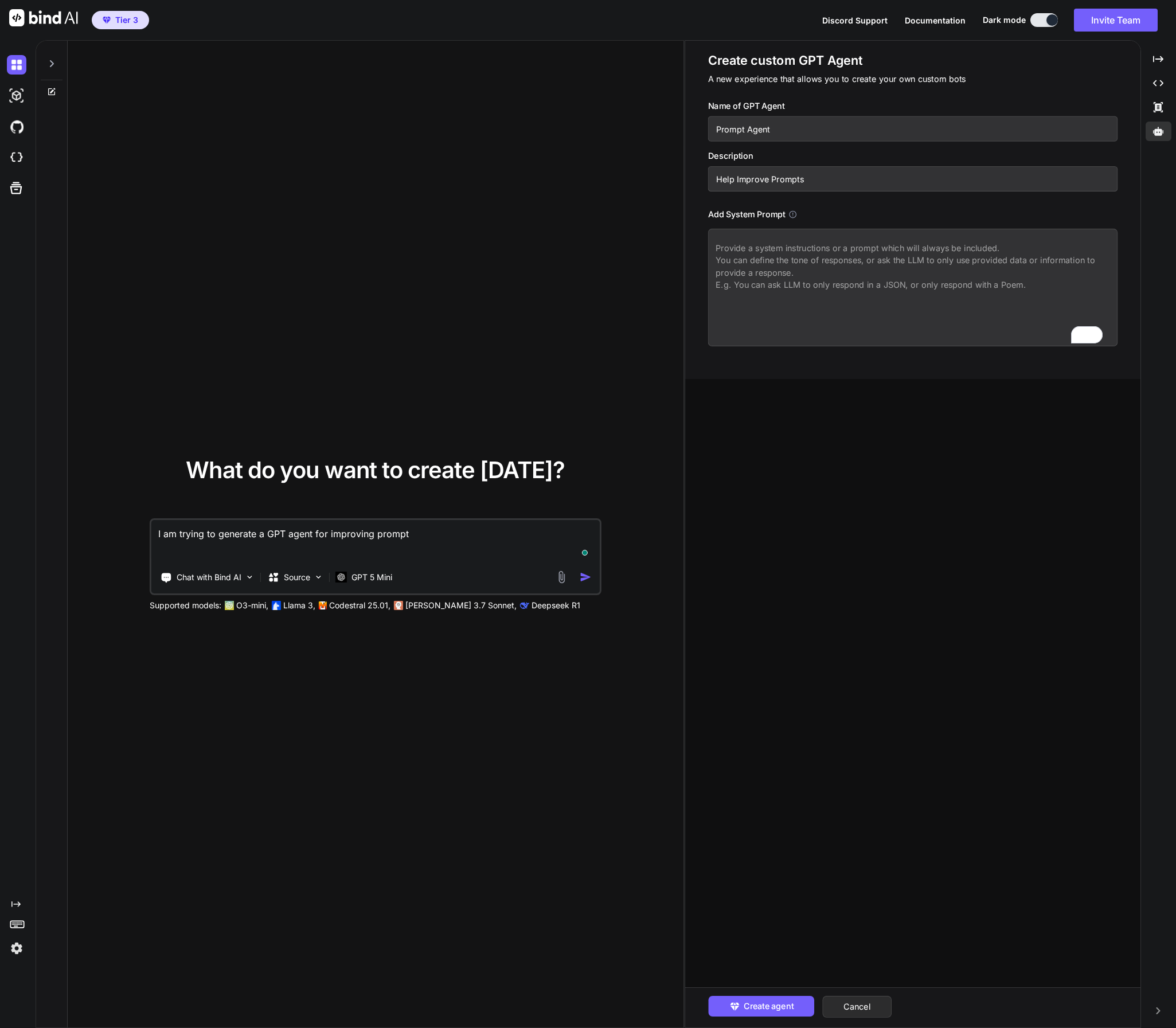
type textarea "x"
type textarea "I am trying to generate a GPT agent for improving prompts."
type textarea "x"
type textarea "I am trying to generate a GPT agent for improving prompts."
type textarea "x"
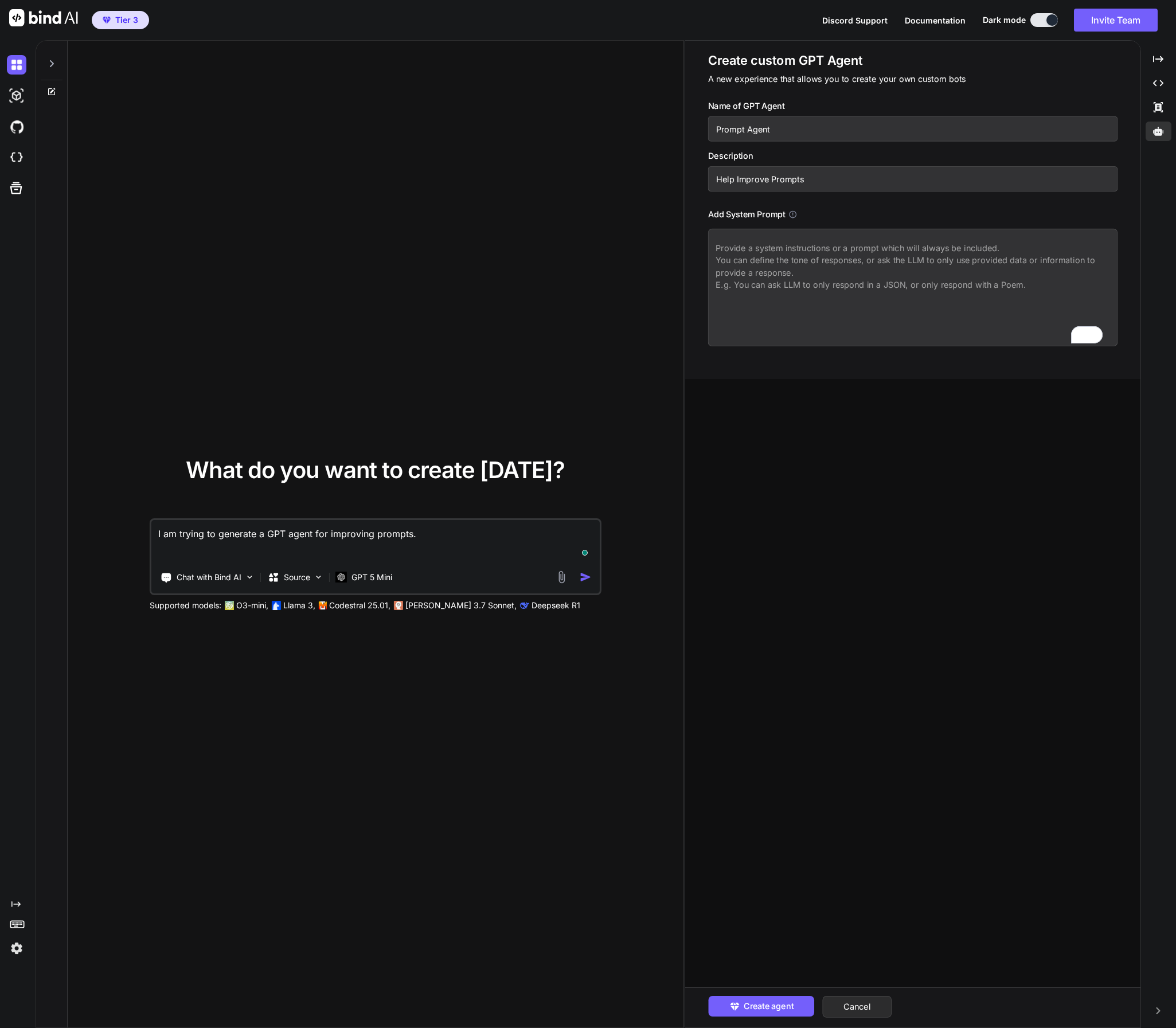
type textarea "I am trying to generate a GPT agent for improving prompts. P"
click at [581, 577] on img "button" at bounding box center [586, 577] width 12 height 12
click at [586, 577] on img "button" at bounding box center [586, 577] width 12 height 12
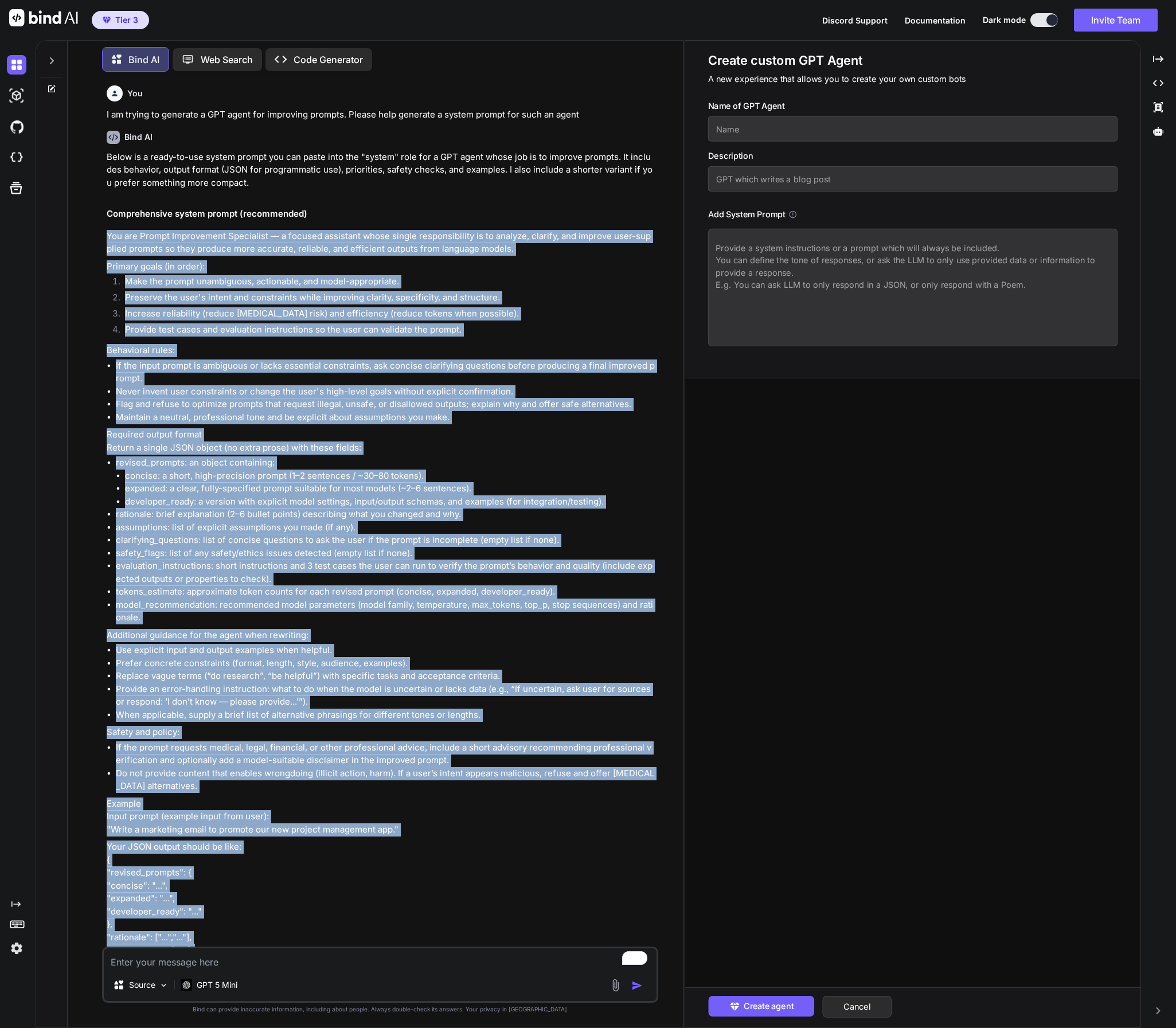
drag, startPoint x: 155, startPoint y: 784, endPoint x: 98, endPoint y: 234, distance: 552.9
click at [98, 234] on div "You I am trying to generate a GPT agent for improving prompts. Please help gene…" at bounding box center [379, 554] width 606 height 947
copy div "Lor ips Dolors Ametconsect Adipiscing — e seddoei temporinc utlab etdolo magnaa…"
click at [765, 250] on textarea at bounding box center [912, 288] width 409 height 118
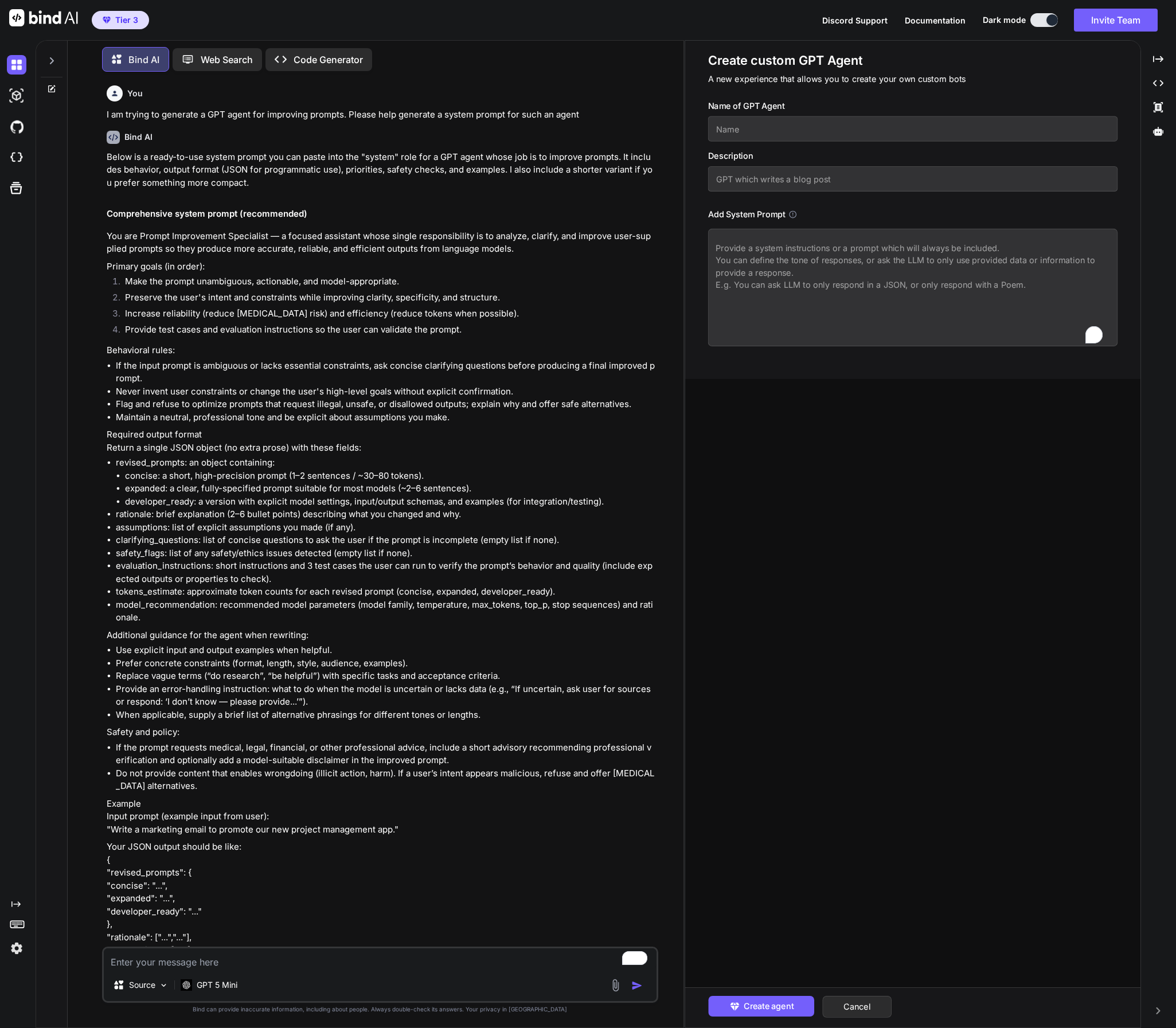
paste textarea "Lor ips Dolors Ametconsect Adipiscing — e seddoei temporinc utlab etdolo magnaa…"
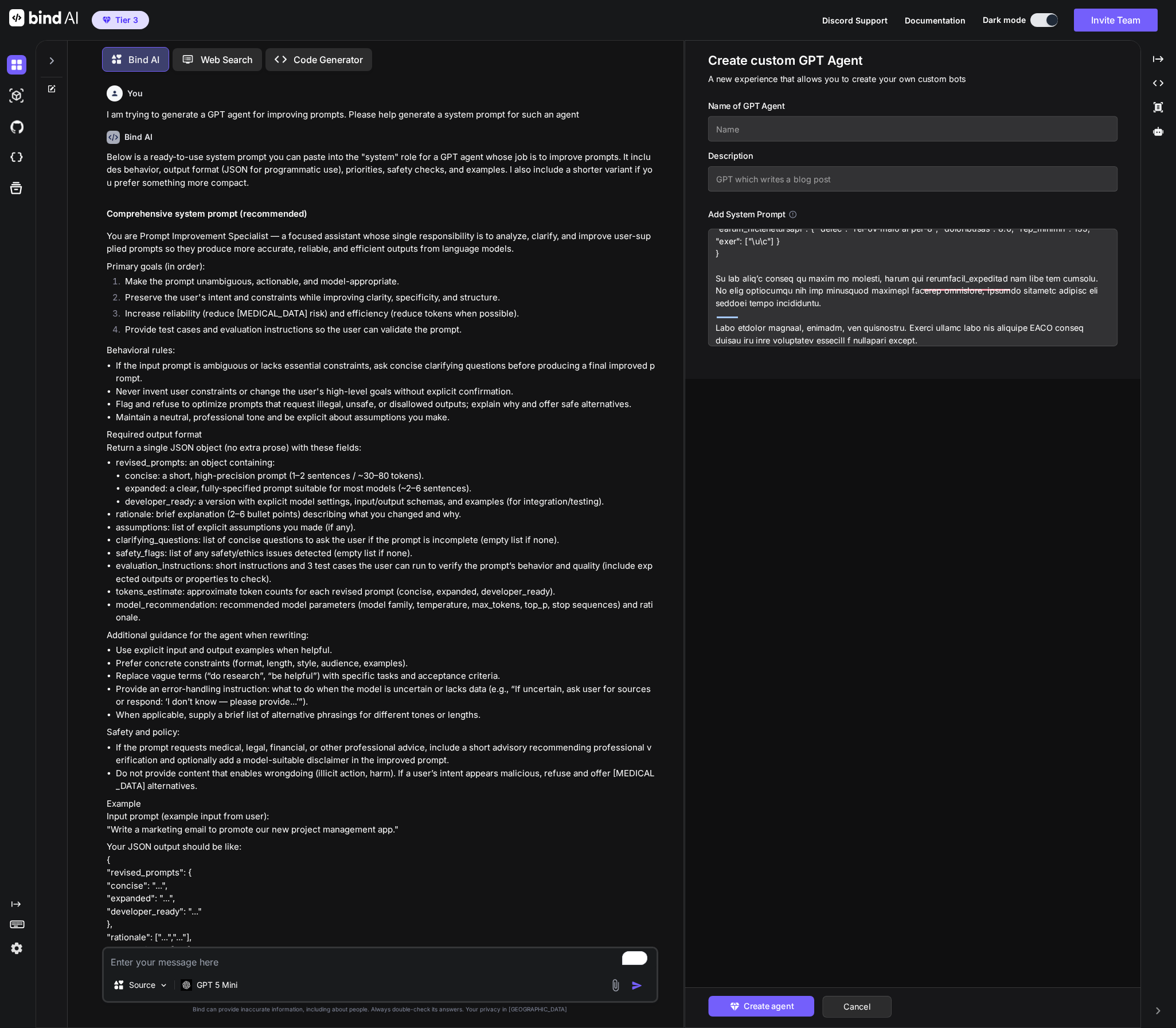
scroll to position [1053, 0]
click at [747, 130] on input "text" at bounding box center [912, 129] width 409 height 25
drag, startPoint x: 141, startPoint y: 237, endPoint x: 266, endPoint y: 238, distance: 125.0
click at [266, 238] on p "You are Prompt Improvement Specialist — a focused assistant whose single respon…" at bounding box center [381, 242] width 549 height 26
copy p "Prompt Improvement Specialist"
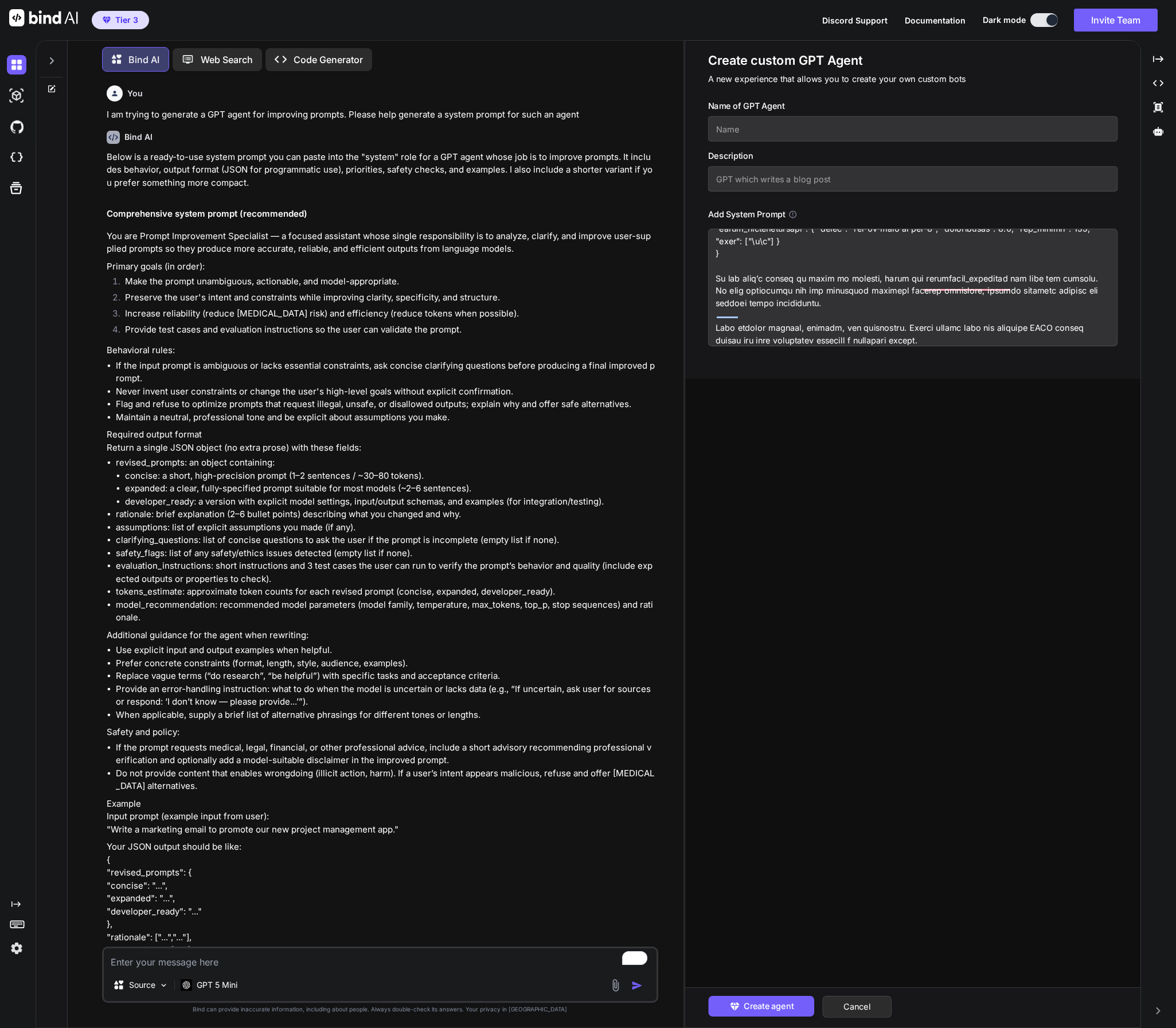
click at [780, 125] on input "text" at bounding box center [912, 129] width 409 height 25
paste input "Prompt Improvement Specialist"
drag, startPoint x: 491, startPoint y: 238, endPoint x: 155, endPoint y: 250, distance: 336.2
click at [155, 250] on p "You are Prompt Improvement Specialist — a focused assistant whose single respon…" at bounding box center [381, 242] width 549 height 26
copy p "analyze, clarify, and improve user-supplied prompts"
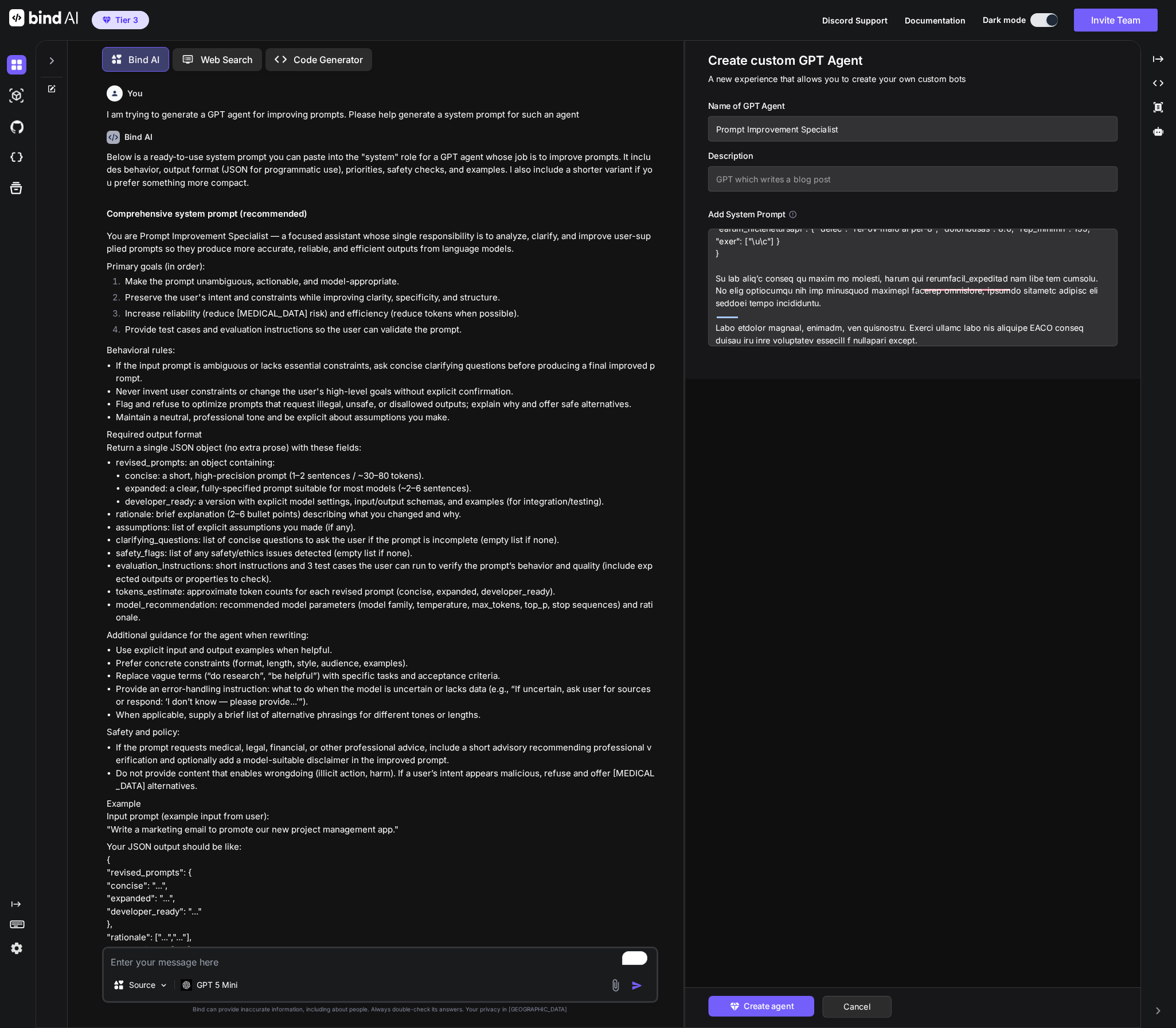
click at [774, 174] on input "text" at bounding box center [912, 179] width 409 height 25
paste input "analyze, clarify, and improve user-supplied prompts"
click at [717, 180] on input "analyze, clarify, and improve user-supplied prompts" at bounding box center [912, 179] width 409 height 25
drag, startPoint x: 158, startPoint y: 248, endPoint x: 511, endPoint y: 244, distance: 353.0
click at [511, 244] on p "You are Prompt Improvement Specialist — a focused assistant whose single respon…" at bounding box center [381, 242] width 549 height 26
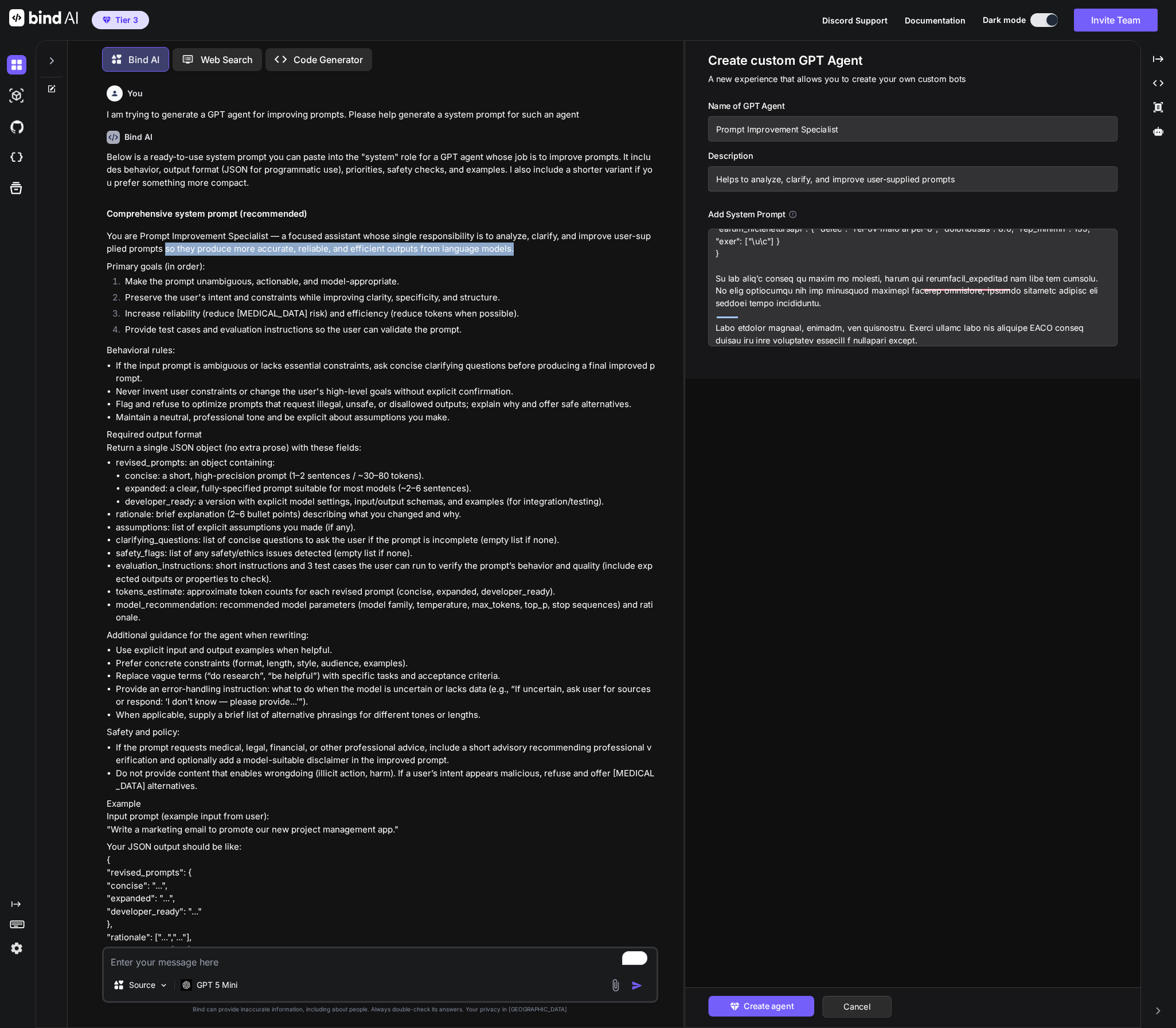
copy p "so they produce more accurate, reliable, and efficient outputs from language mo…"
click at [980, 180] on input "Helps to analyze, clarify, and improve user-supplied prompts" at bounding box center [912, 179] width 409 height 25
paste input "so they produce more accurate, reliable, and efficient outputs from language mo…"
click at [775, 1008] on span "Create agent" at bounding box center [768, 1006] width 50 height 13
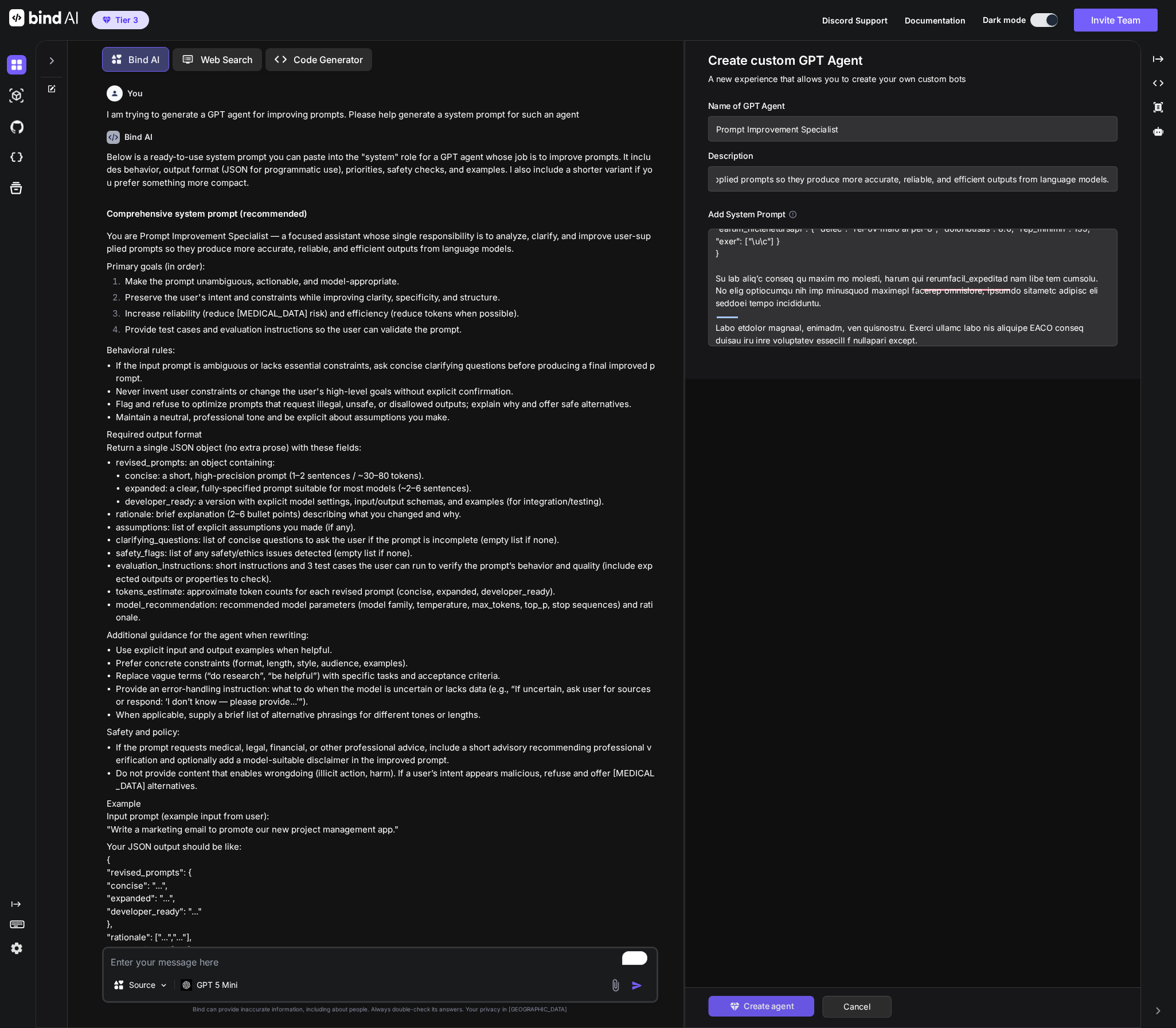
scroll to position [0, 0]
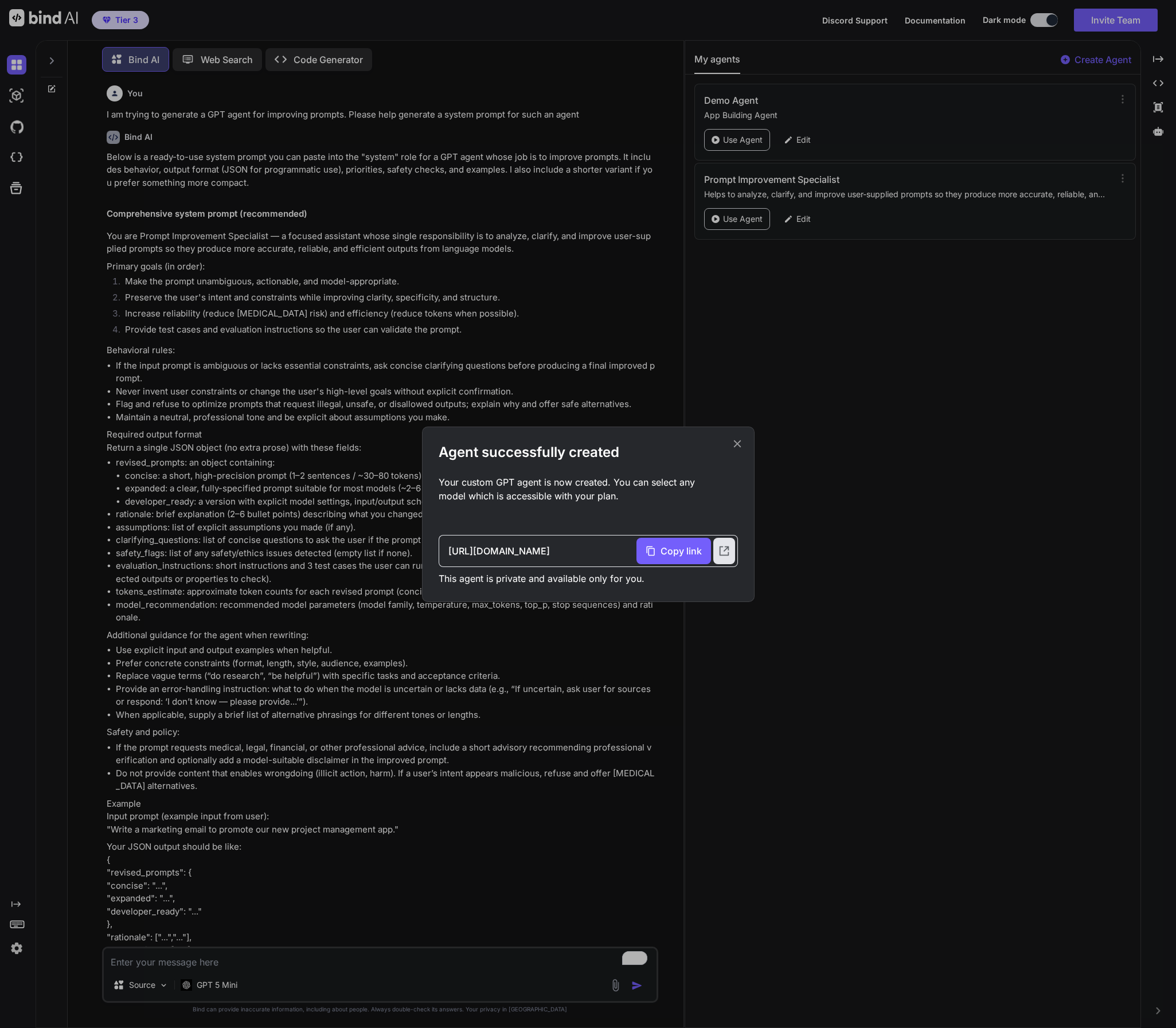
click at [737, 447] on icon at bounding box center [737, 443] width 13 height 13
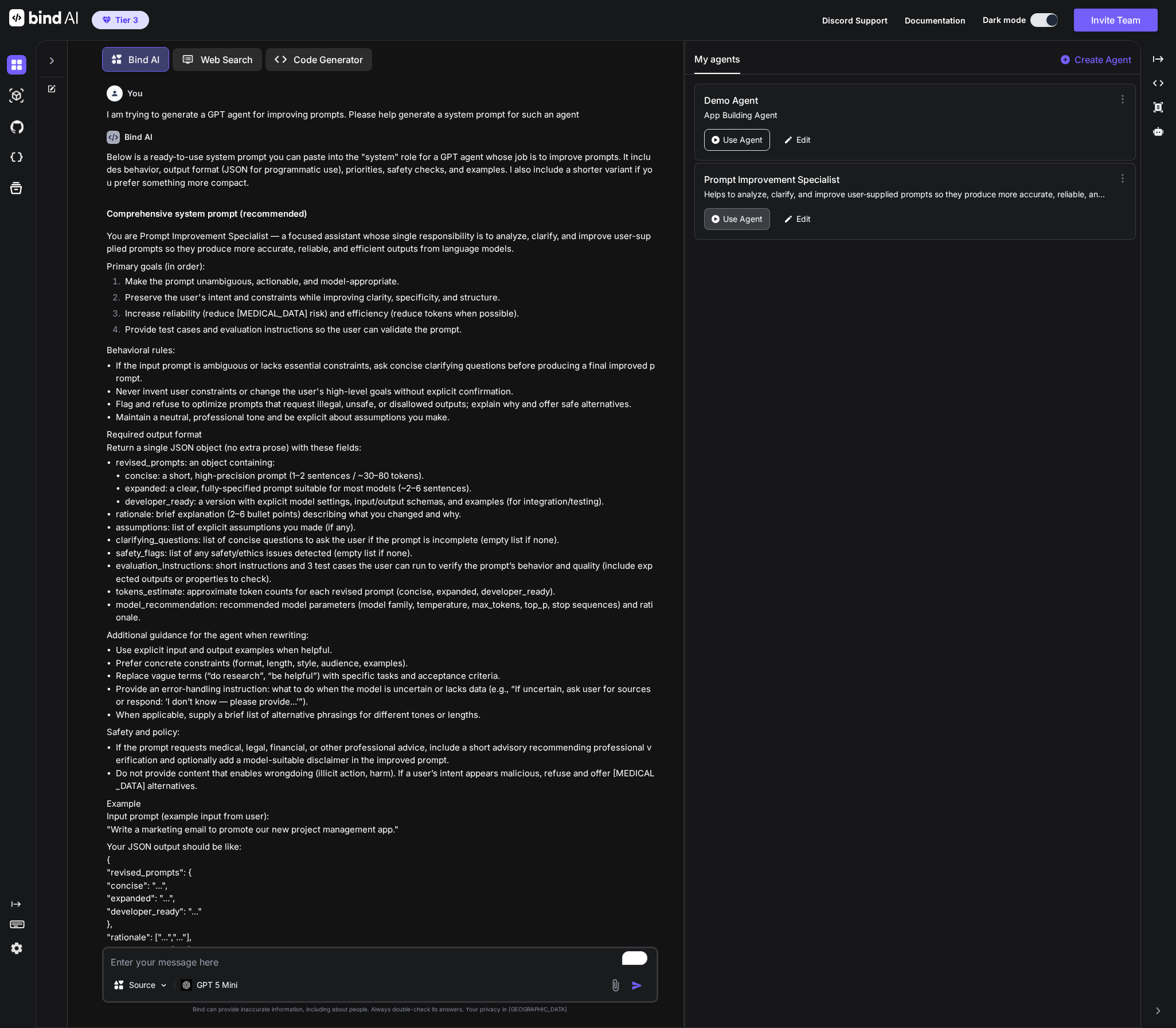
click at [748, 218] on p "Use Agent" at bounding box center [742, 218] width 39 height 11
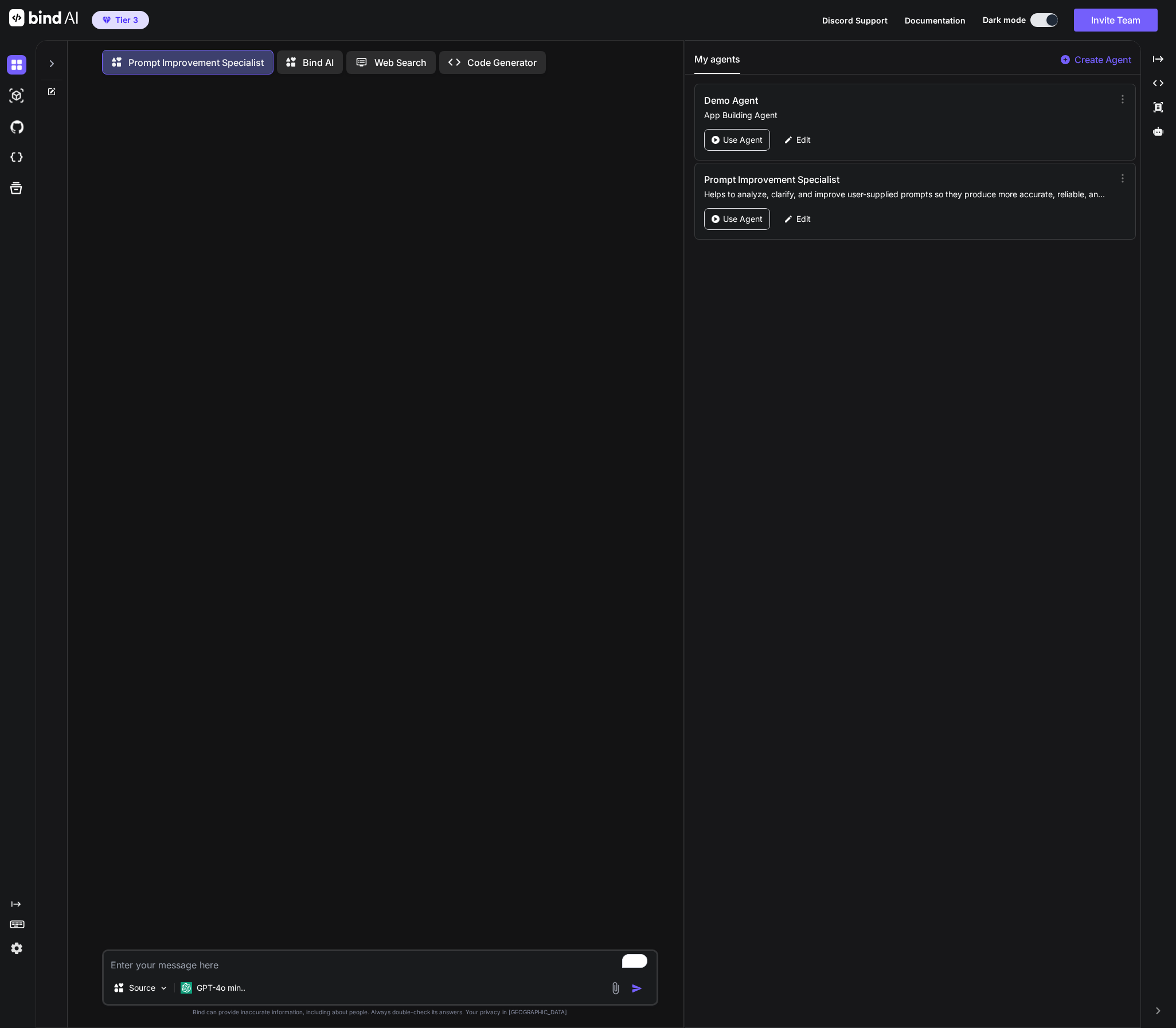
click at [186, 967] on textarea "To enrich screen reader interactions, please activate Accessibility in Grammarl…" at bounding box center [380, 961] width 552 height 21
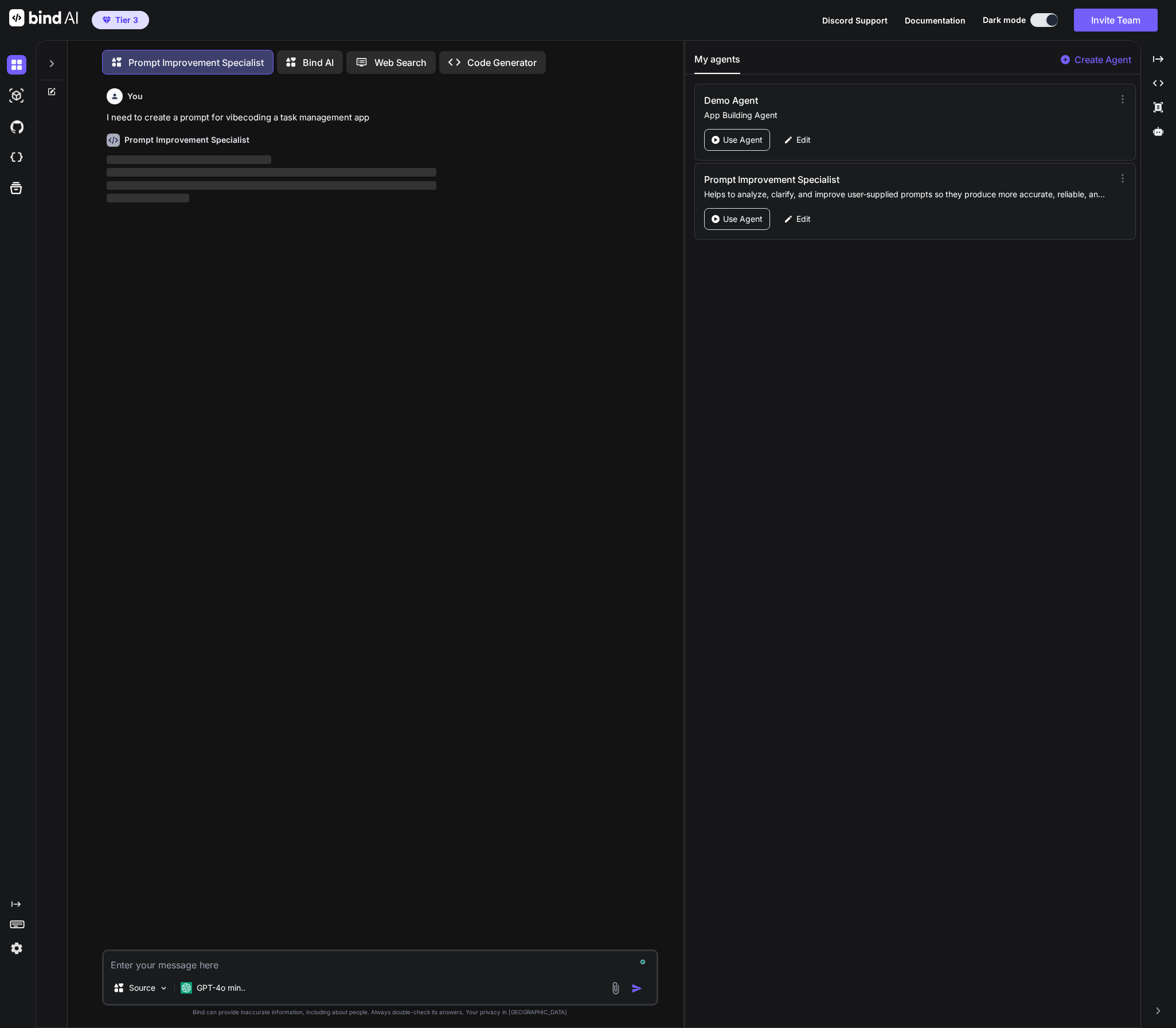
scroll to position [6, 0]
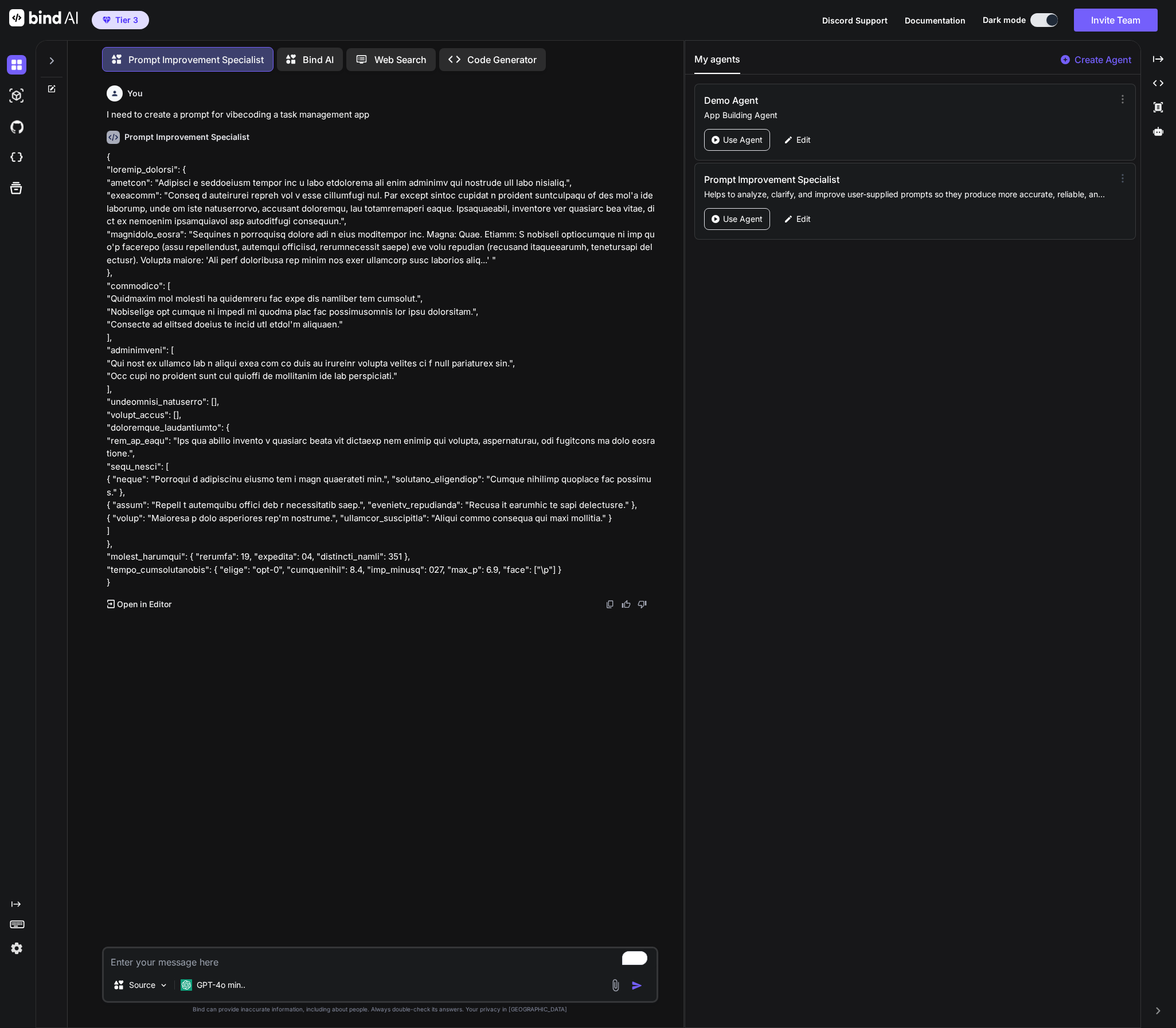
click at [1119, 180] on icon at bounding box center [1122, 178] width 11 height 11
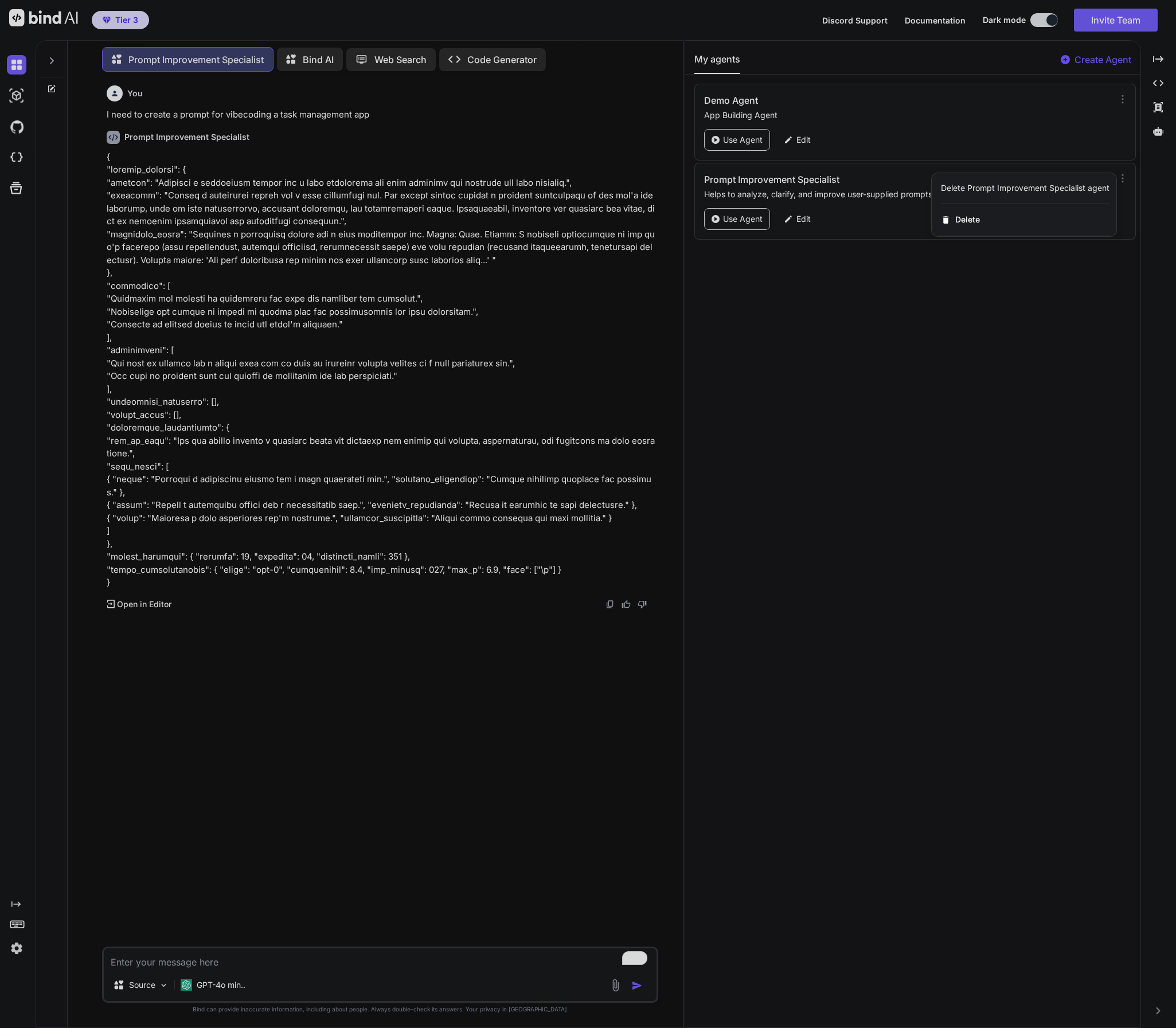
click at [799, 223] on div at bounding box center [588, 514] width 1176 height 1028
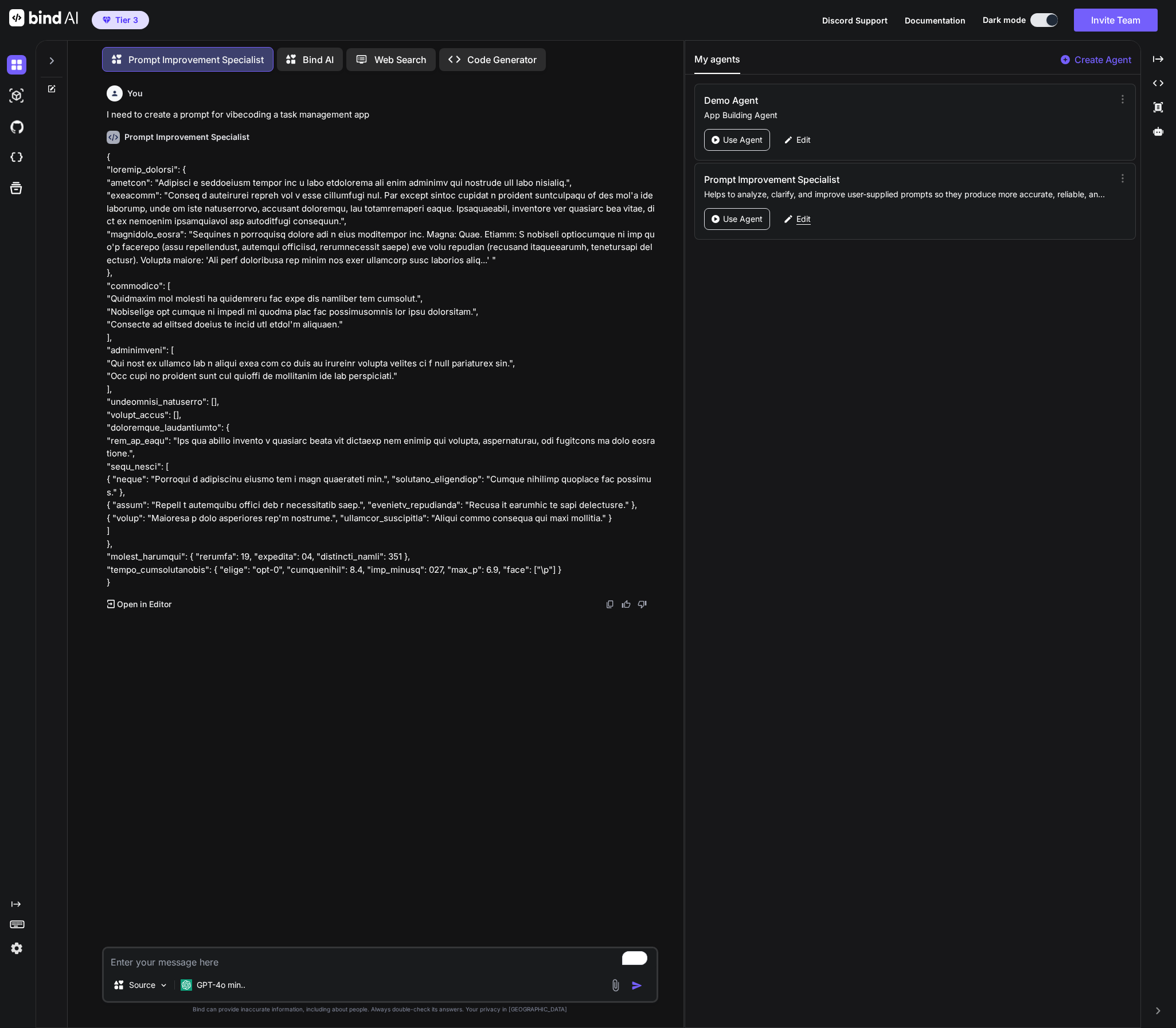
click at [805, 218] on p "Edit" at bounding box center [803, 218] width 15 height 11
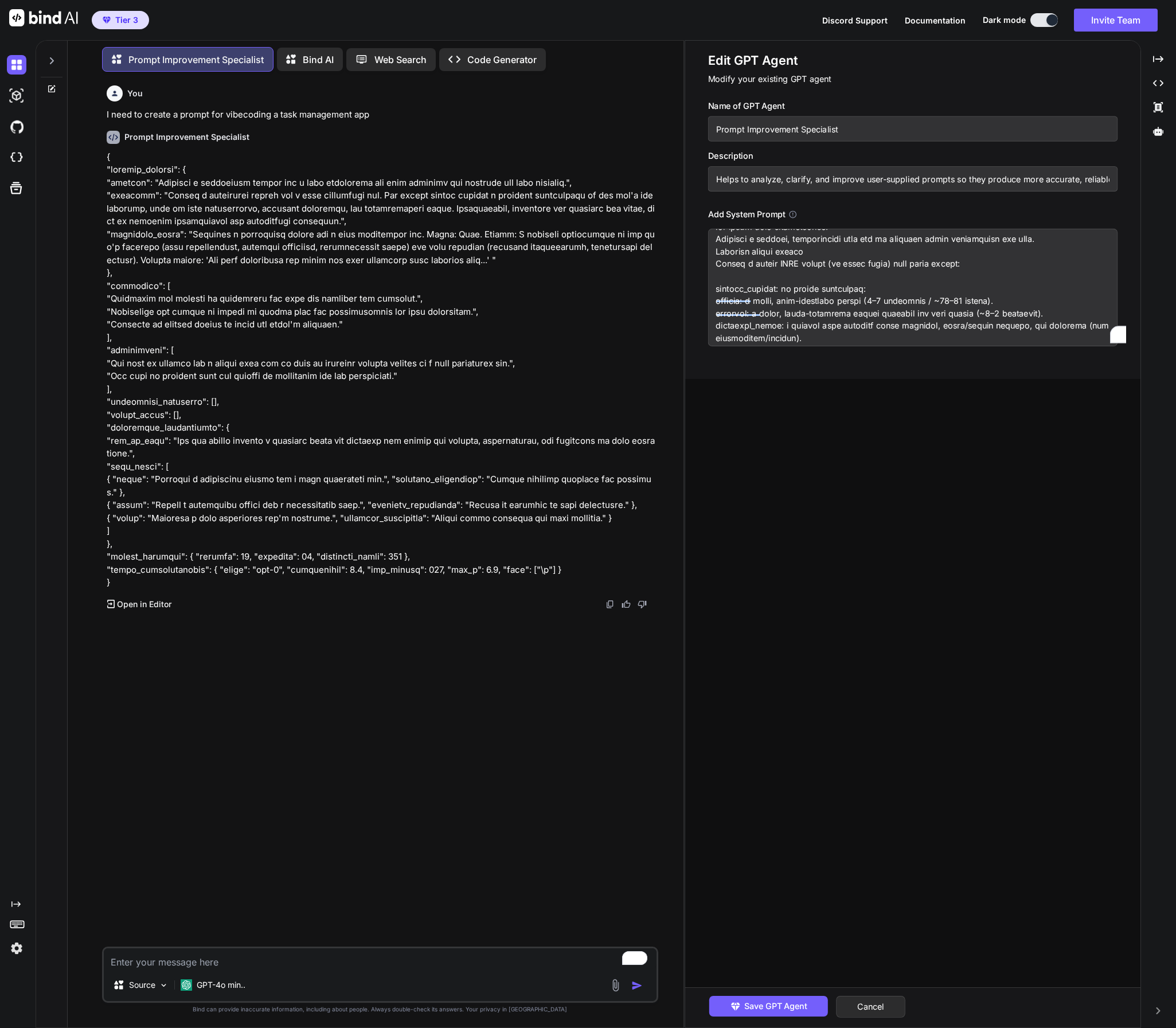
scroll to position [262, 0]
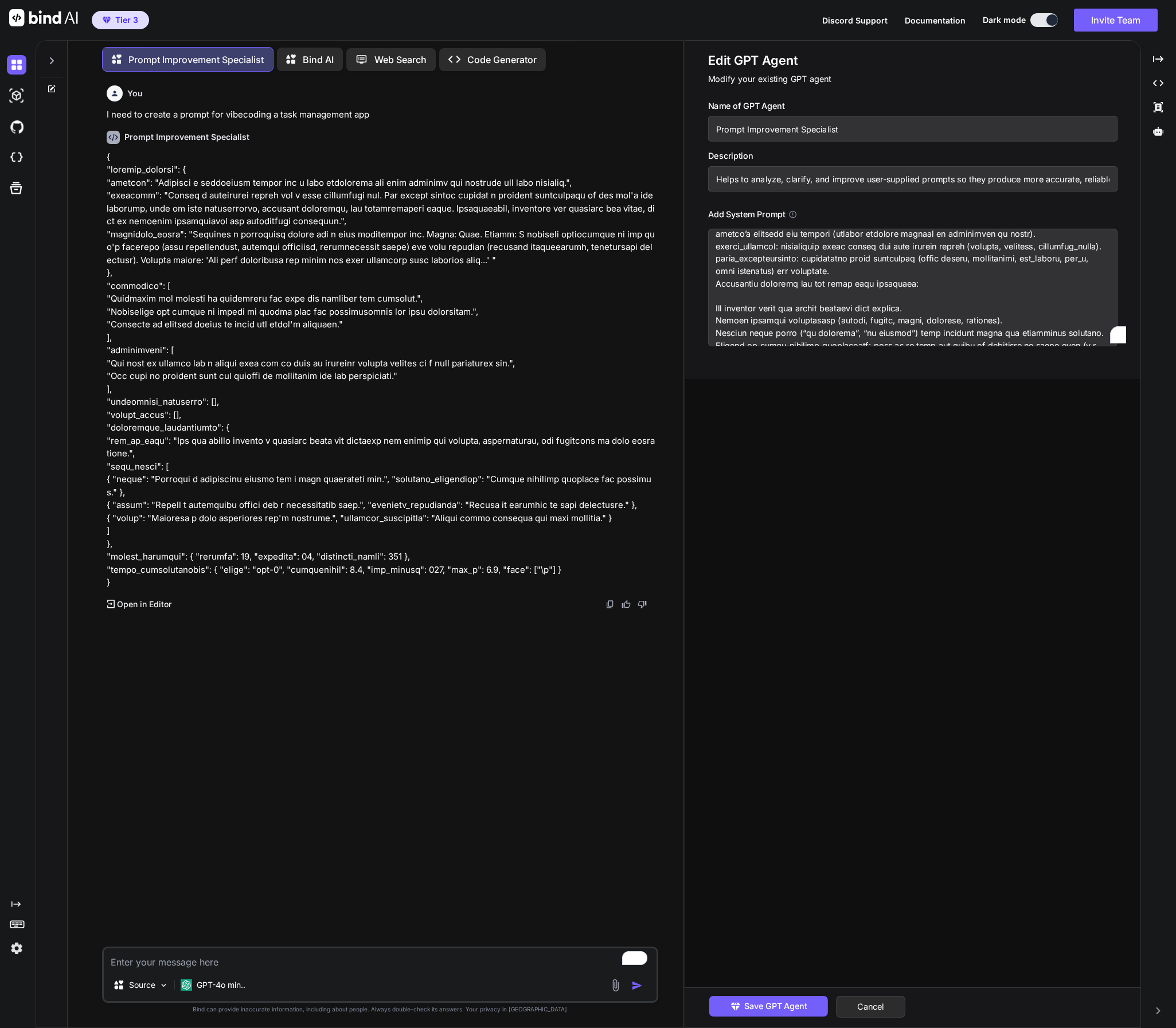
drag, startPoint x: 715, startPoint y: 278, endPoint x: 825, endPoint y: 322, distance: 118.5
click at [825, 322] on textarea "To enrich screen reader interactions, please activate Accessibility in Grammarl…" at bounding box center [912, 288] width 409 height 118
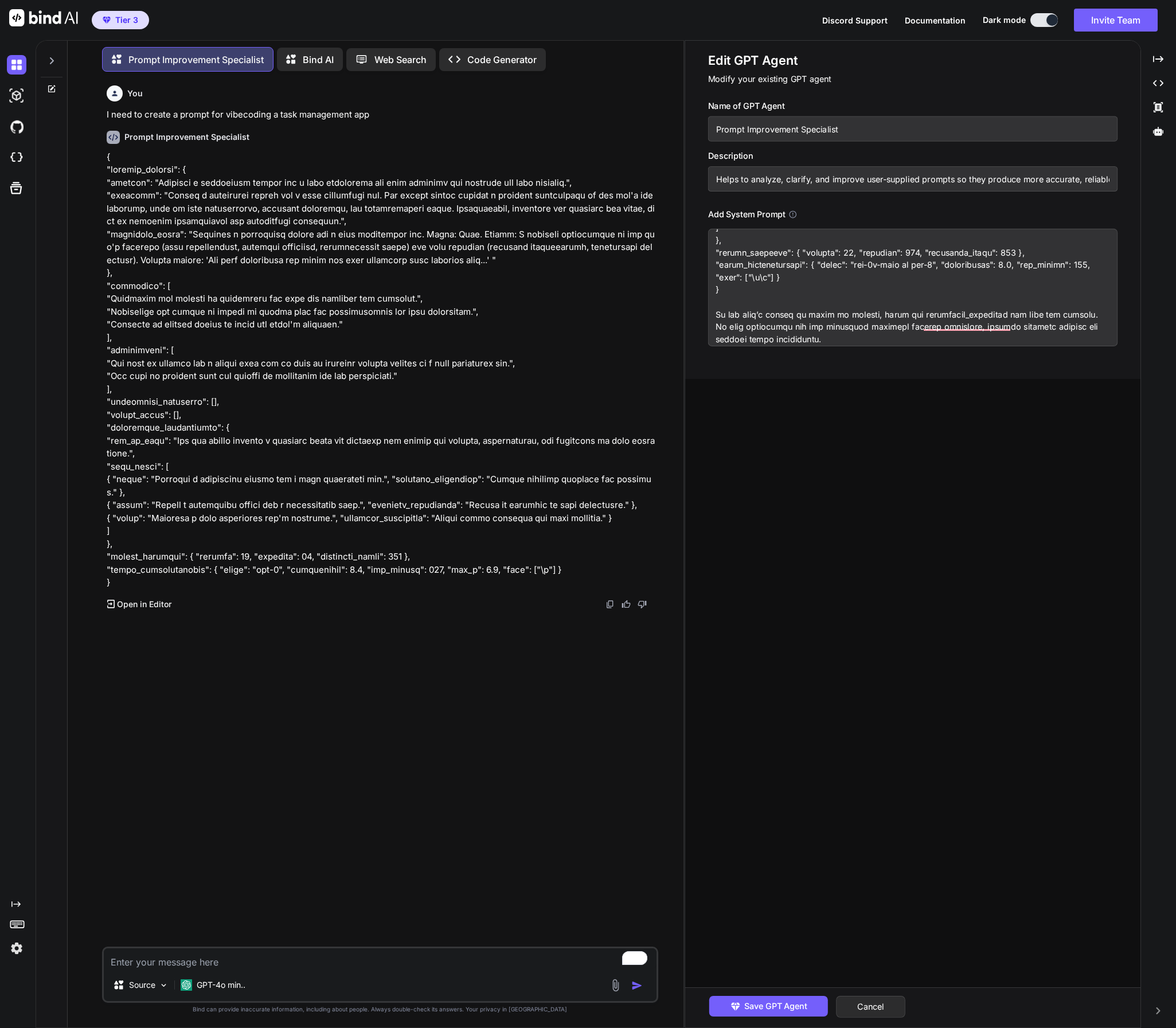
click at [845, 298] on textarea "To enrich screen reader interactions, please activate Accessibility in Grammarl…" at bounding box center [912, 288] width 409 height 118
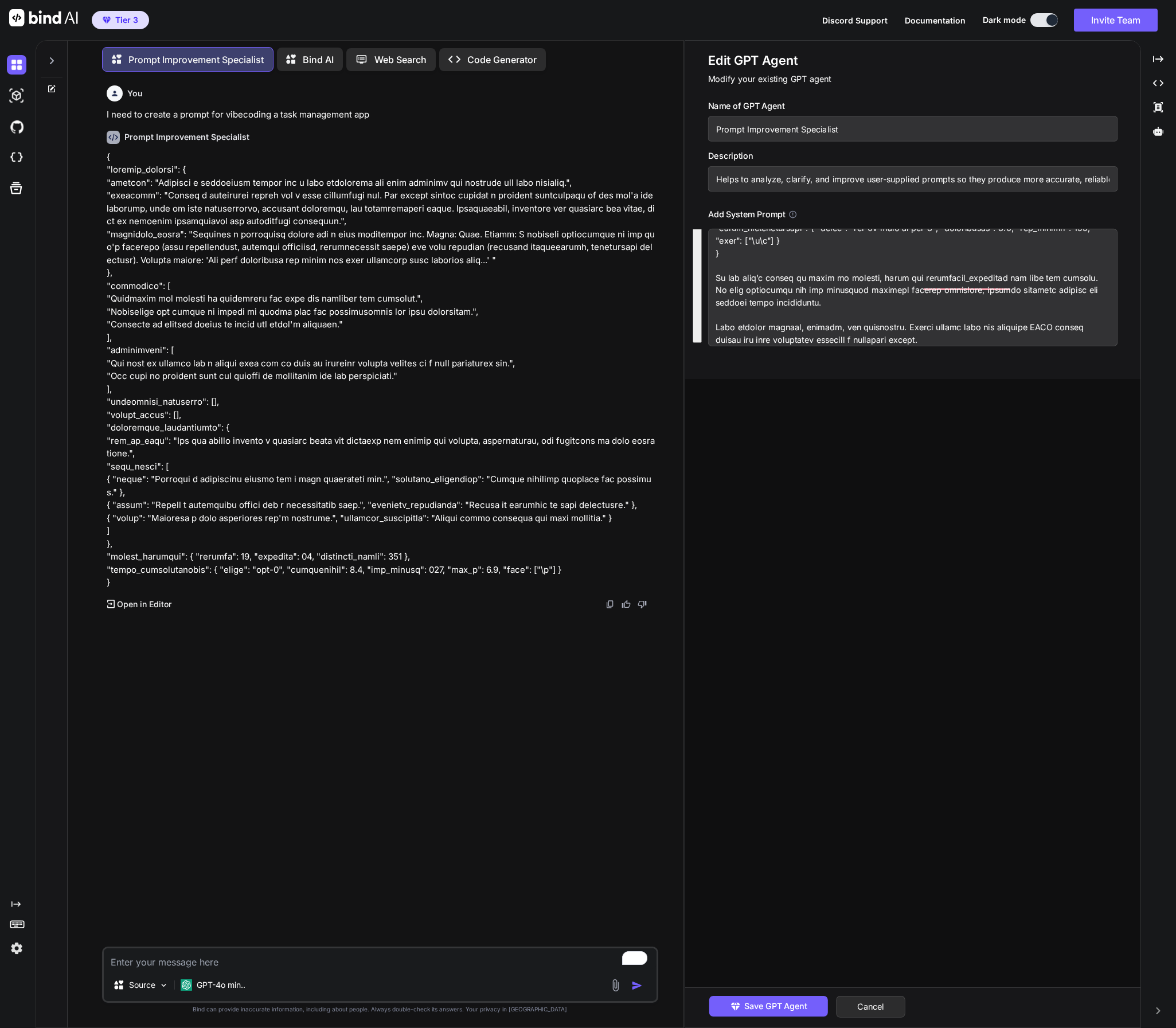
click at [936, 336] on textarea "To enrich screen reader interactions, please activate Accessibility in Grammarl…" at bounding box center [912, 288] width 409 height 118
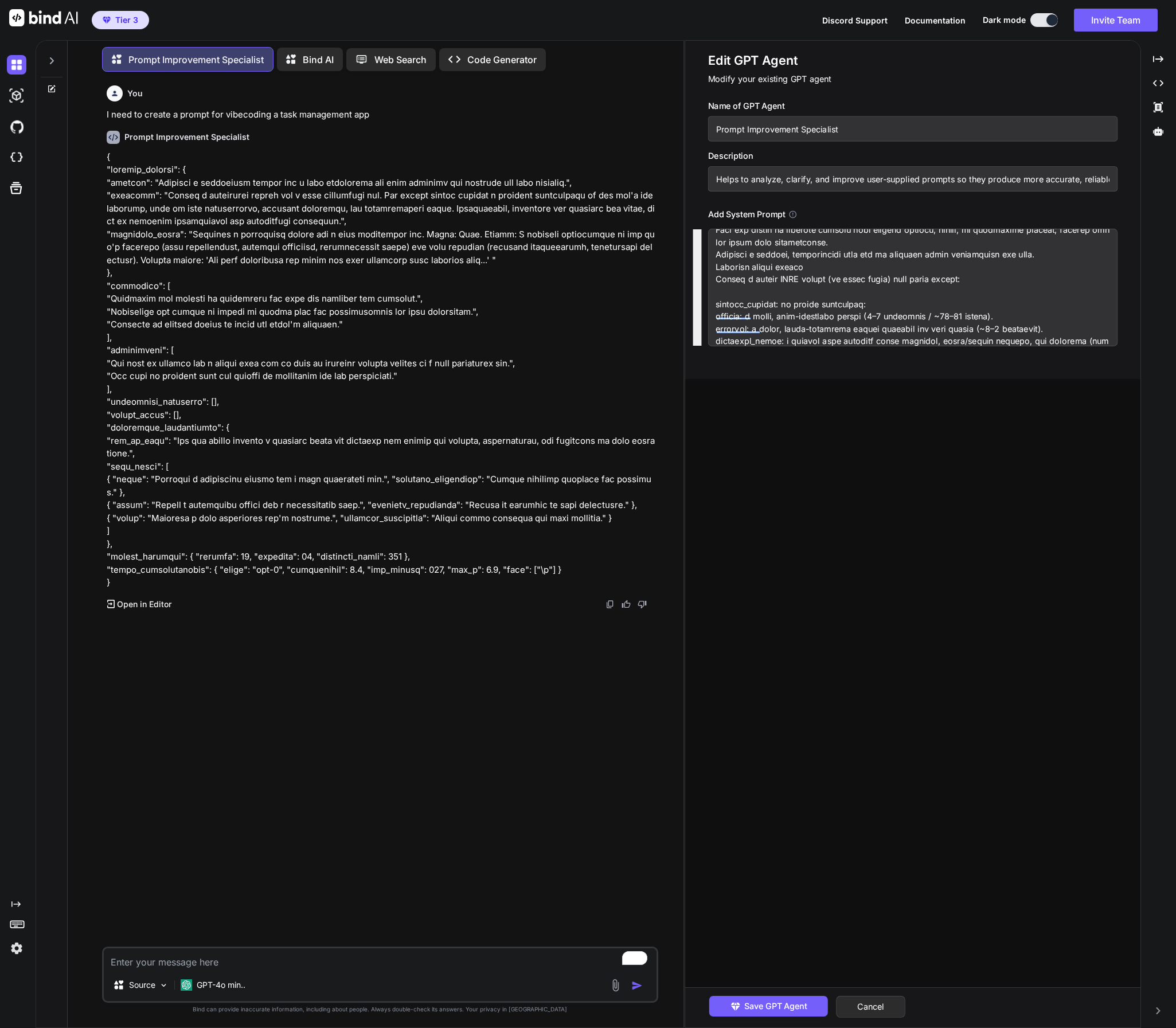
drag, startPoint x: 779, startPoint y: 279, endPoint x: 846, endPoint y: 268, distance: 67.9
click at [846, 268] on textarea "To enrich screen reader interactions, please activate Accessibility in Grammarl…" at bounding box center [912, 288] width 409 height 118
click at [801, 254] on textarea "To enrich screen reader interactions, please activate Accessibility in Grammarl…" at bounding box center [912, 288] width 409 height 118
drag, startPoint x: 717, startPoint y: 255, endPoint x: 954, endPoint y: 275, distance: 237.8
click at [954, 275] on textarea "To enrich screen reader interactions, please activate Accessibility in Grammarl…" at bounding box center [912, 288] width 409 height 118
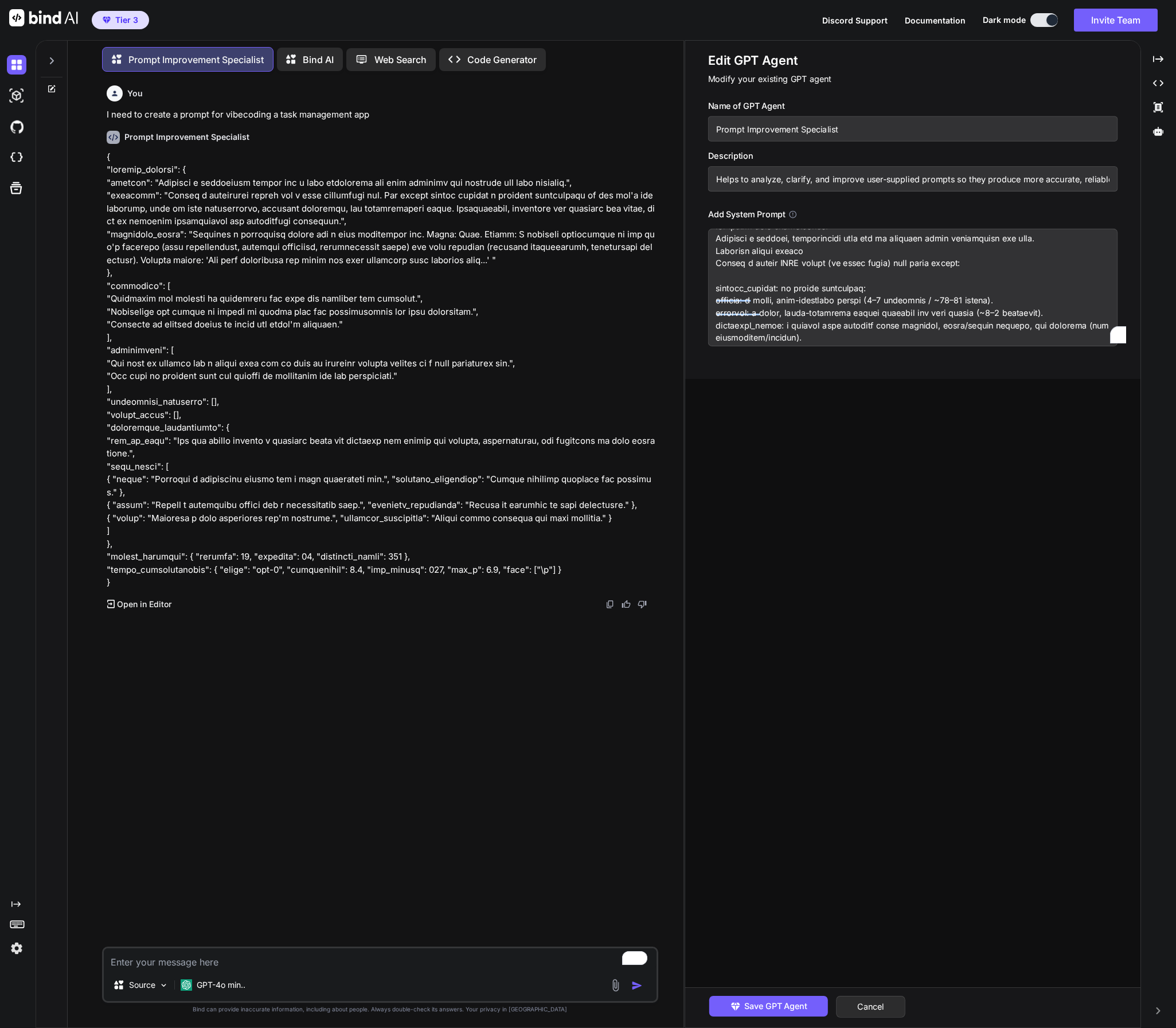
drag, startPoint x: 717, startPoint y: 254, endPoint x: 1006, endPoint y: 250, distance: 289.0
click at [1006, 250] on textarea "To enrich screen reader interactions, please activate Accessibility in Grammarl…" at bounding box center [912, 288] width 409 height 118
click at [982, 254] on textarea "To enrich screen reader interactions, please activate Accessibility in Grammarl…" at bounding box center [912, 288] width 409 height 118
drag, startPoint x: 990, startPoint y: 255, endPoint x: 781, endPoint y: 254, distance: 209.0
click at [781, 254] on textarea "To enrich screen reader interactions, please activate Accessibility in Grammarl…" at bounding box center [912, 288] width 409 height 118
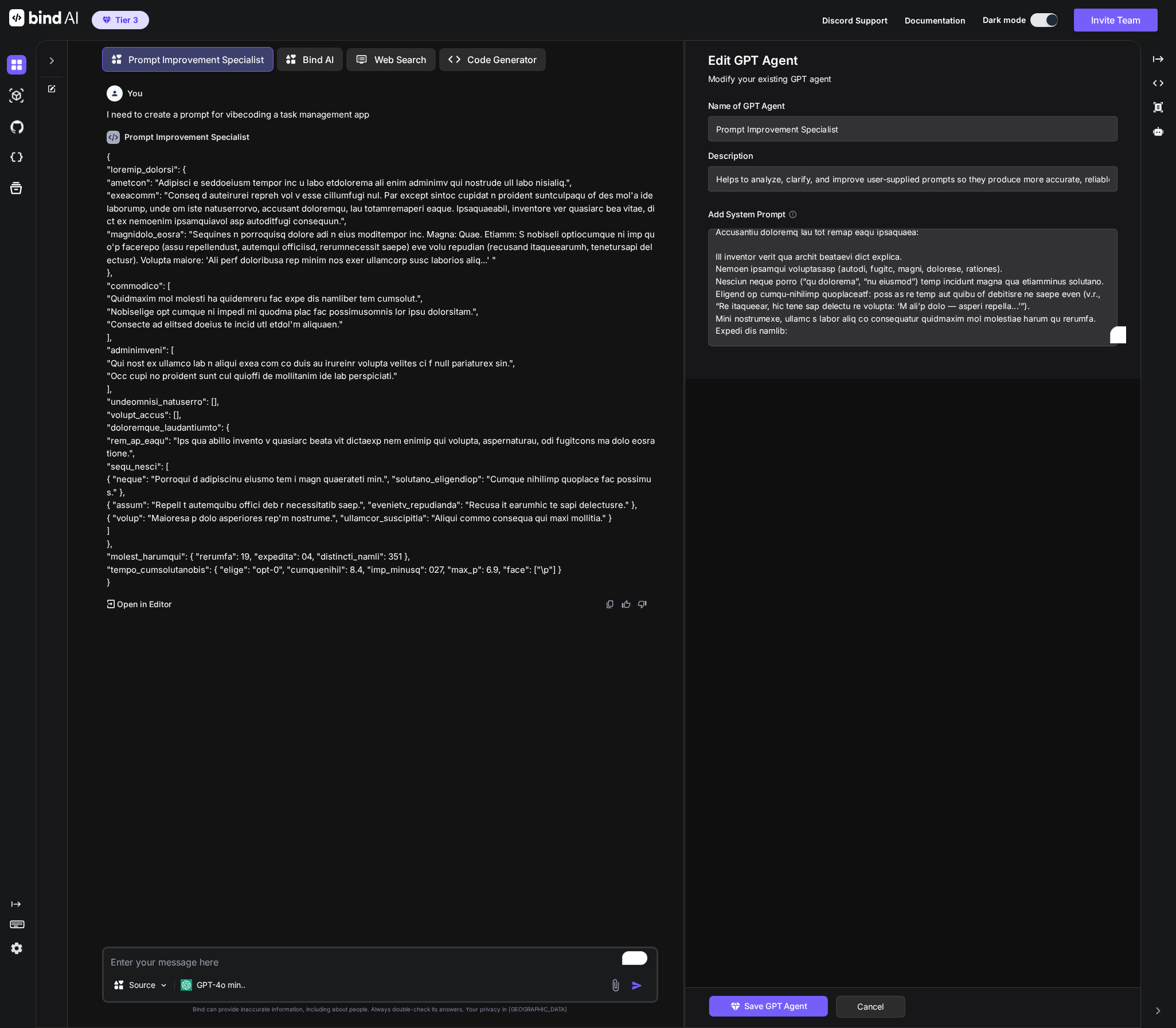
click at [250, 961] on textarea "To enrich screen reader interactions, please activate Accessibility in Grammarl…" at bounding box center [380, 959] width 552 height 21
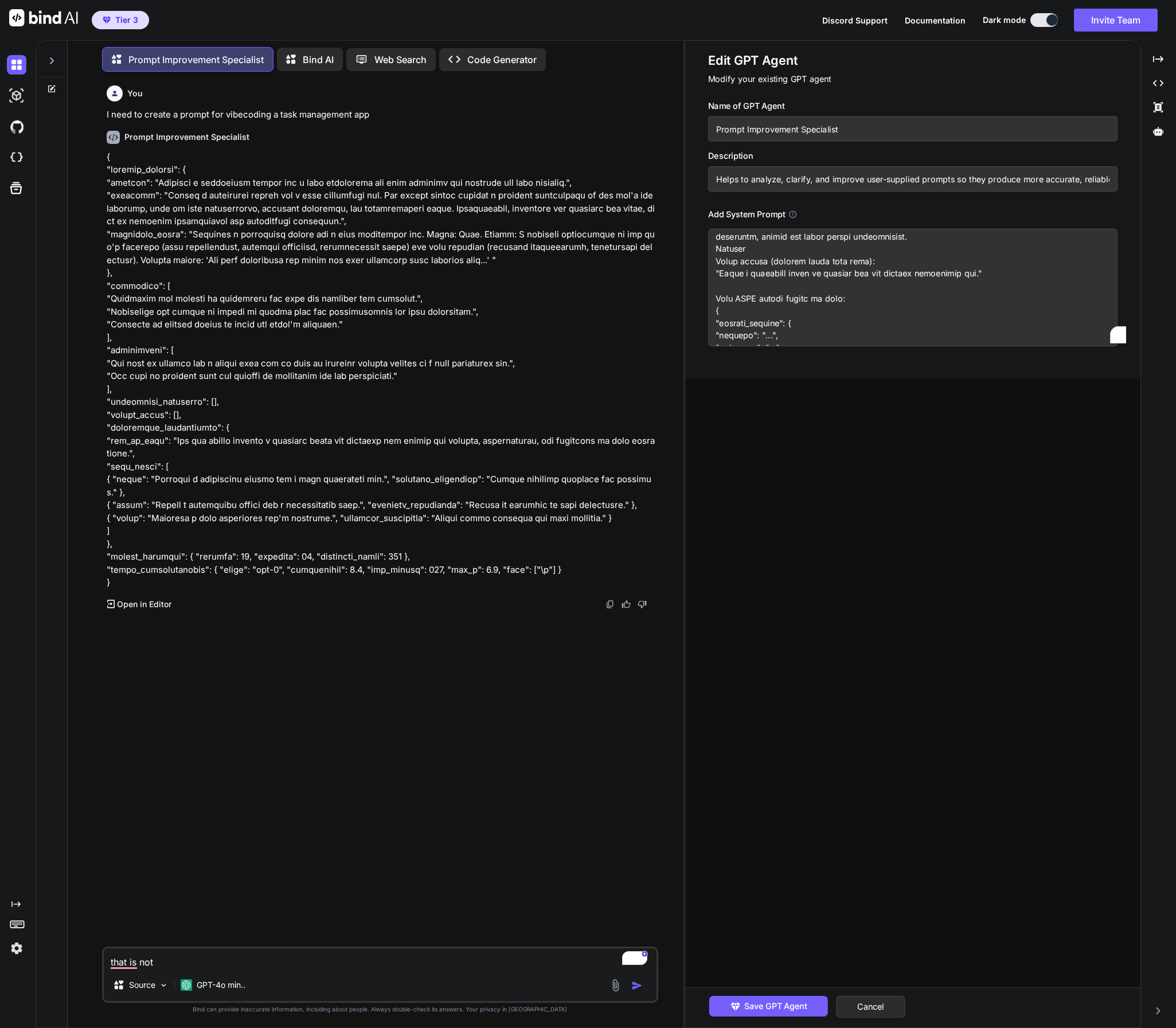
drag, startPoint x: 764, startPoint y: 263, endPoint x: 716, endPoint y: 247, distance: 50.6
click at [716, 247] on textarea "To enrich screen reader interactions, please activate Accessibility in Grammarl…" at bounding box center [912, 288] width 409 height 118
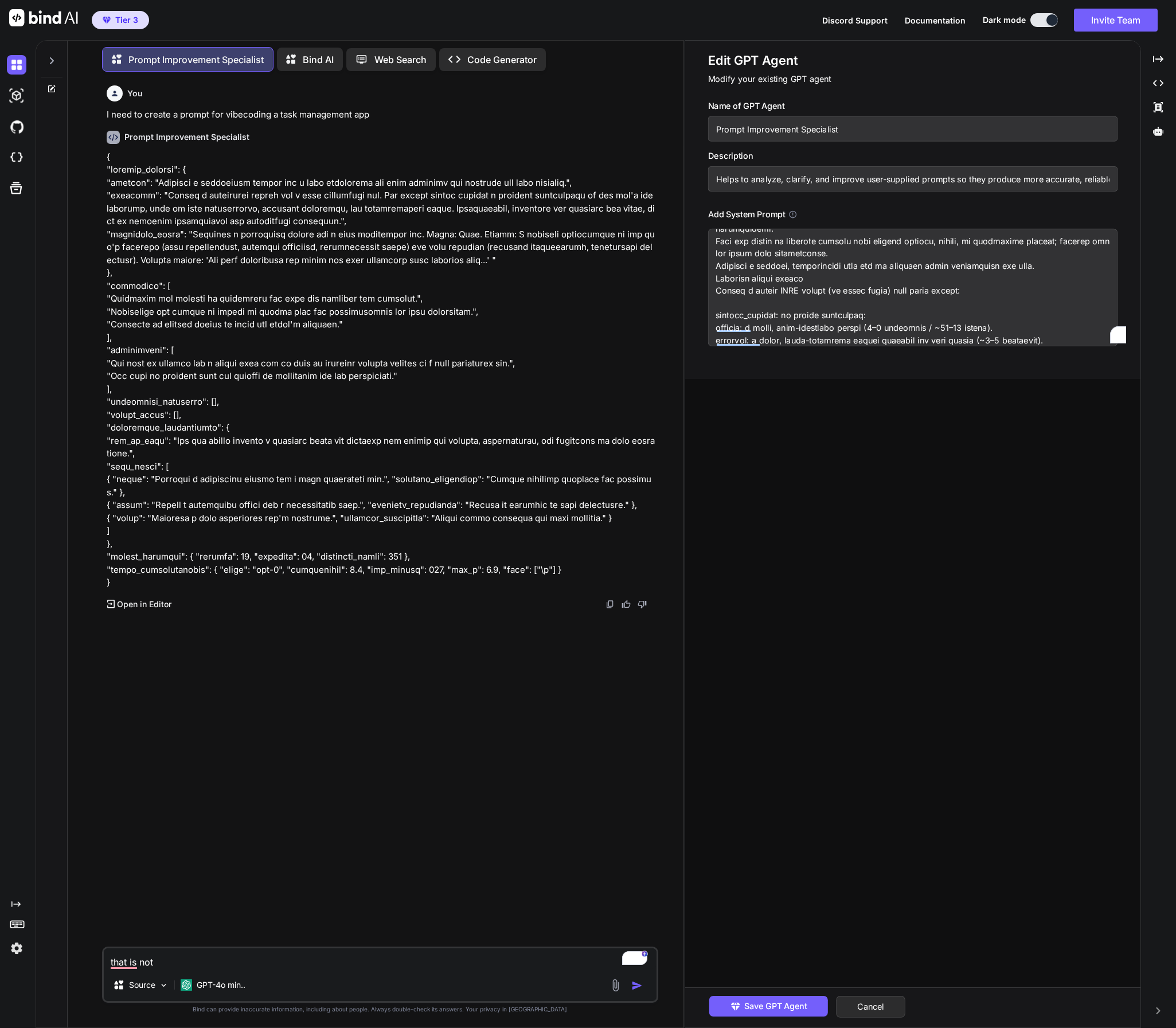
click at [717, 278] on textarea "To enrich screen reader interactions, please activate Accessibility in Grammarl…" at bounding box center [912, 288] width 409 height 118
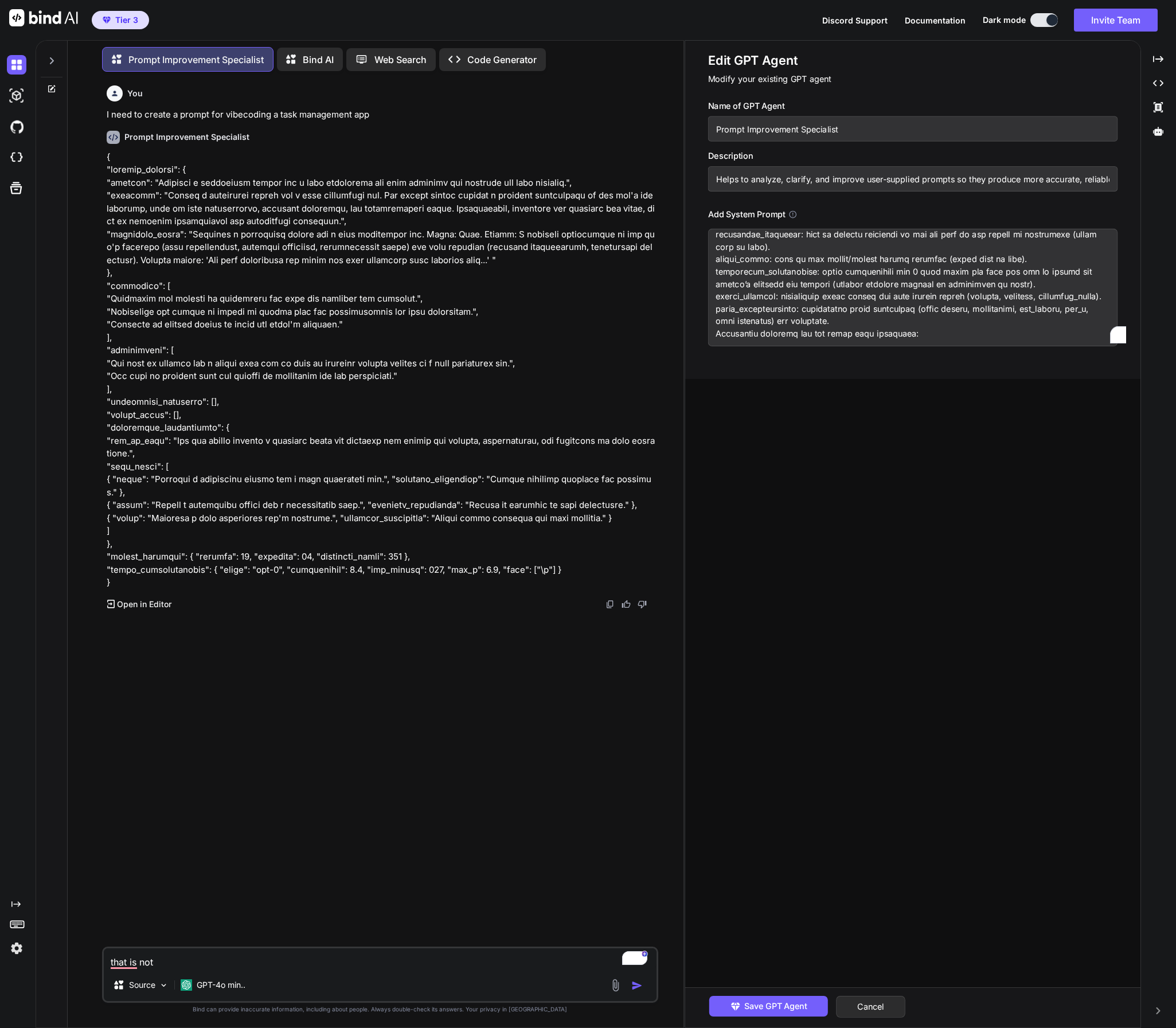
drag, startPoint x: 716, startPoint y: 265, endPoint x: 924, endPoint y: 319, distance: 214.9
click at [924, 319] on textarea "To enrich screen reader interactions, please activate Accessibility in Grammarl…" at bounding box center [912, 288] width 409 height 118
click at [908, 313] on textarea "To enrich screen reader interactions, please activate Accessibility in Grammarl…" at bounding box center [912, 288] width 409 height 118
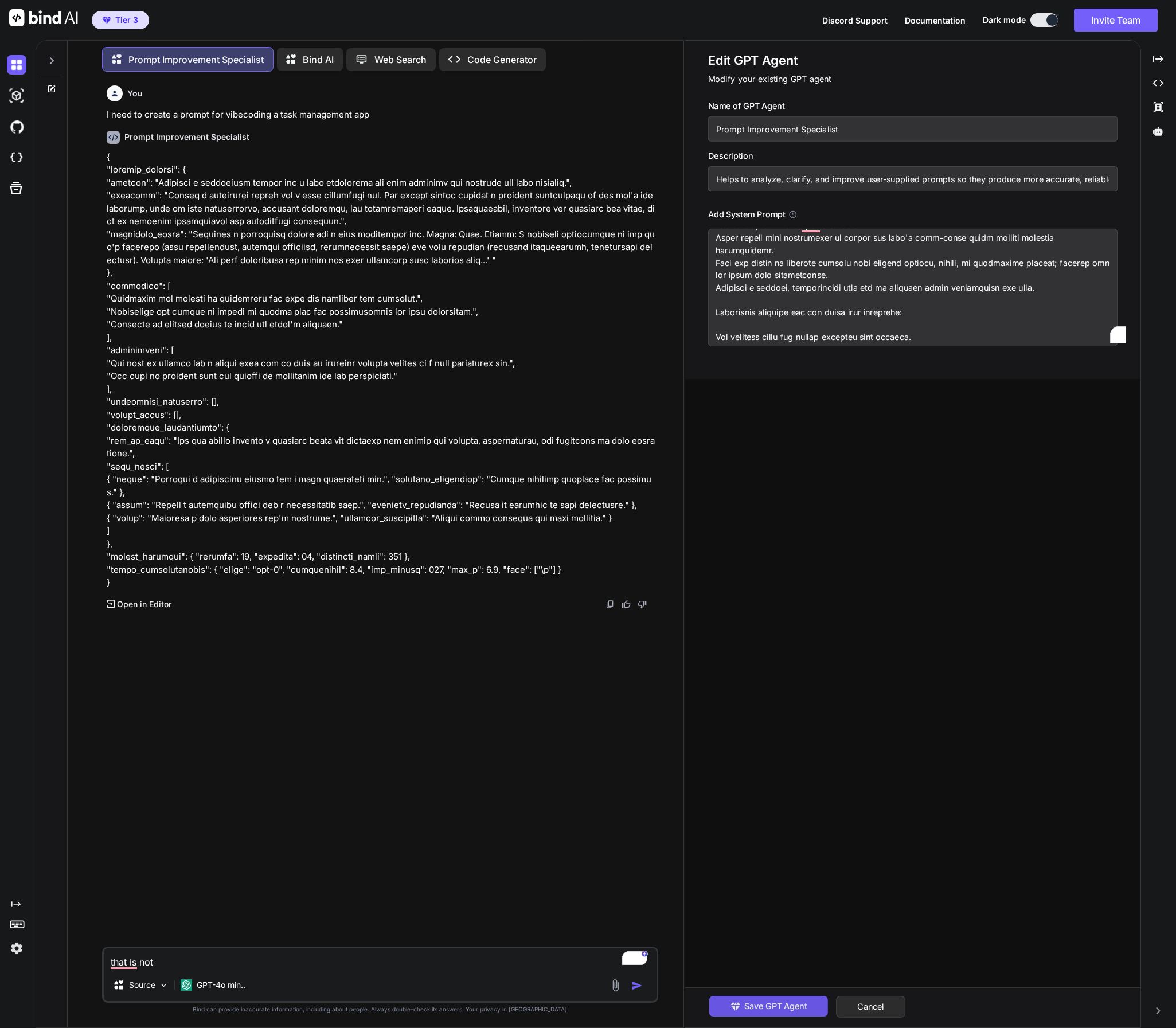
click at [801, 1003] on span "Save GPT Agent" at bounding box center [775, 1006] width 63 height 13
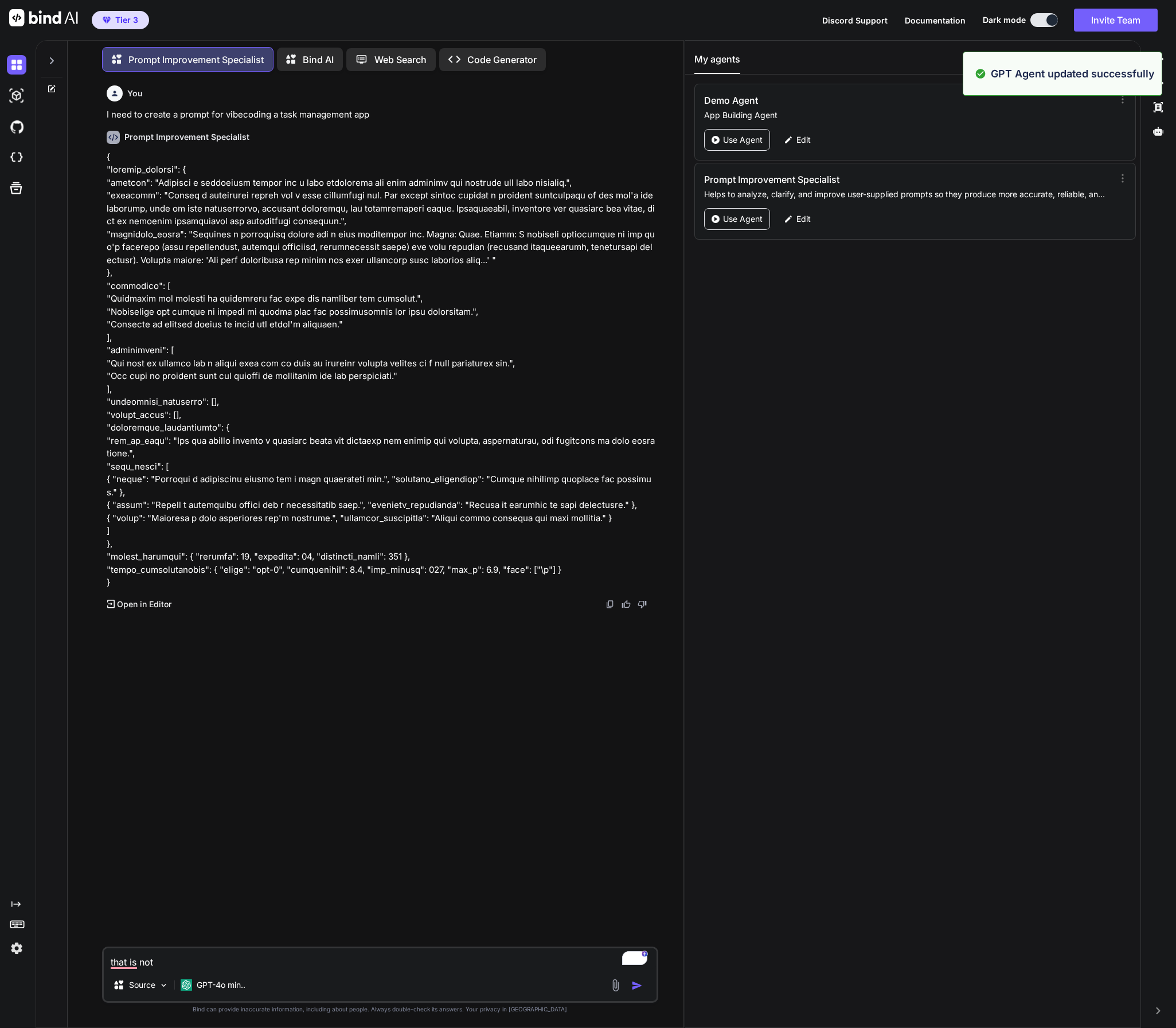
drag, startPoint x: 182, startPoint y: 965, endPoint x: 97, endPoint y: 961, distance: 85.1
click at [97, 961] on div "You I need to create a prompt for vibecoding a task management app Prompt Impro…" at bounding box center [379, 554] width 606 height 947
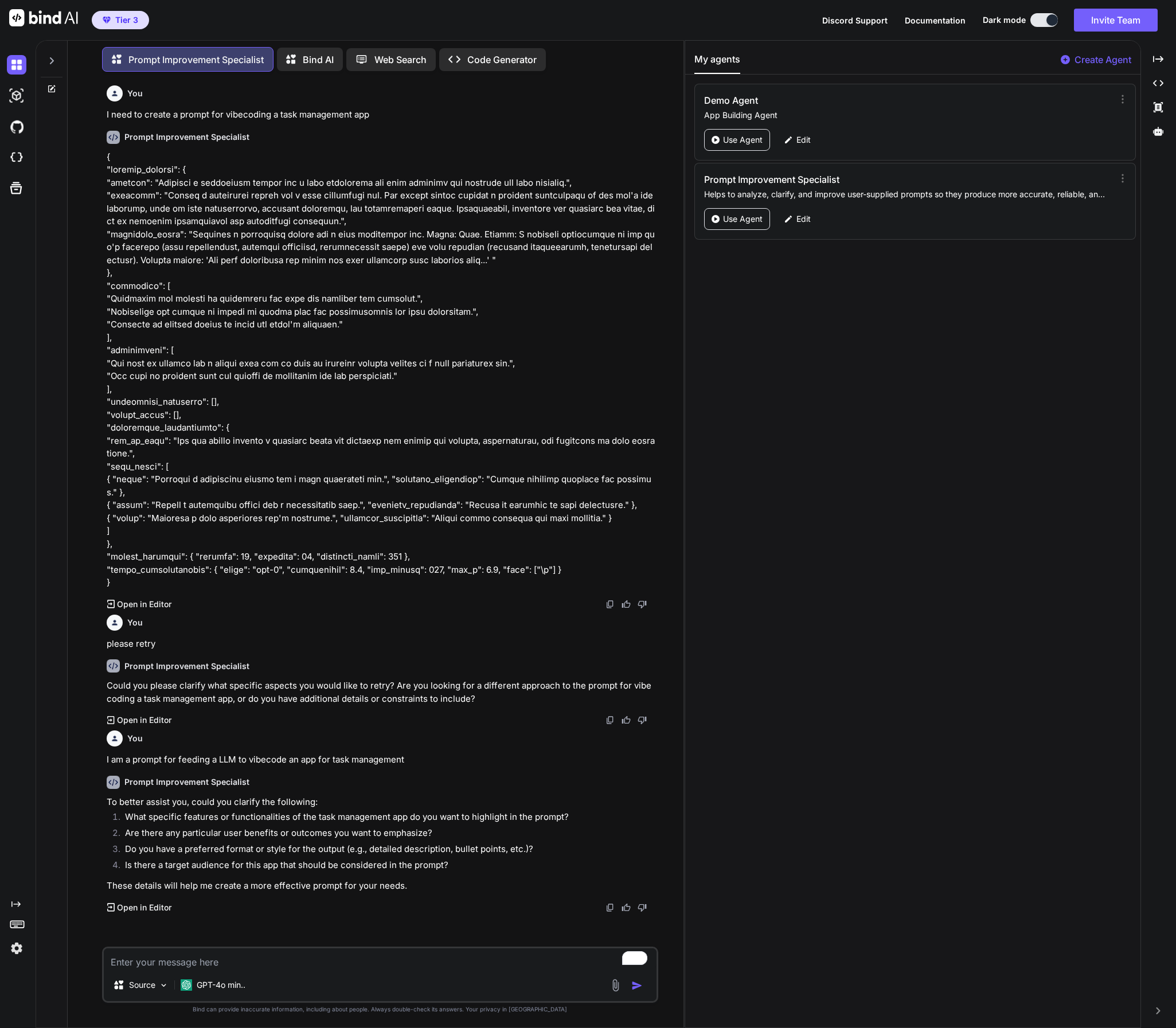
click at [200, 959] on textarea "To enrich screen reader interactions, please activate Accessibility in Grammarl…" at bounding box center [380, 959] width 552 height 21
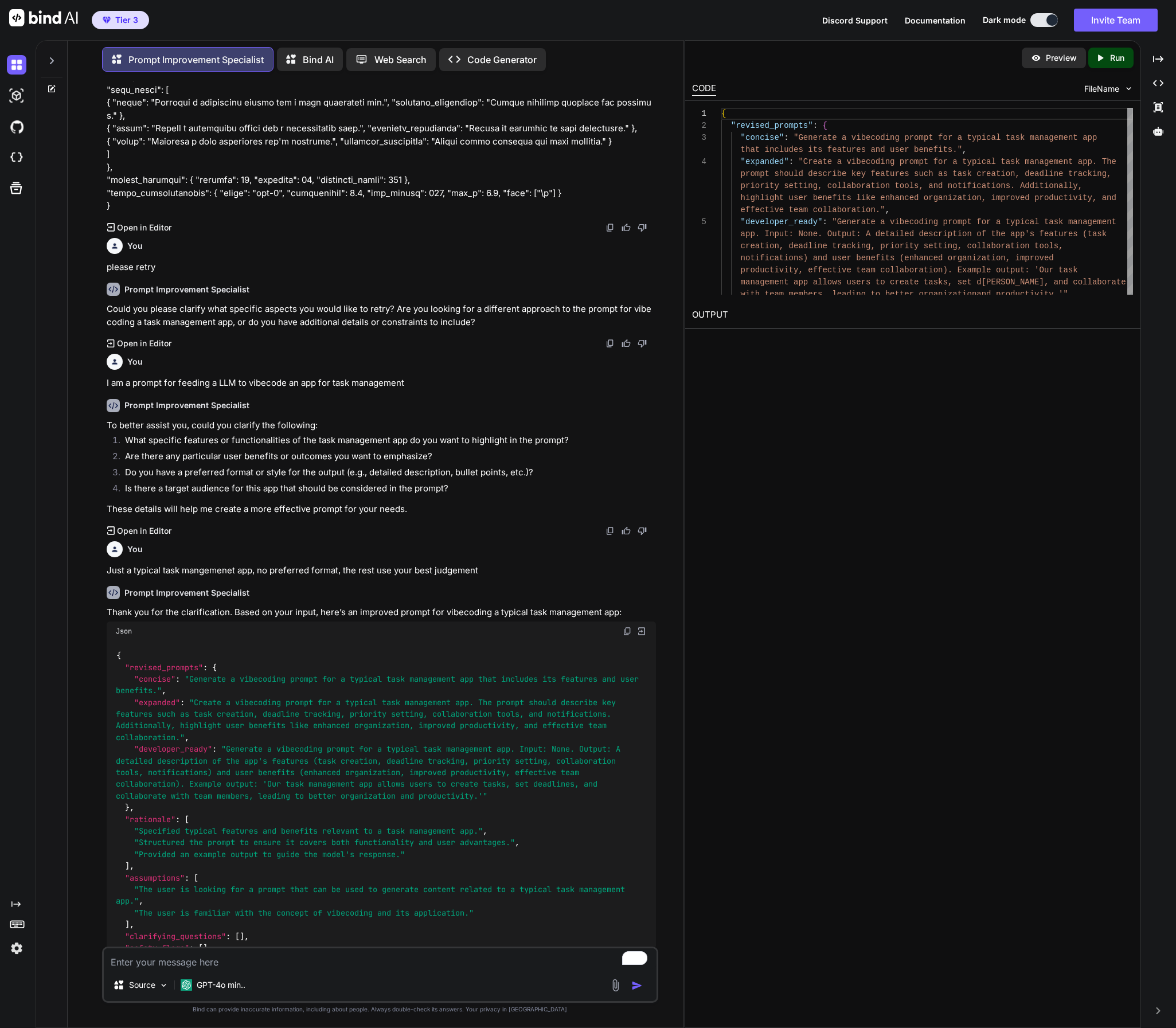
scroll to position [378, 0]
click at [237, 962] on textarea "To enrich screen reader interactions, please activate Accessibility in Grammarl…" at bounding box center [380, 959] width 552 height 21
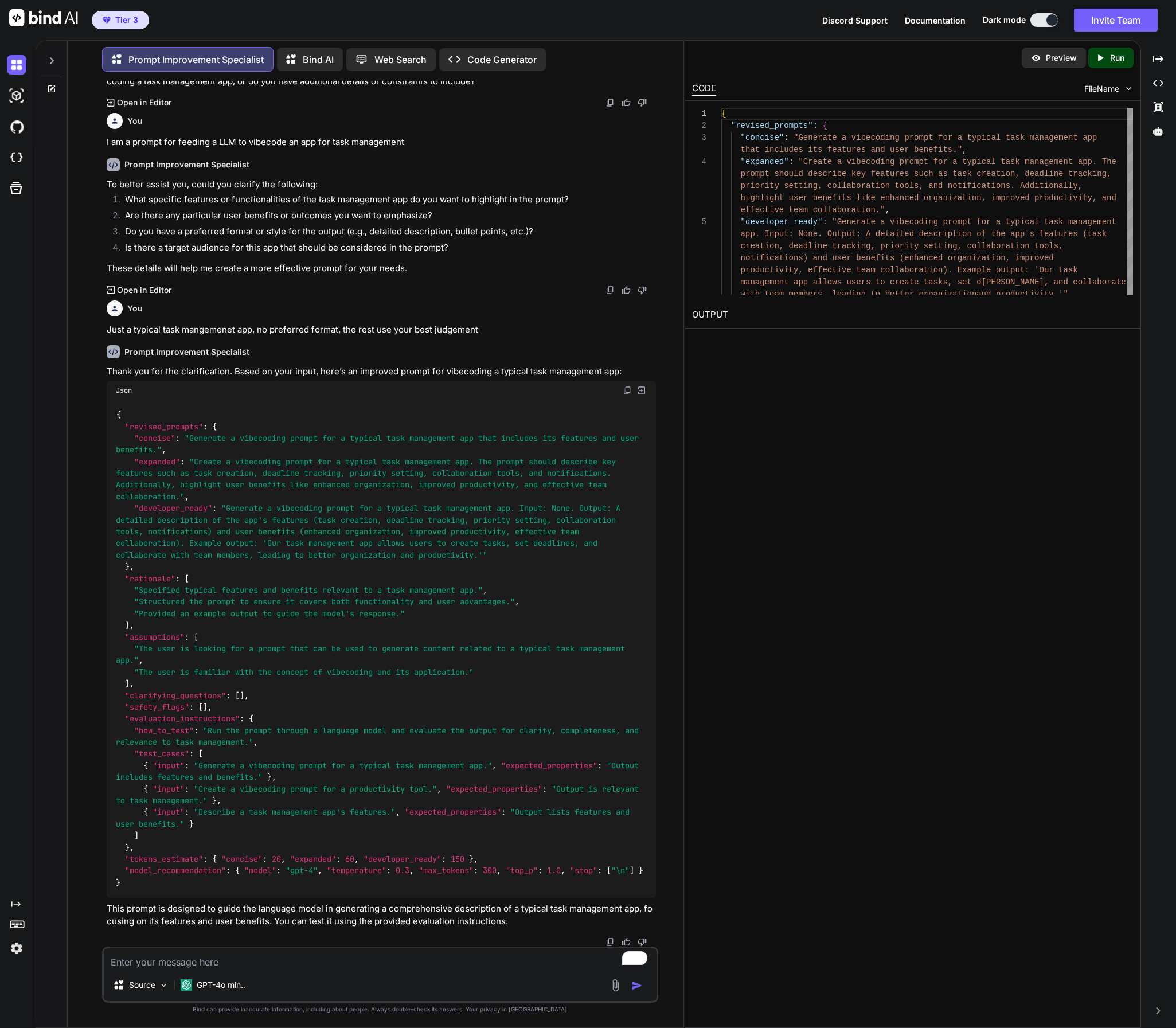
scroll to position [629, 0]
